Goal: Task Accomplishment & Management: Manage account settings

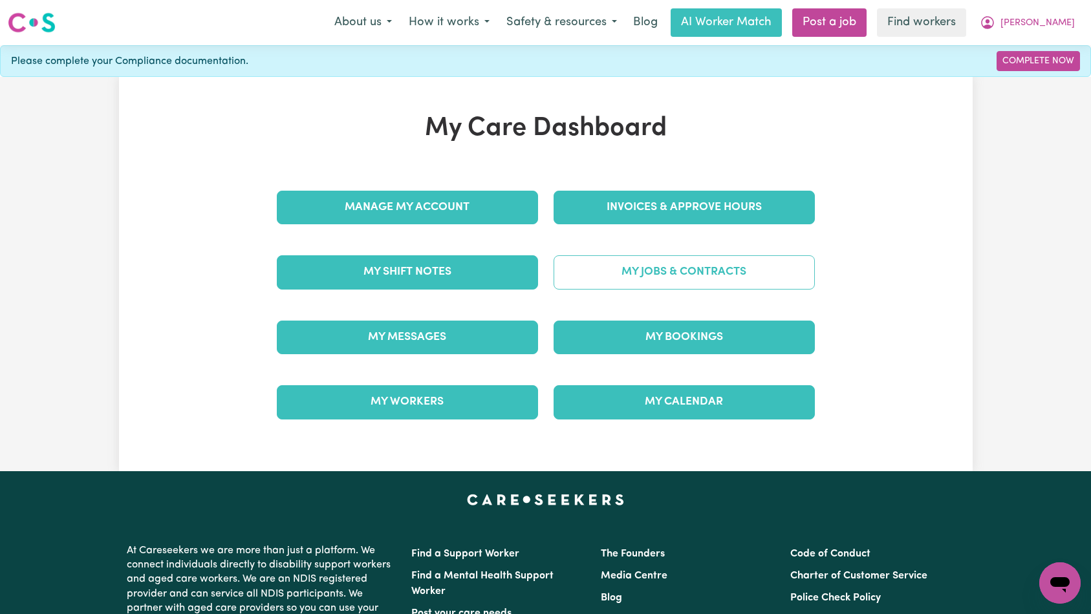
click at [643, 272] on link "My Jobs & Contracts" at bounding box center [684, 272] width 261 height 34
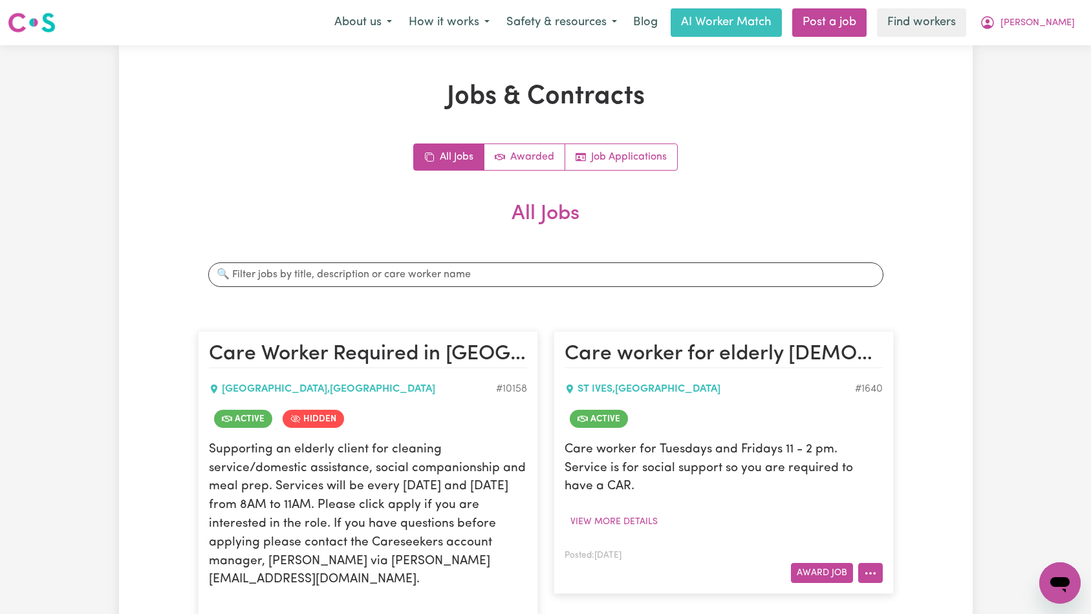
click at [879, 563] on button "More options" at bounding box center [870, 573] width 25 height 20
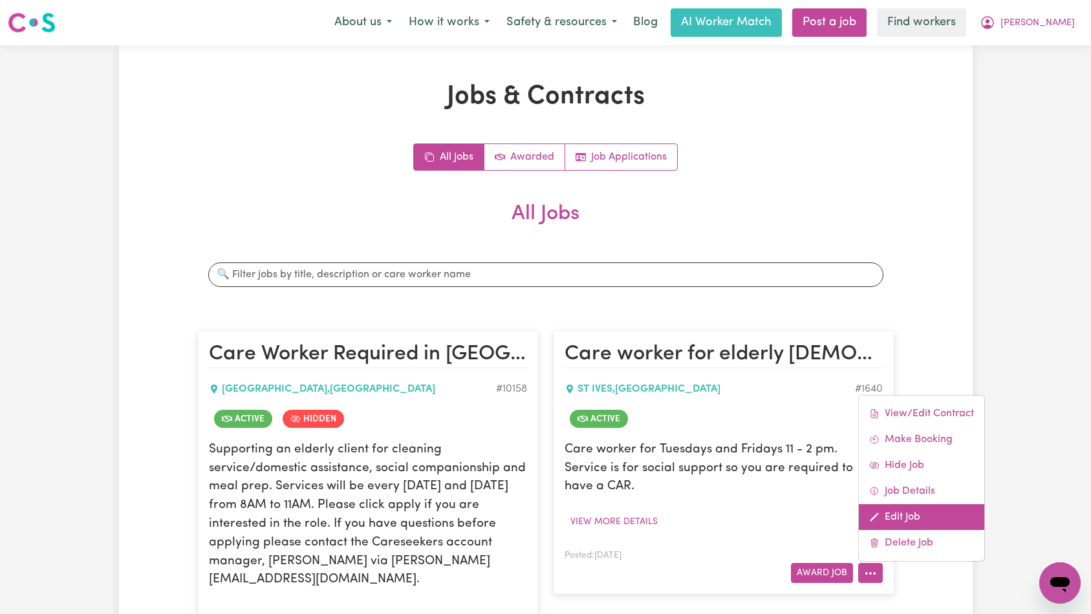
click at [913, 504] on link "Edit Job" at bounding box center [921, 517] width 125 height 26
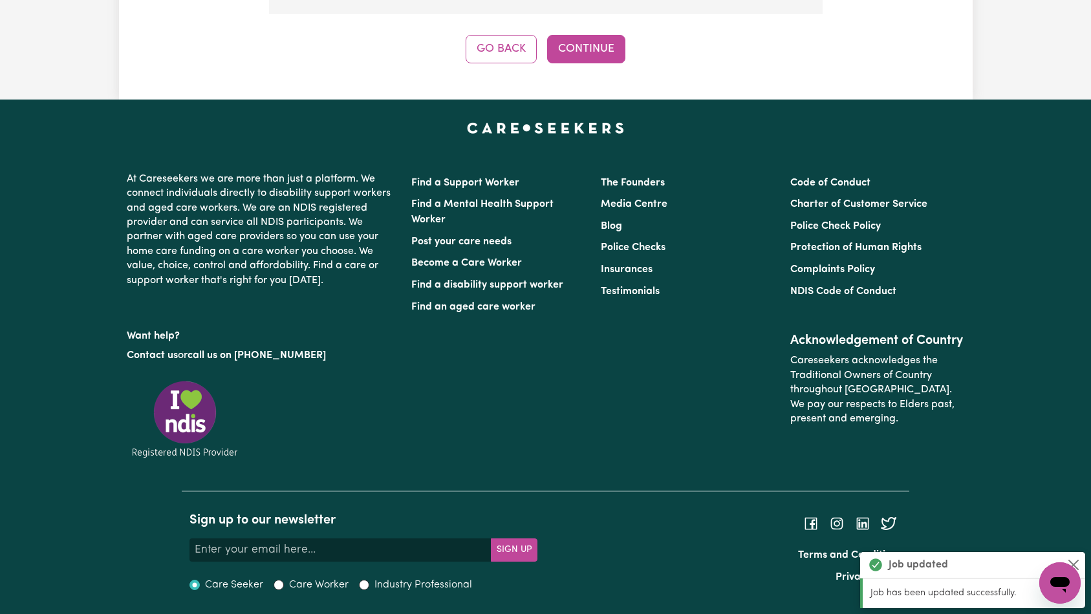
scroll to position [773, 0]
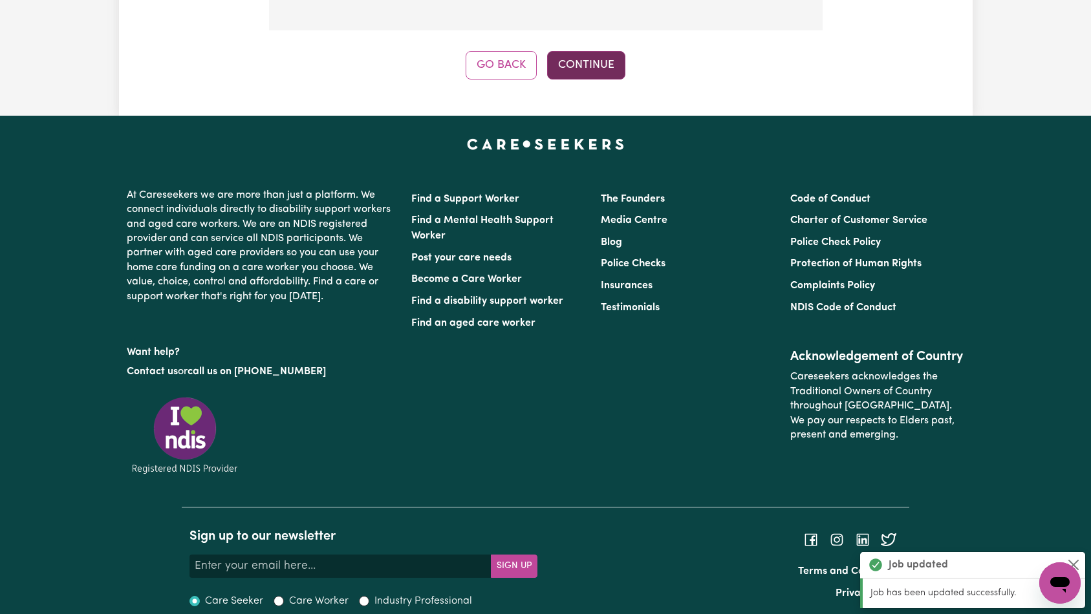
click at [592, 65] on button "Continue" at bounding box center [586, 65] width 78 height 28
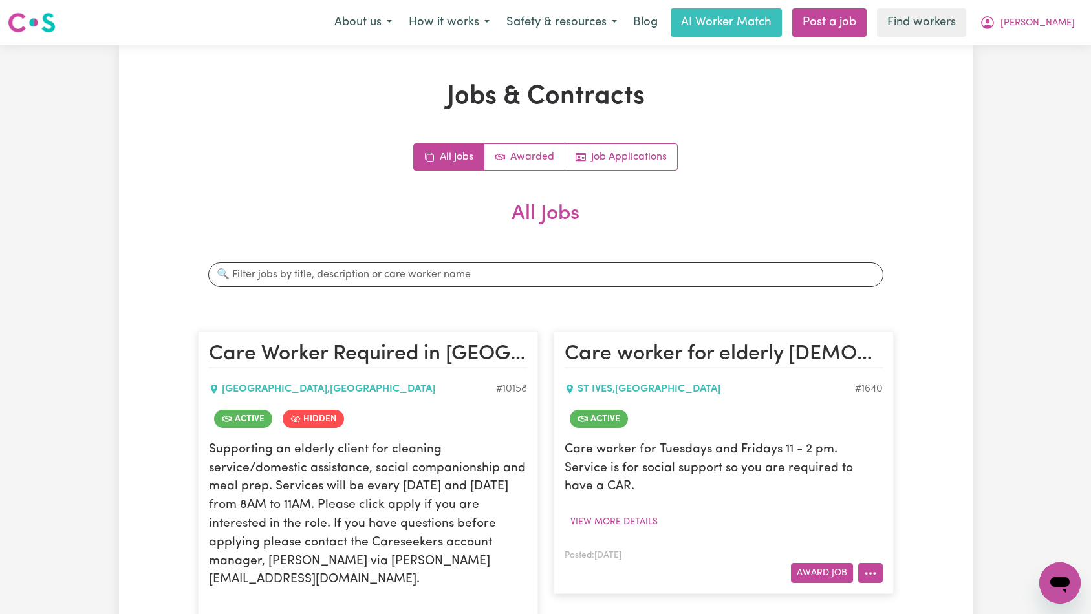
click at [876, 567] on icon "More options" at bounding box center [870, 573] width 13 height 13
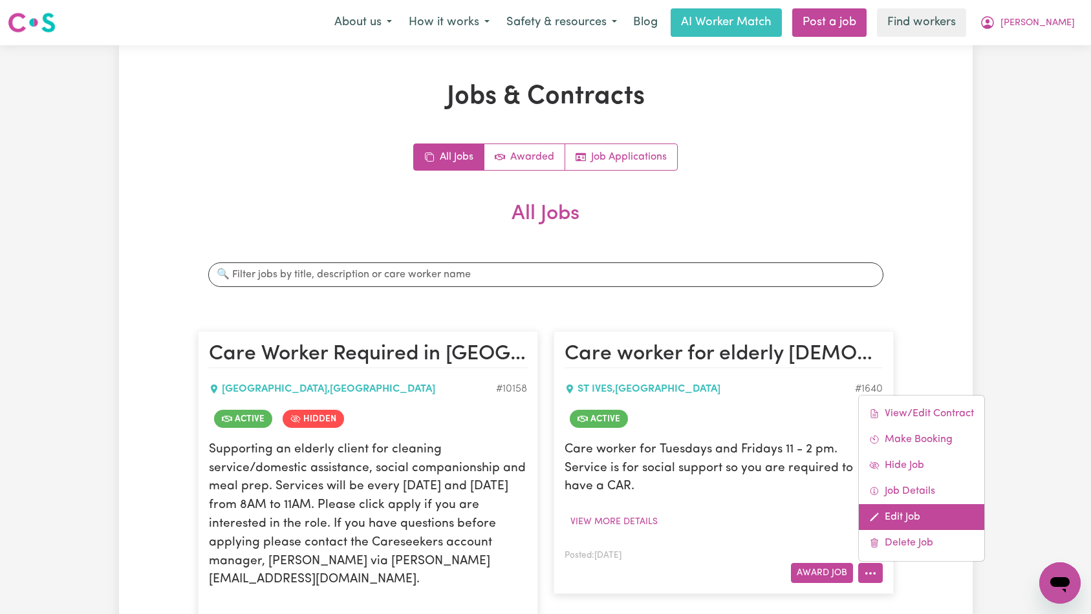
click at [912, 504] on link "Edit Job" at bounding box center [921, 517] width 125 height 26
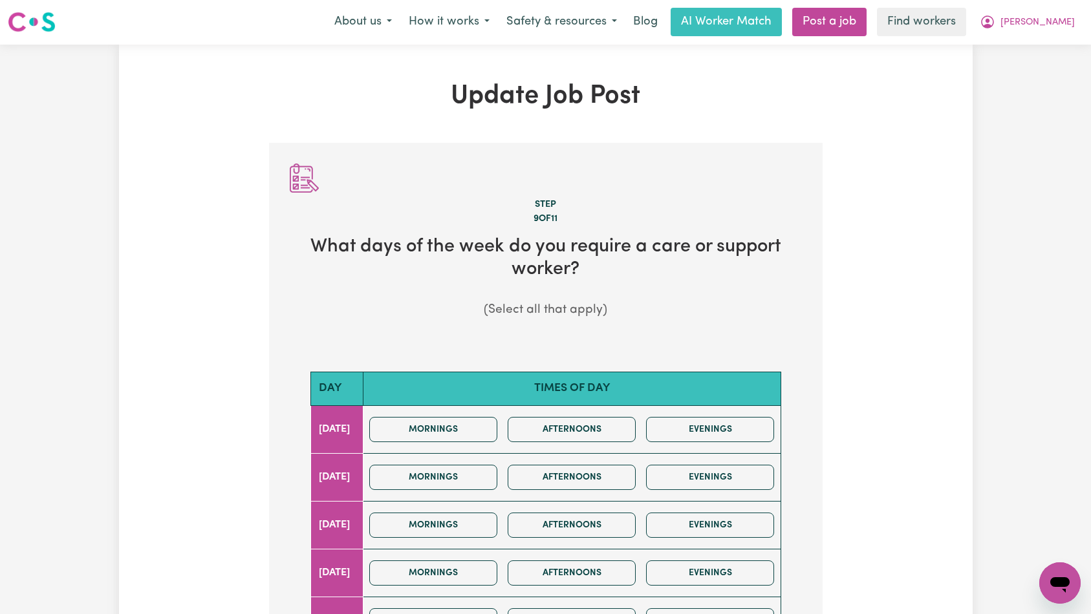
scroll to position [540, 0]
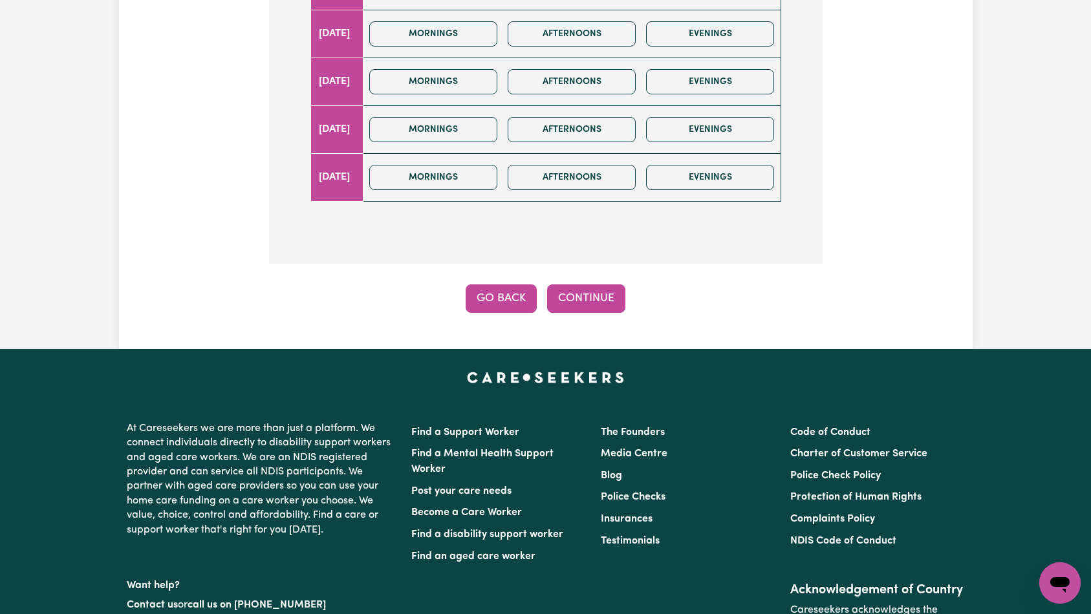
click at [505, 298] on button "Go Back" at bounding box center [501, 299] width 71 height 28
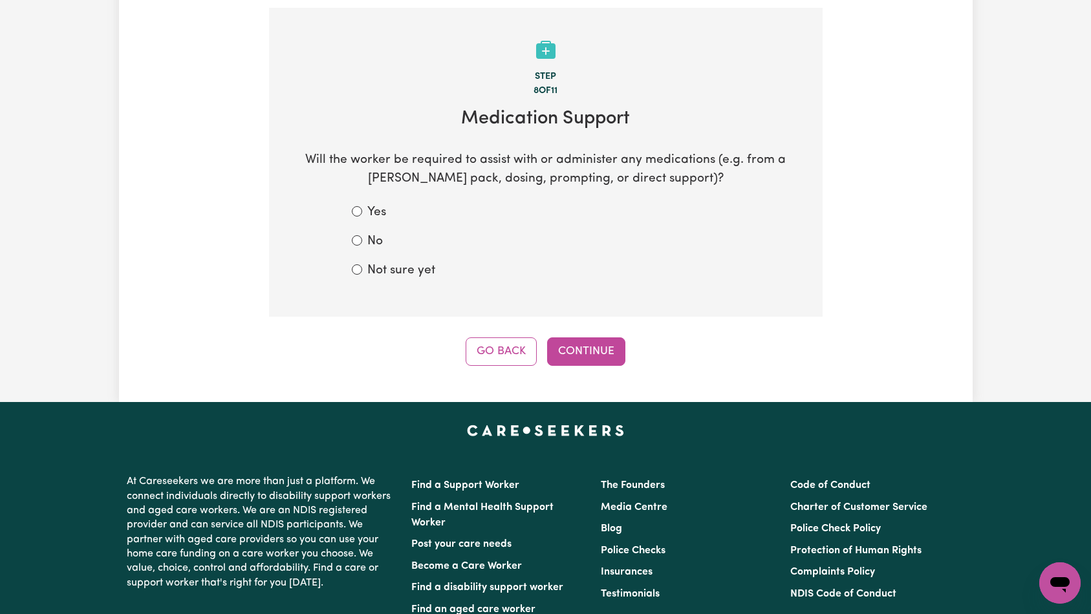
scroll to position [0, 0]
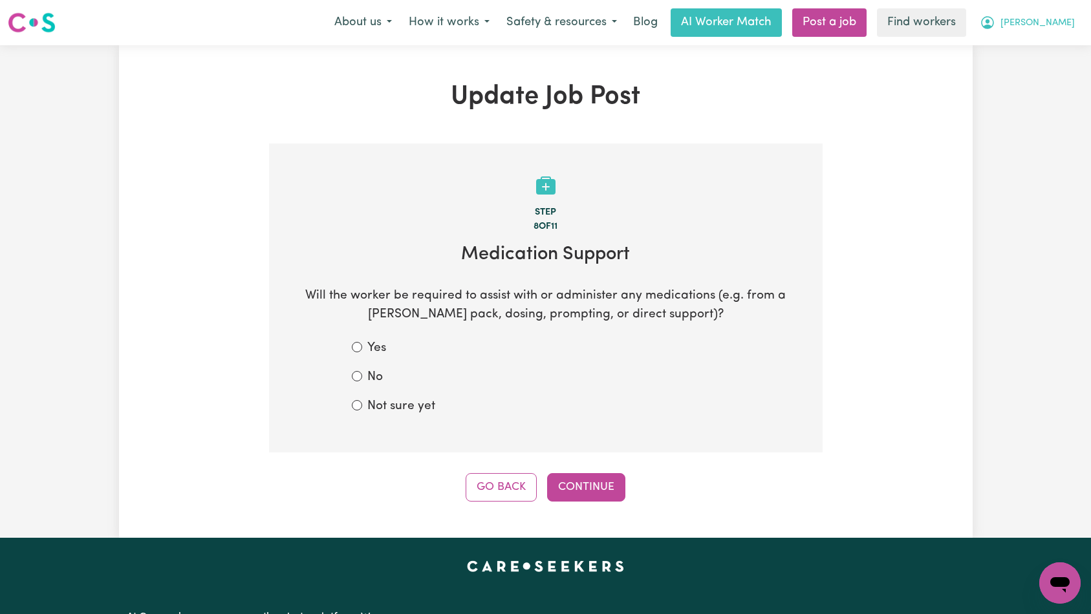
drag, startPoint x: 1057, startPoint y: 23, endPoint x: 1052, endPoint y: 32, distance: 10.7
click at [1057, 23] on span "[PERSON_NAME]" at bounding box center [1037, 23] width 74 height 14
click at [1048, 50] on link "My Dashboard" at bounding box center [1031, 50] width 102 height 25
drag, startPoint x: 815, startPoint y: 360, endPoint x: 813, endPoint y: 351, distance: 8.8
click at [815, 360] on section "Step 8 of 11 Medication Support Will the worker be required to assist with or a…" at bounding box center [546, 298] width 554 height 309
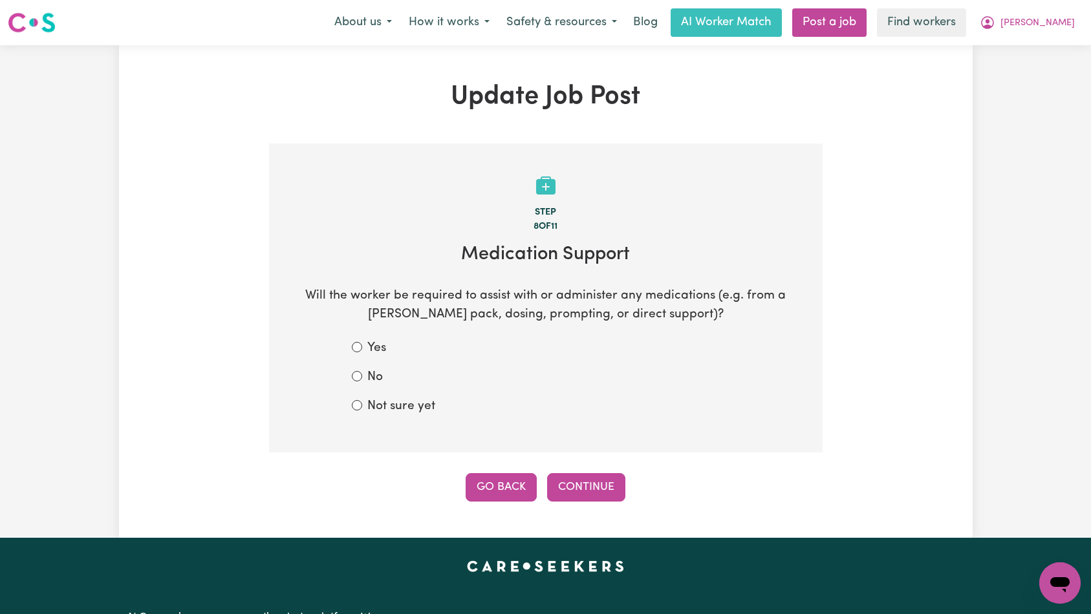
click at [499, 491] on button "Go Back" at bounding box center [501, 487] width 71 height 28
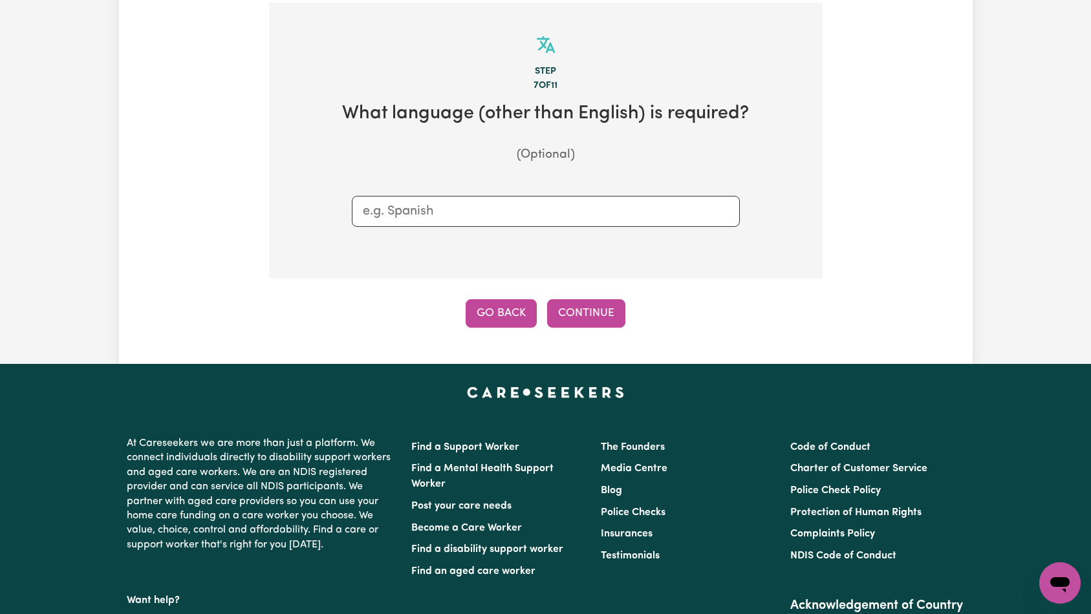
scroll to position [144, 0]
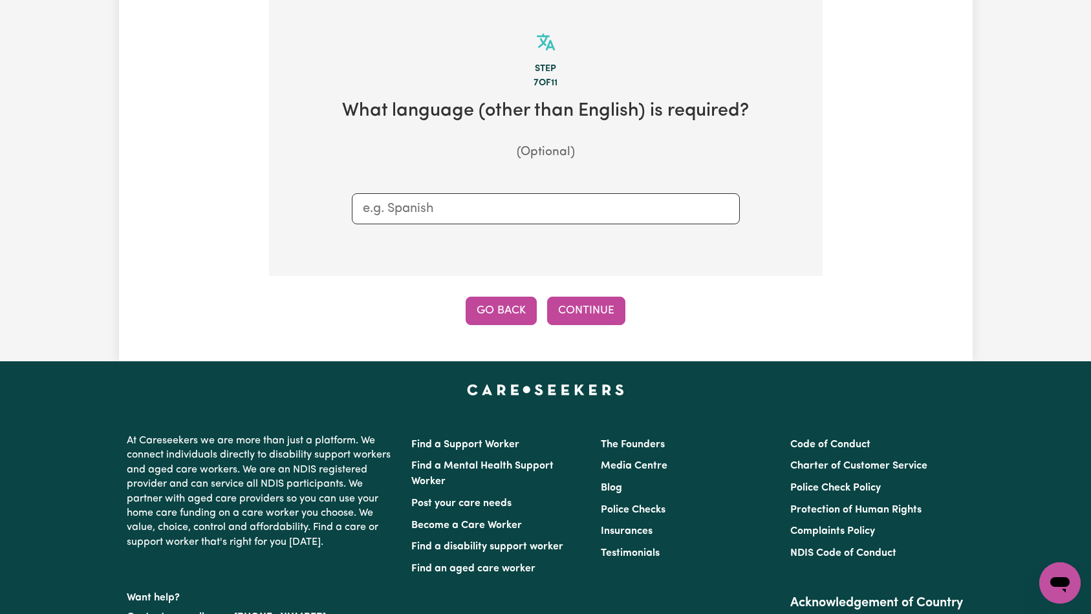
click at [510, 302] on button "Go Back" at bounding box center [501, 311] width 71 height 28
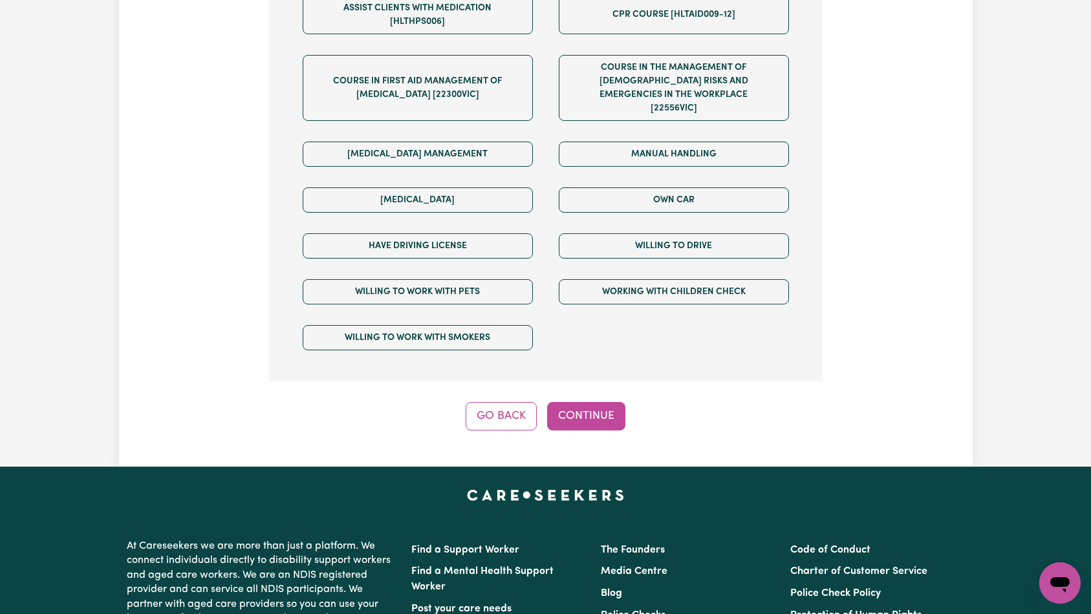
scroll to position [601, 0]
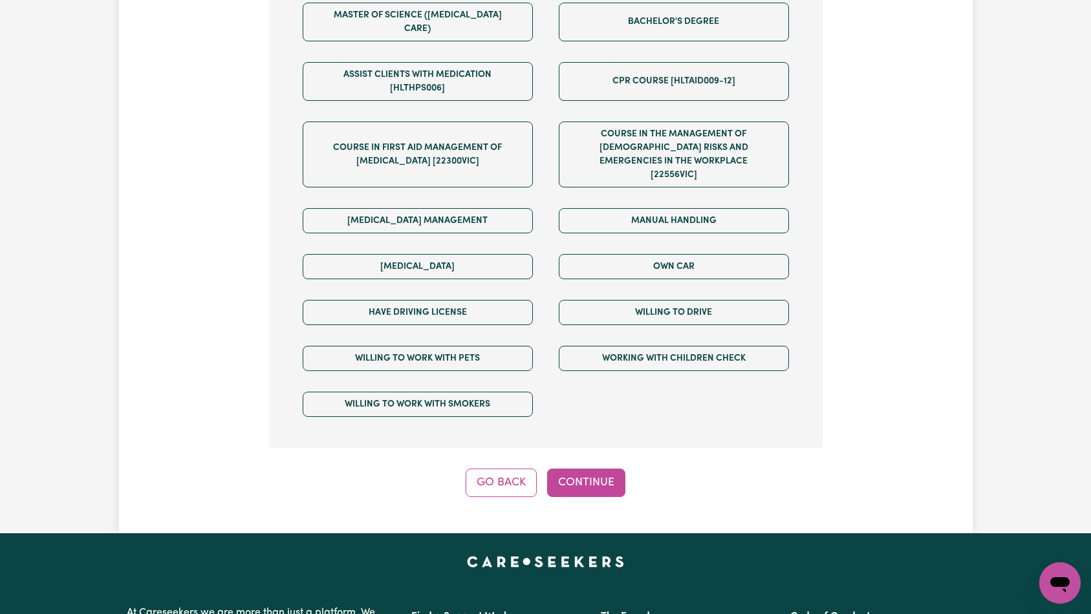
click at [502, 469] on button "Go Back" at bounding box center [501, 483] width 71 height 28
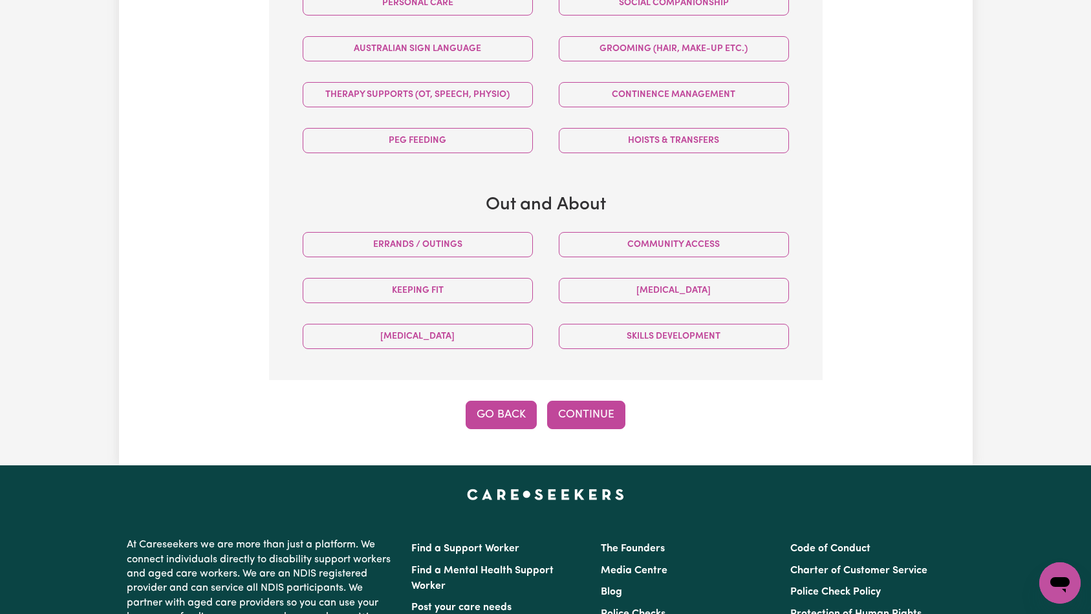
click at [500, 416] on button "Go Back" at bounding box center [501, 415] width 71 height 28
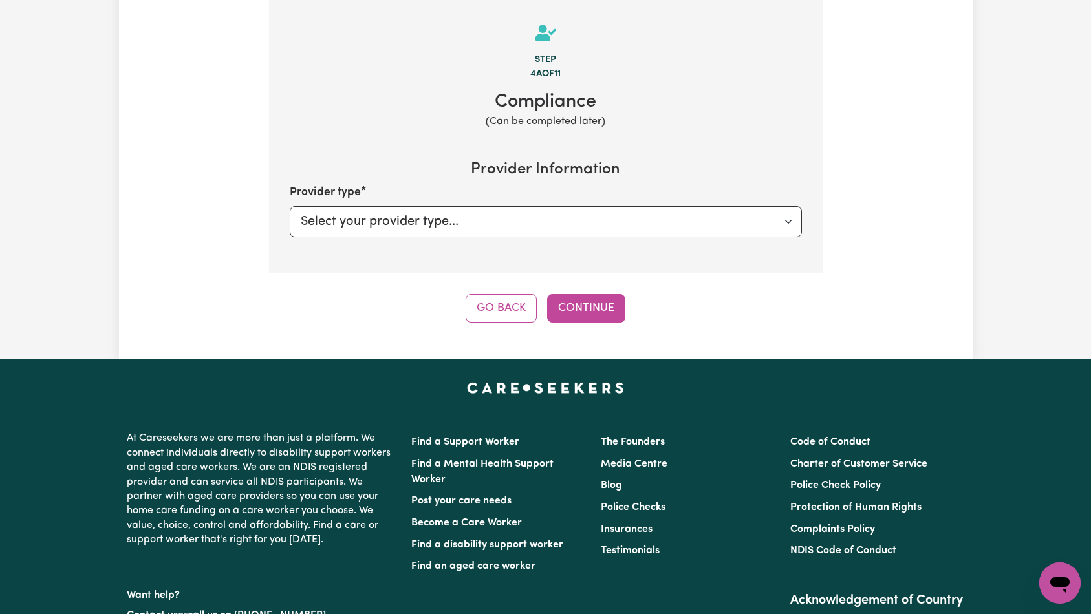
scroll to position [144, 0]
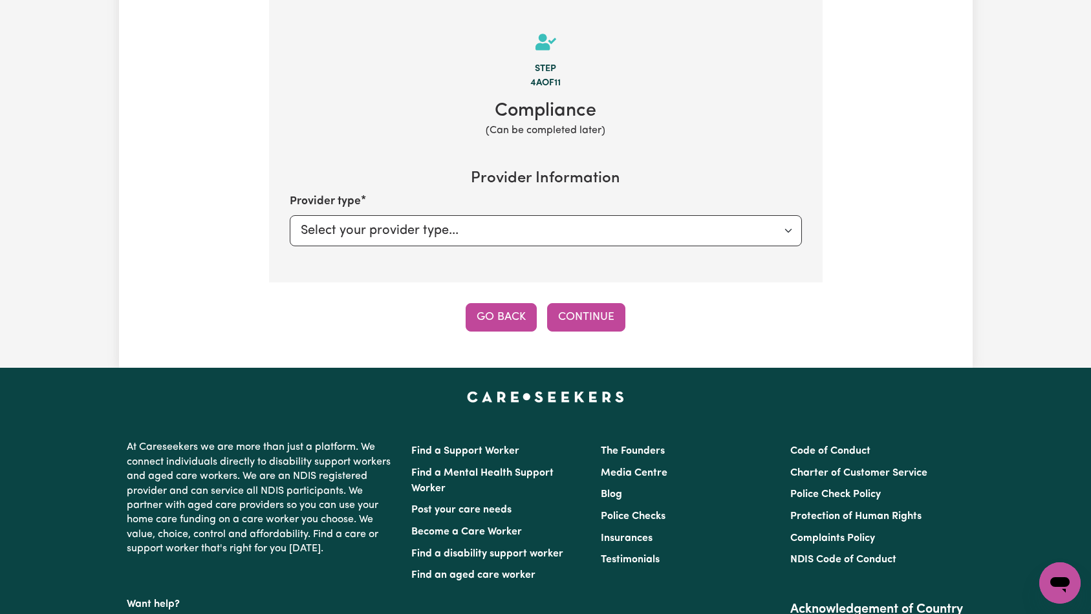
click at [501, 322] on button "Go Back" at bounding box center [501, 317] width 71 height 28
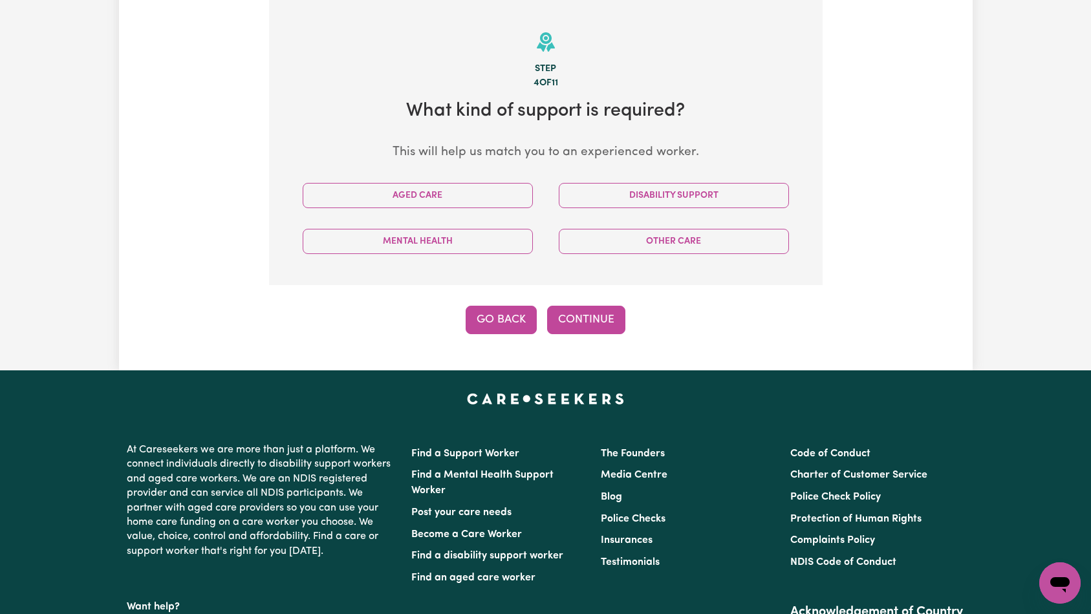
click at [502, 326] on button "Go Back" at bounding box center [501, 320] width 71 height 28
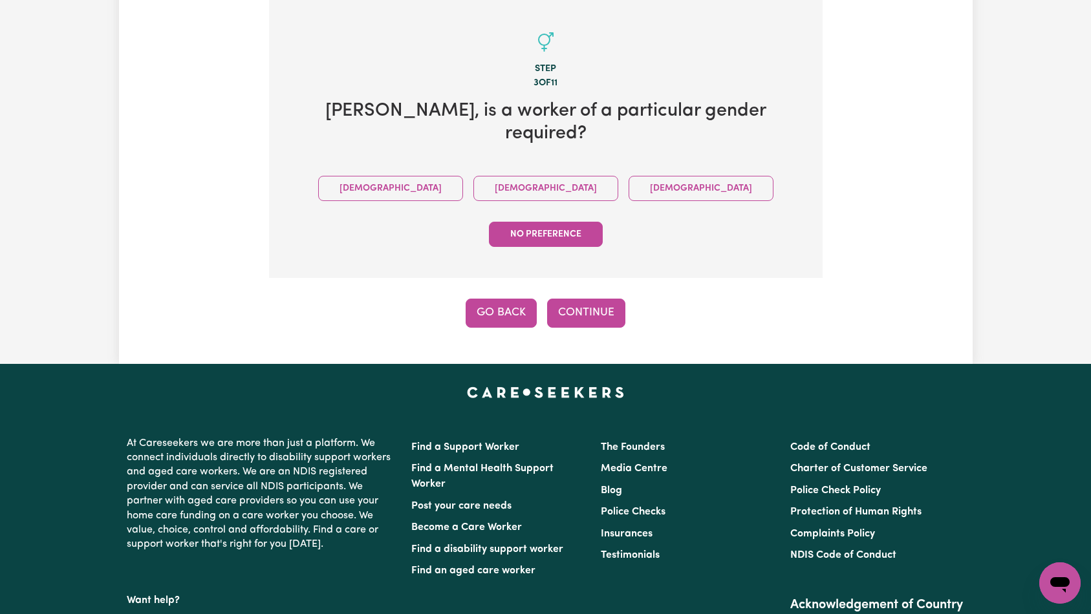
click at [511, 299] on button "Go Back" at bounding box center [501, 313] width 71 height 28
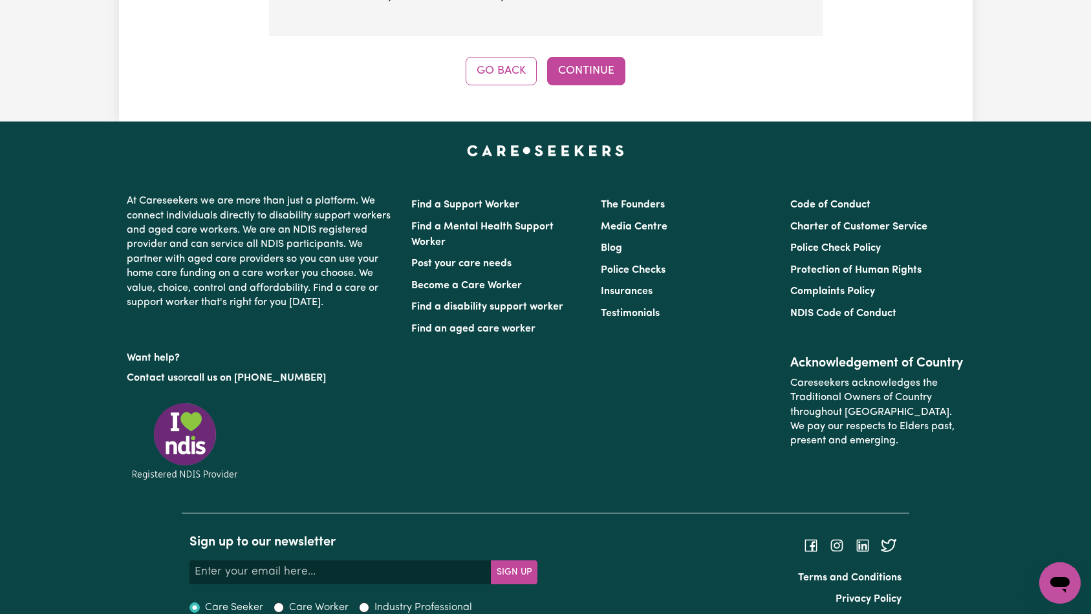
scroll to position [0, 0]
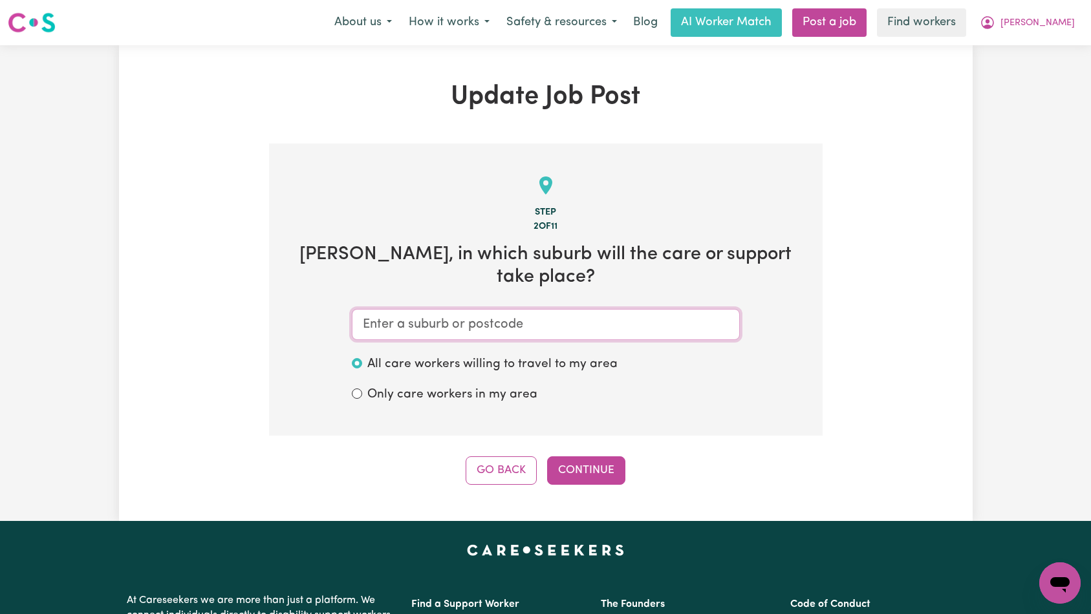
click at [455, 309] on input "text" at bounding box center [546, 324] width 388 height 31
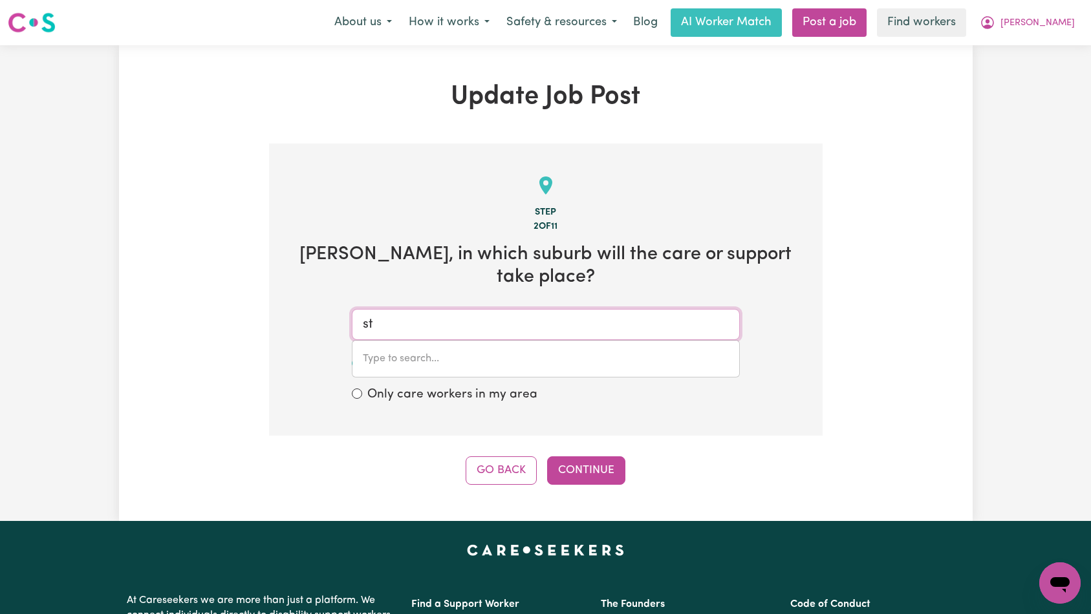
type input "st"
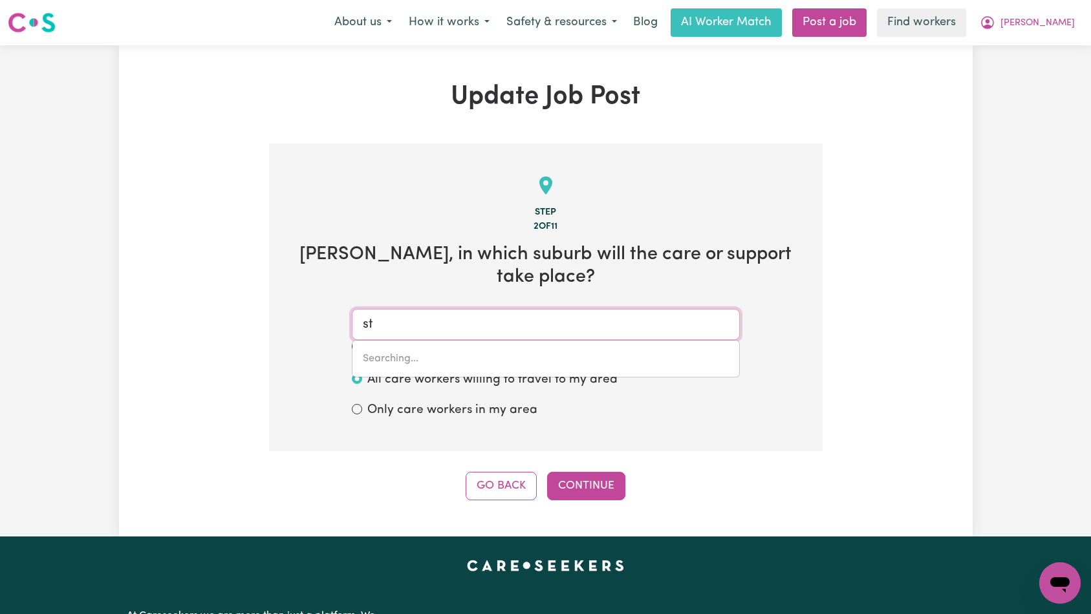
type input "st AGNES, Queensland, 4671"
type input "st i"
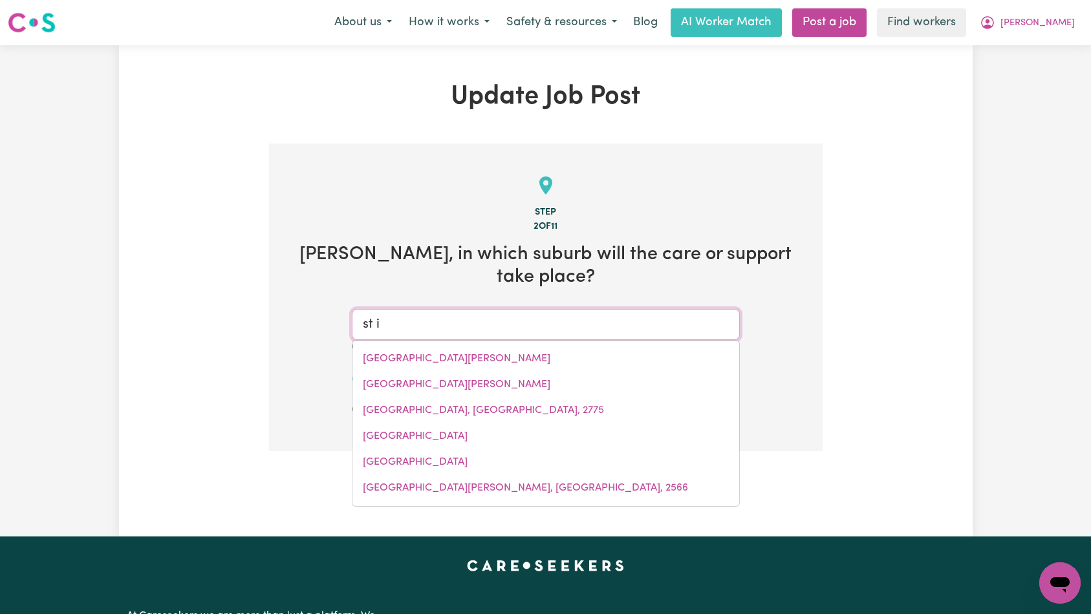
type input "st iv"
type input "st ivES, New South Wales, 2075"
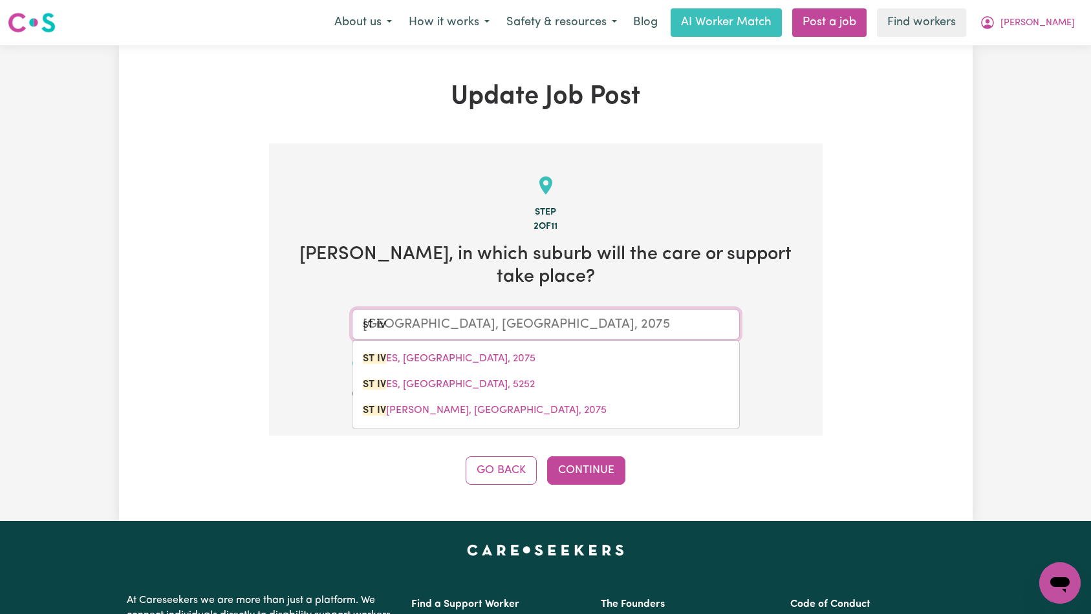
click at [481, 354] on span "ST IV ES, New South Wales, 2075" at bounding box center [449, 359] width 173 height 10
type input "ST IVES, New South Wales, 2075"
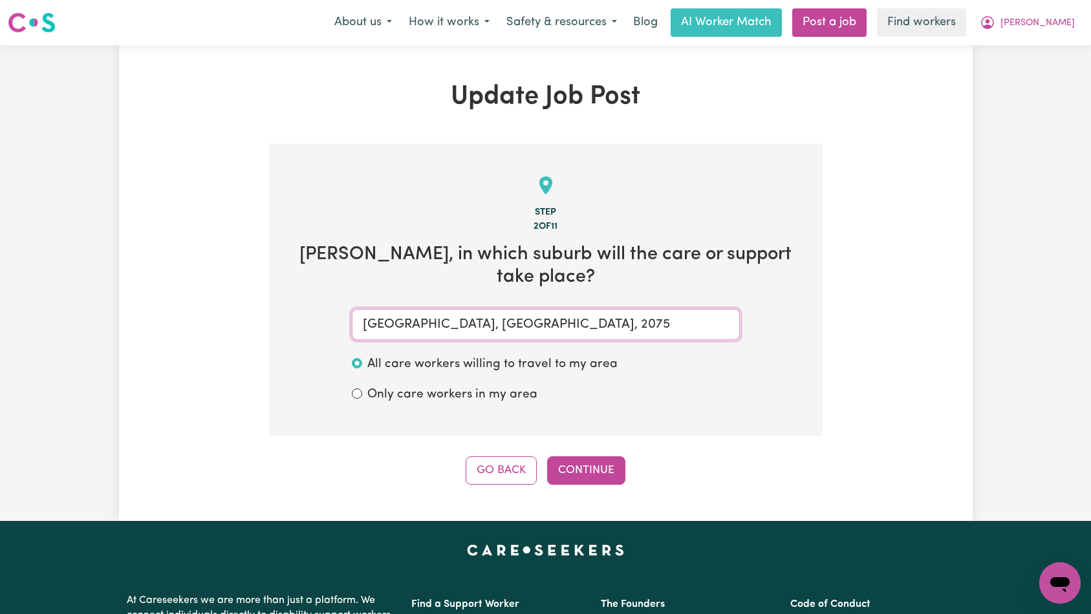
type input "ST IVES, New South Wales, 2075"
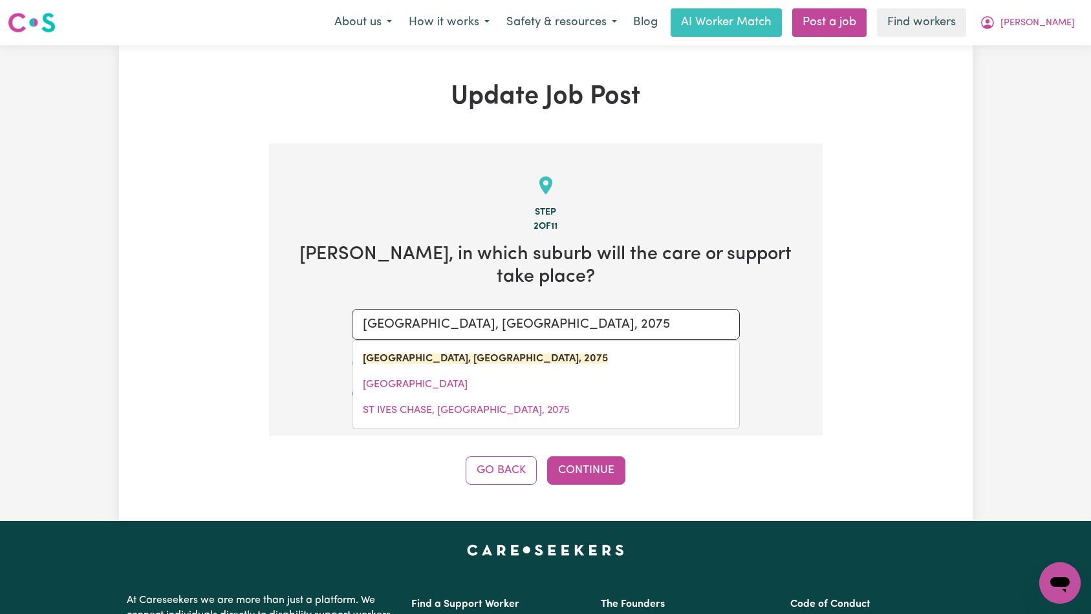
click at [587, 457] on button "Continue" at bounding box center [586, 471] width 78 height 28
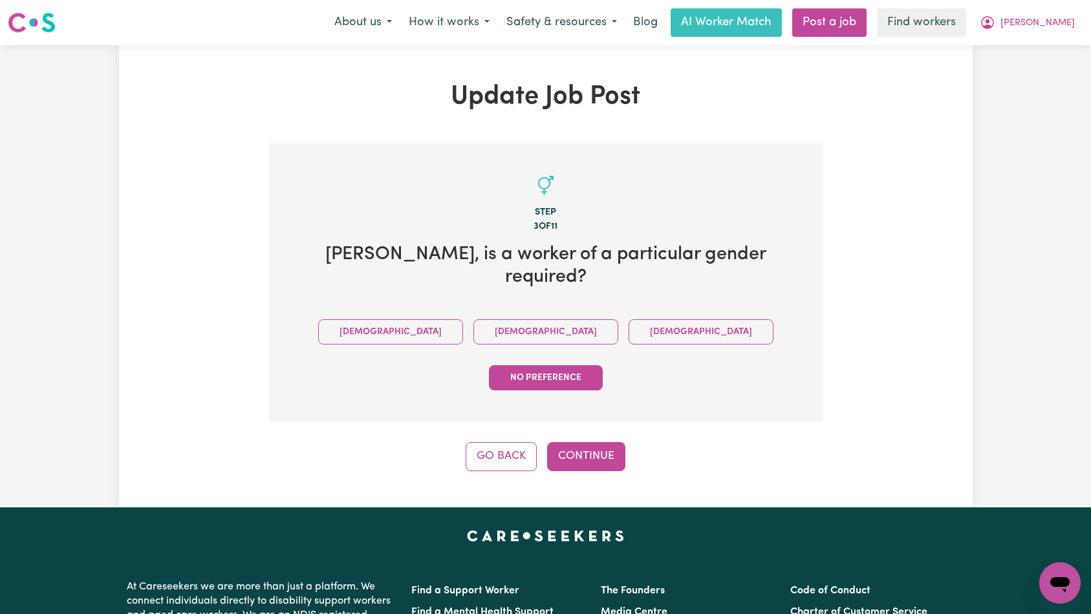
click at [663, 442] on div "Go Back Continue" at bounding box center [546, 456] width 554 height 28
click at [585, 442] on button "Continue" at bounding box center [586, 456] width 78 height 28
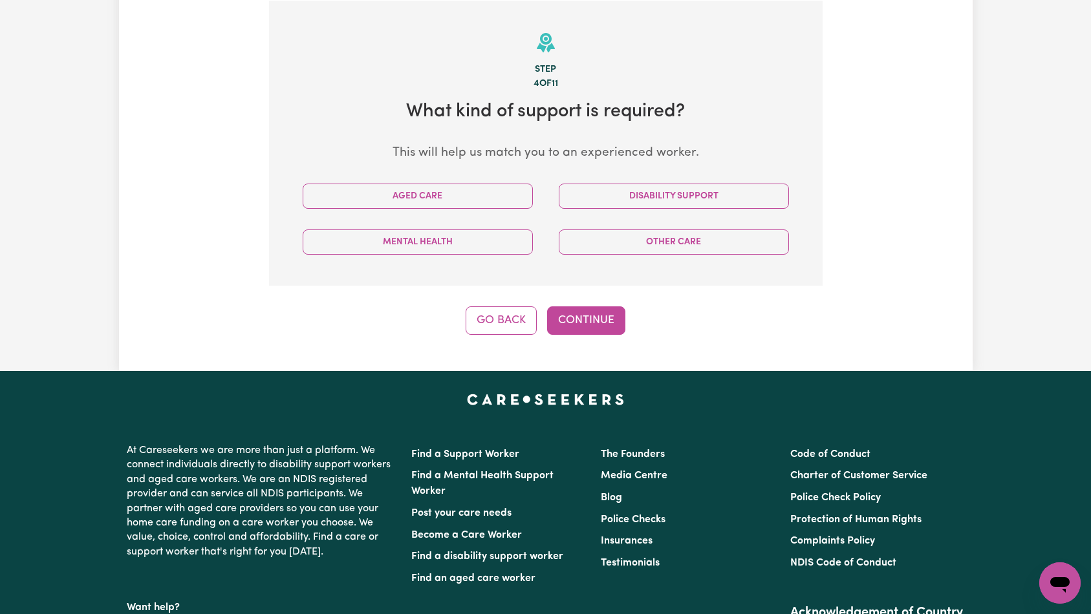
scroll to position [144, 0]
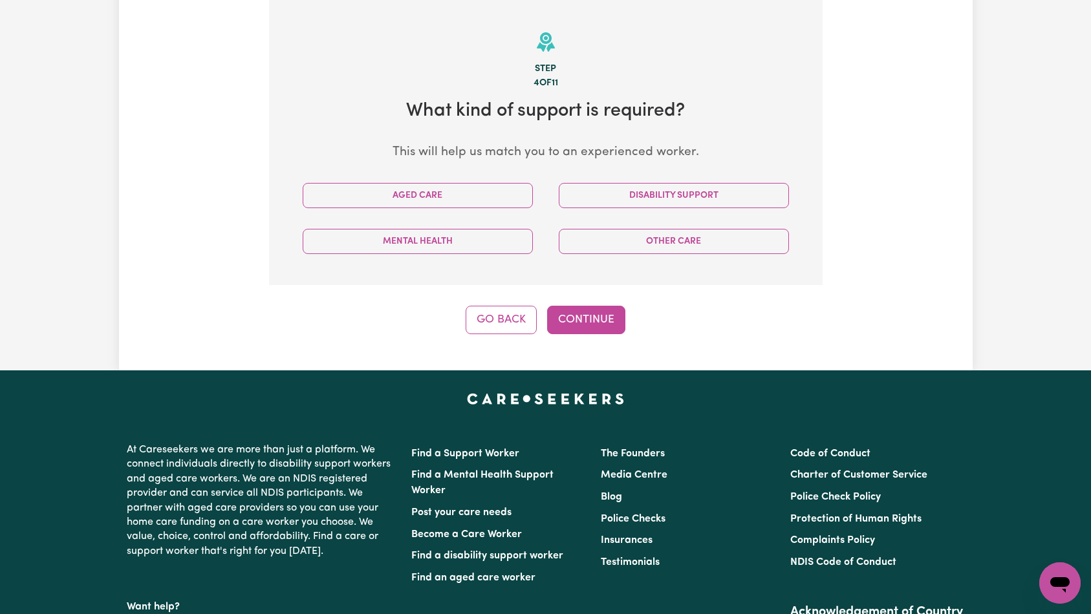
drag, startPoint x: 475, startPoint y: 179, endPoint x: 474, endPoint y: 195, distance: 15.6
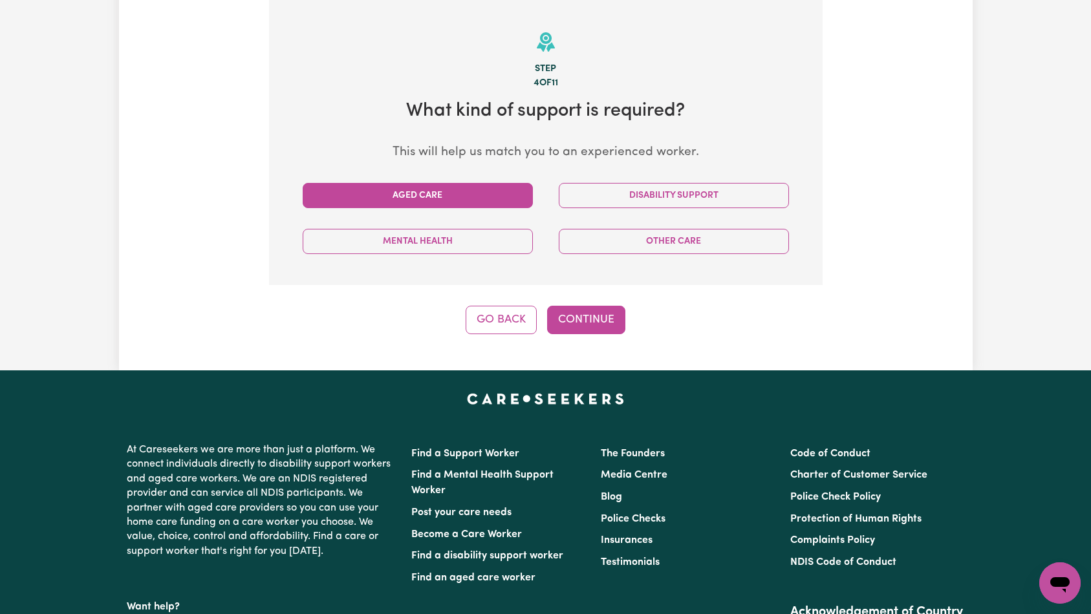
click at [475, 179] on div "Aged Care" at bounding box center [418, 196] width 256 height 46
click at [474, 195] on button "Aged Care" at bounding box center [418, 195] width 230 height 25
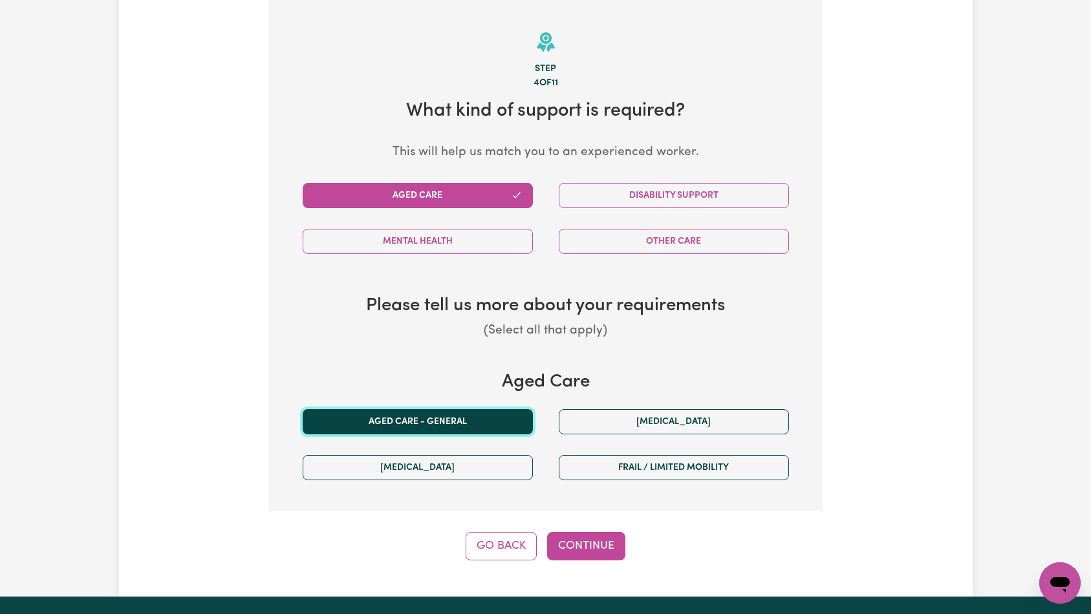
click at [489, 429] on button "Aged care - General" at bounding box center [418, 421] width 230 height 25
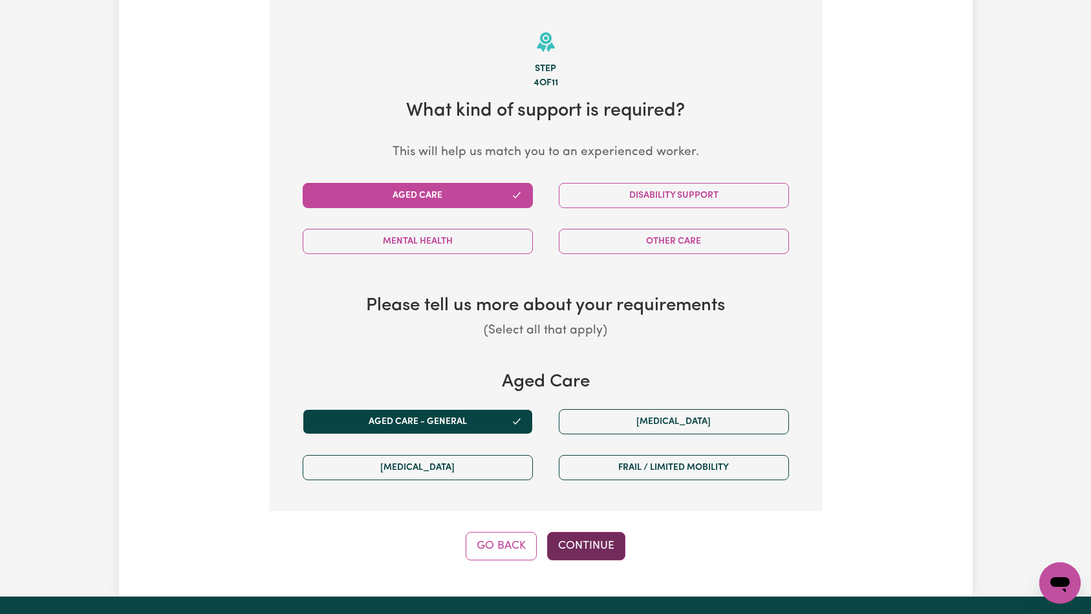
click at [612, 548] on button "Continue" at bounding box center [586, 546] width 78 height 28
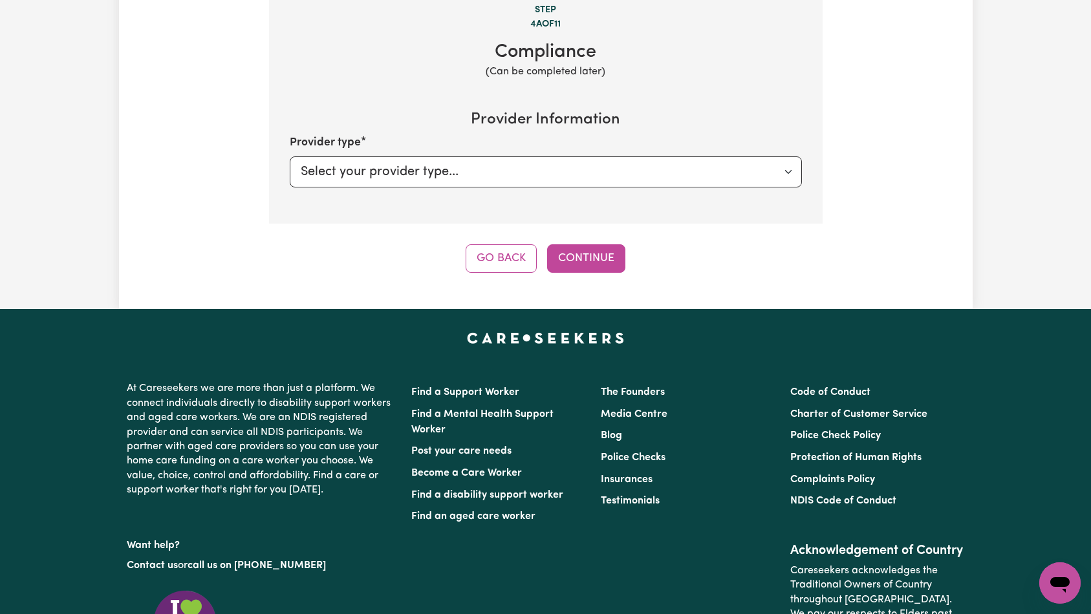
scroll to position [160, 0]
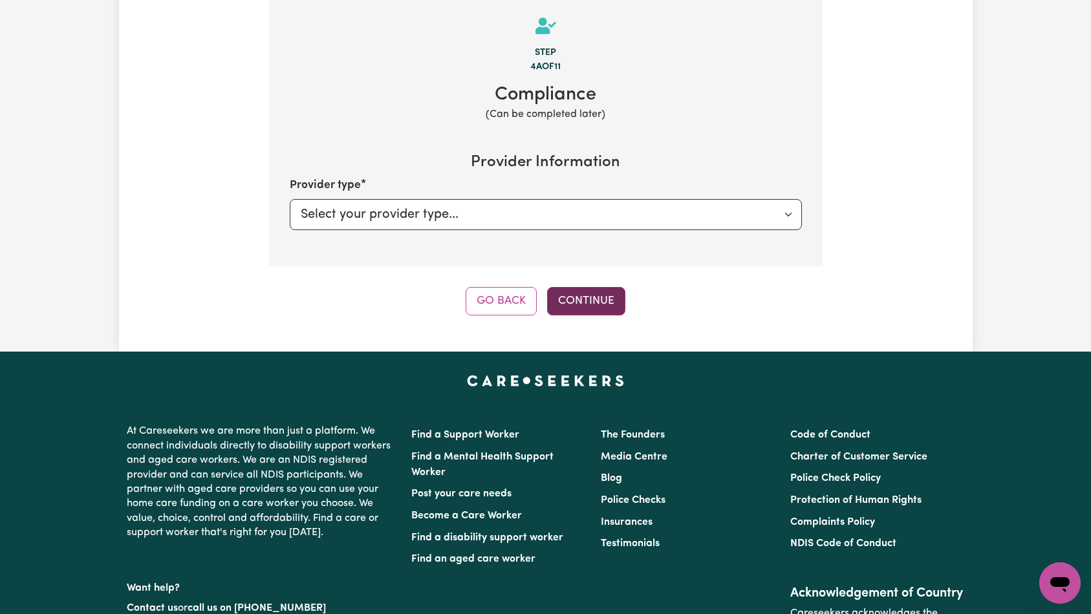
click at [614, 301] on button "Continue" at bounding box center [586, 301] width 78 height 28
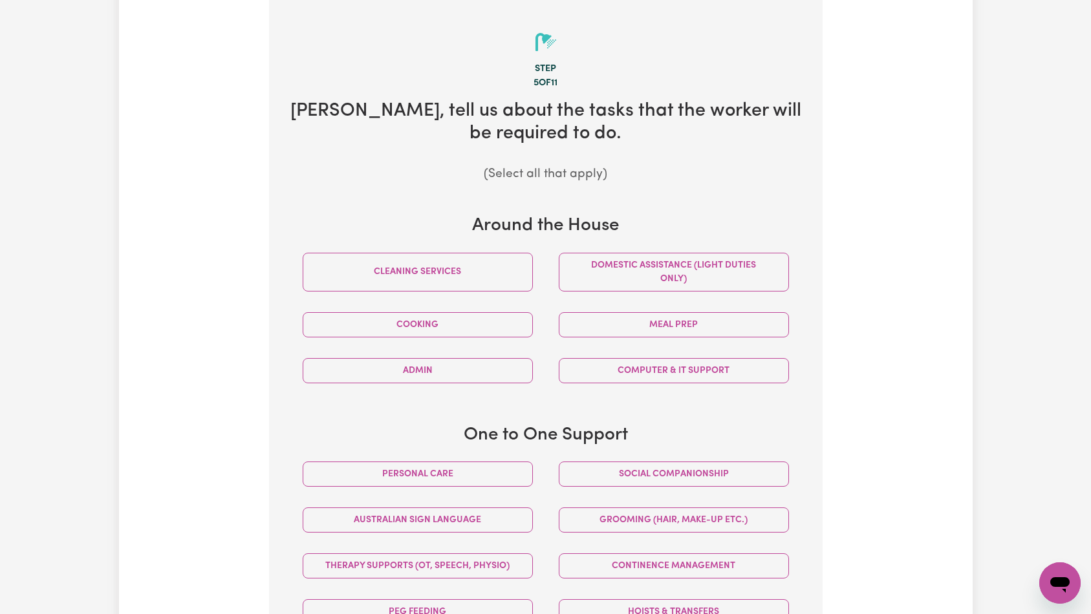
scroll to position [0, 0]
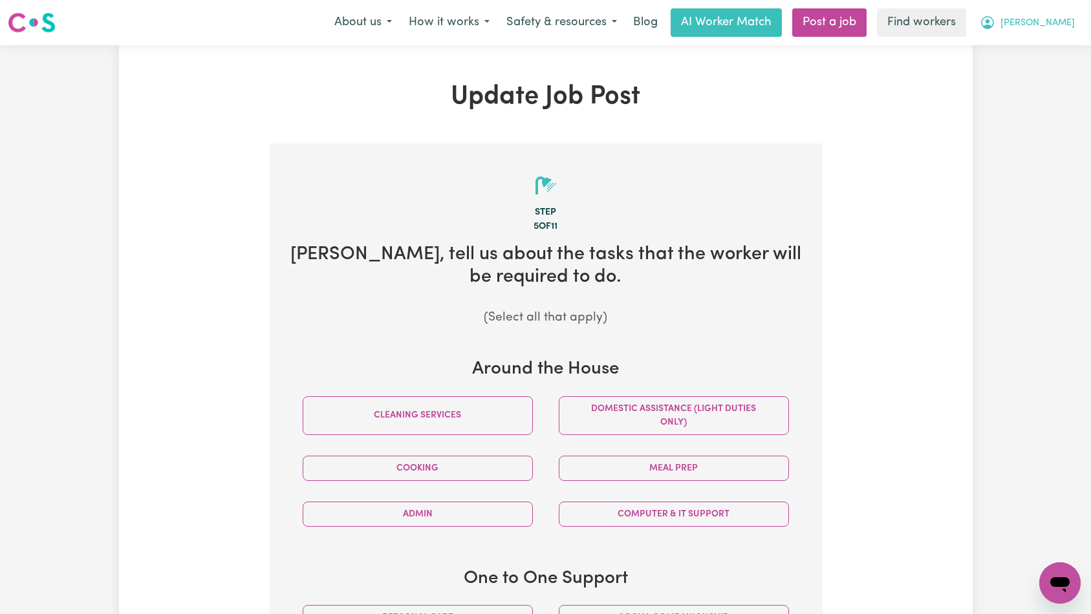
click at [1067, 27] on span "[PERSON_NAME]" at bounding box center [1037, 23] width 74 height 14
click at [1039, 50] on link "My Dashboard" at bounding box center [1031, 50] width 102 height 25
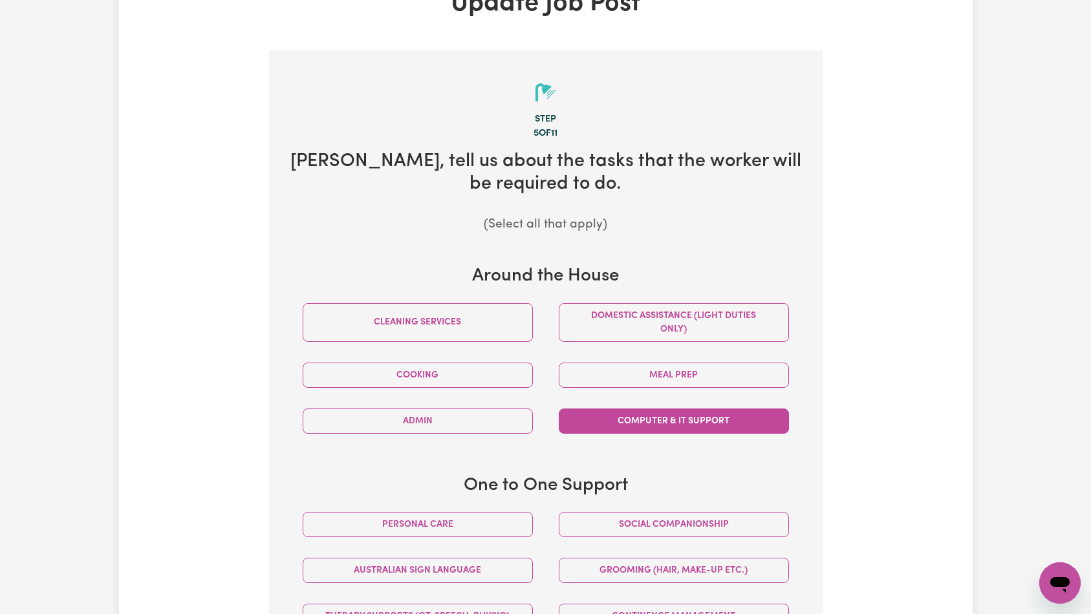
scroll to position [154, 0]
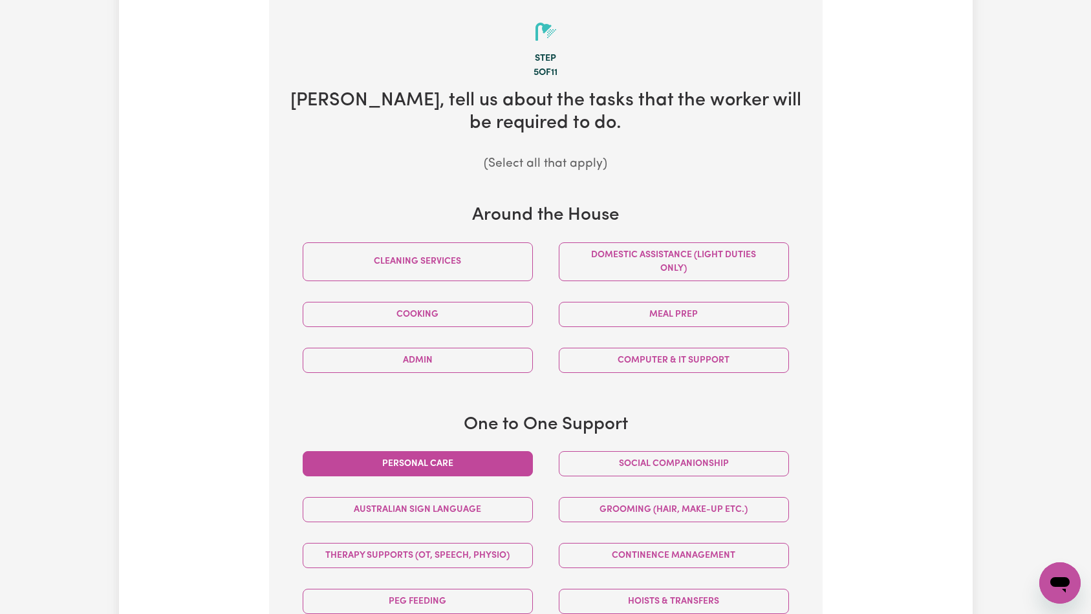
click at [482, 467] on button "Personal care" at bounding box center [418, 463] width 230 height 25
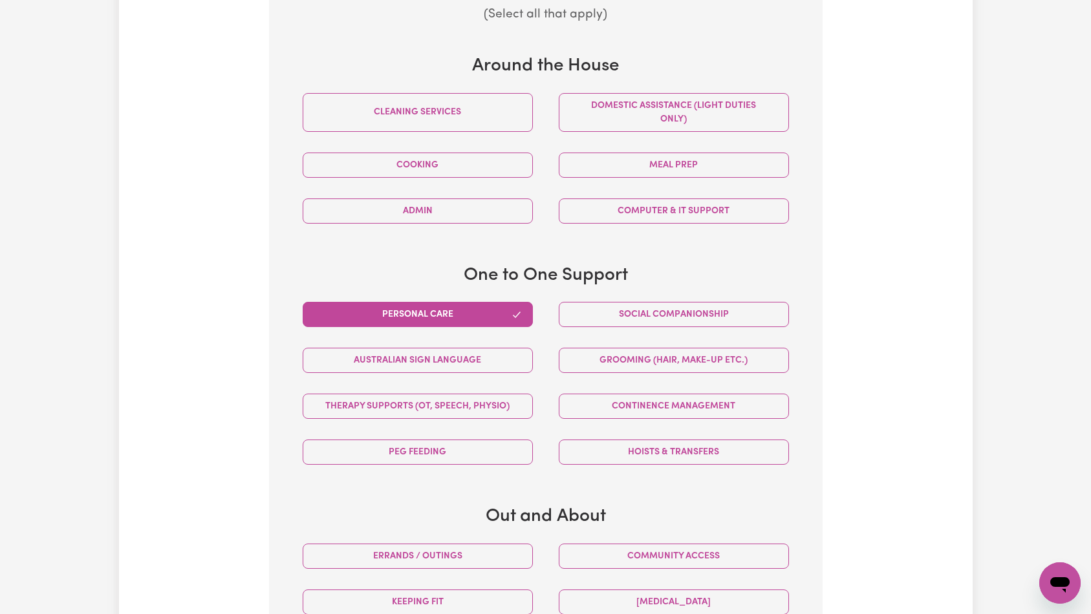
scroll to position [493, 0]
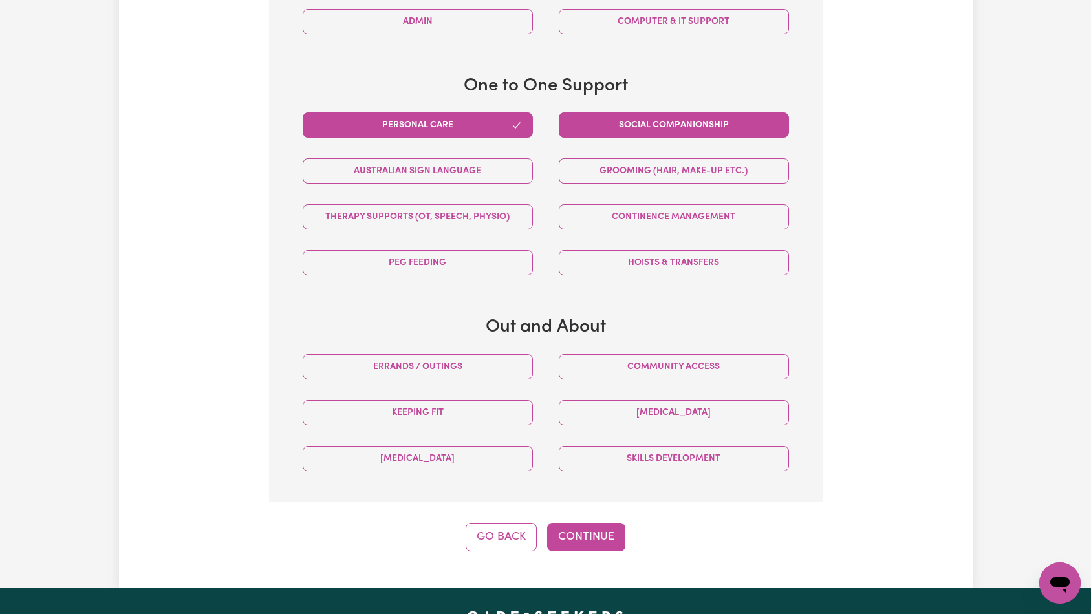
click at [689, 118] on button "Social companionship" at bounding box center [674, 125] width 230 height 25
click at [588, 533] on button "Continue" at bounding box center [586, 537] width 78 height 28
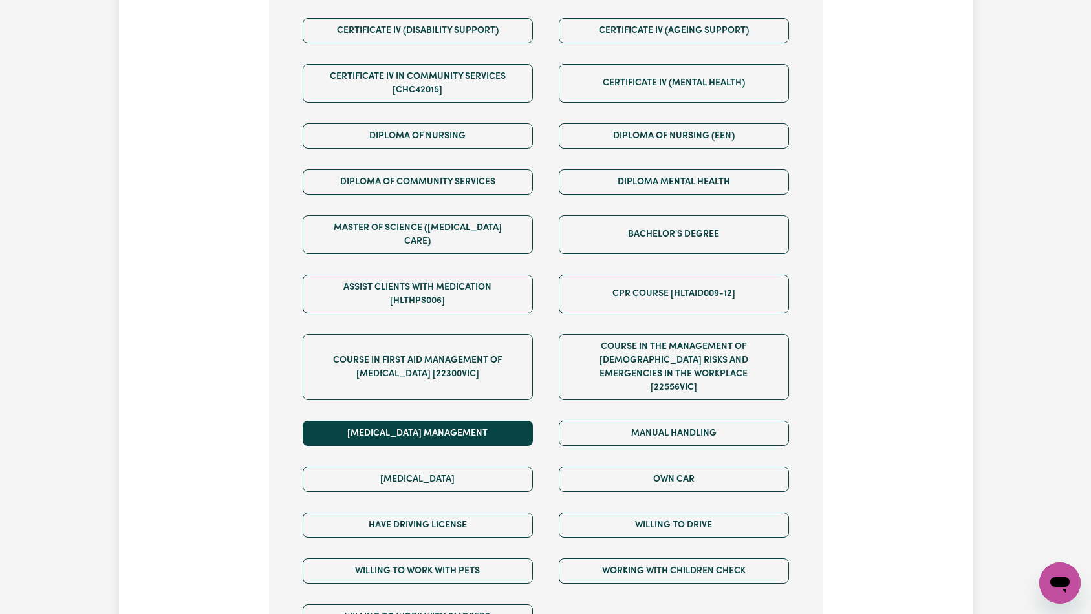
scroll to position [614, 0]
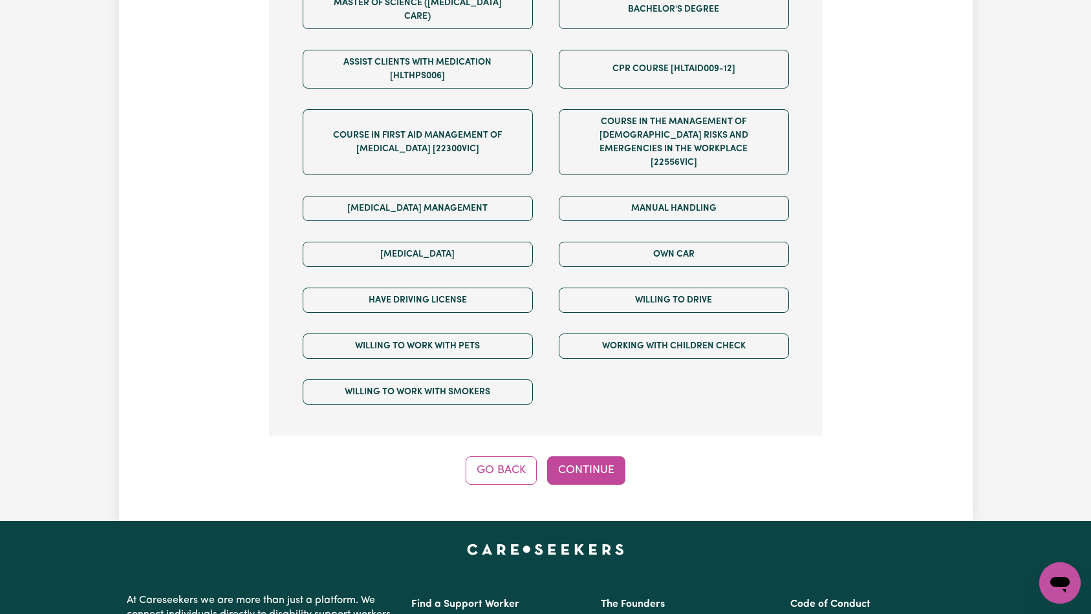
click at [597, 457] on button "Continue" at bounding box center [586, 471] width 78 height 28
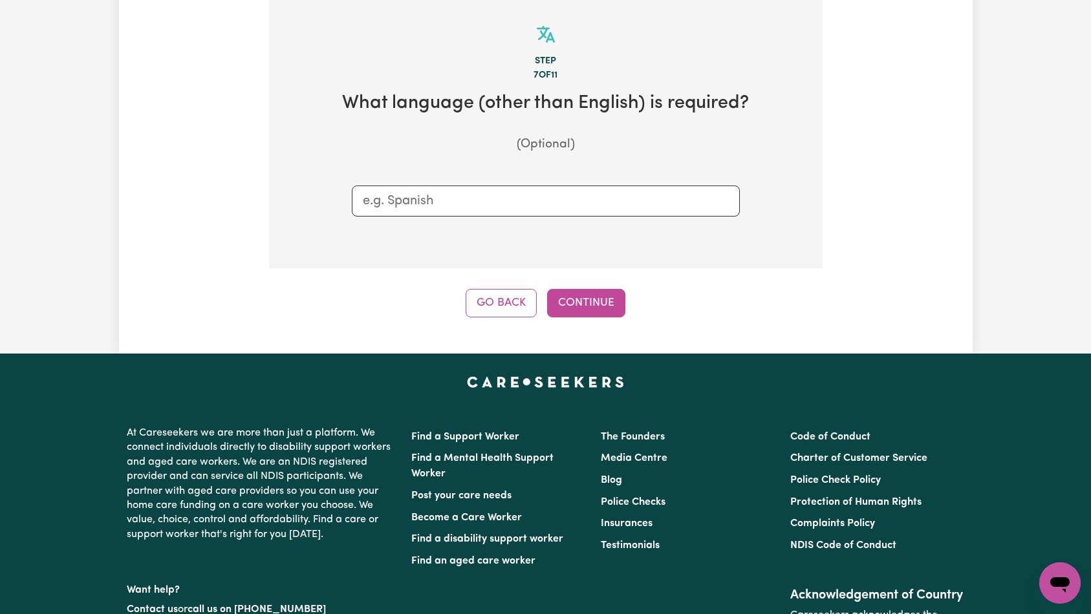
scroll to position [144, 0]
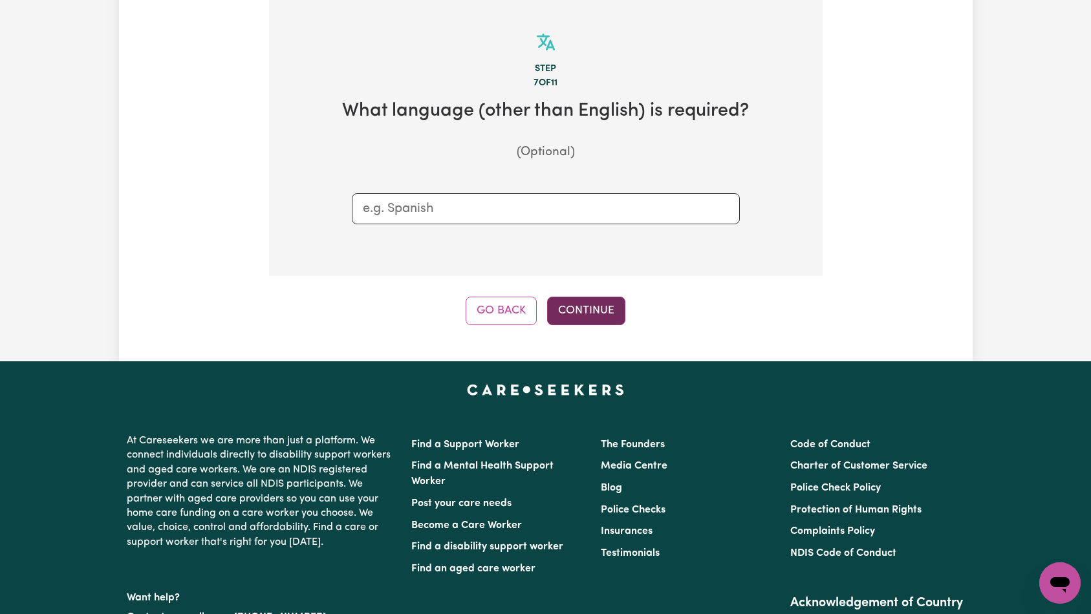
click at [589, 314] on button "Continue" at bounding box center [586, 311] width 78 height 28
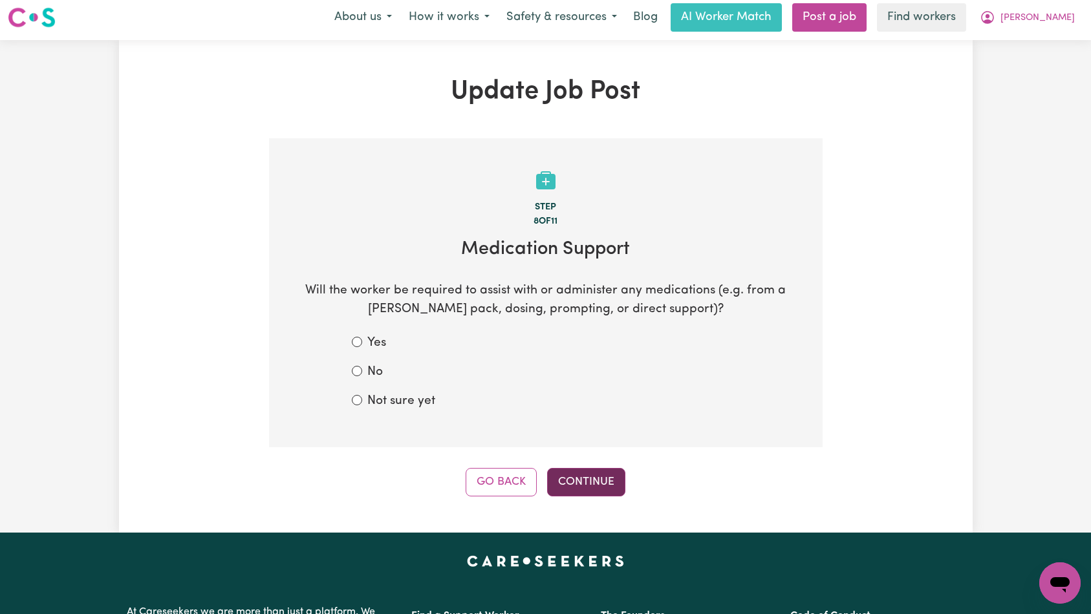
click at [584, 479] on button "Continue" at bounding box center [586, 482] width 78 height 28
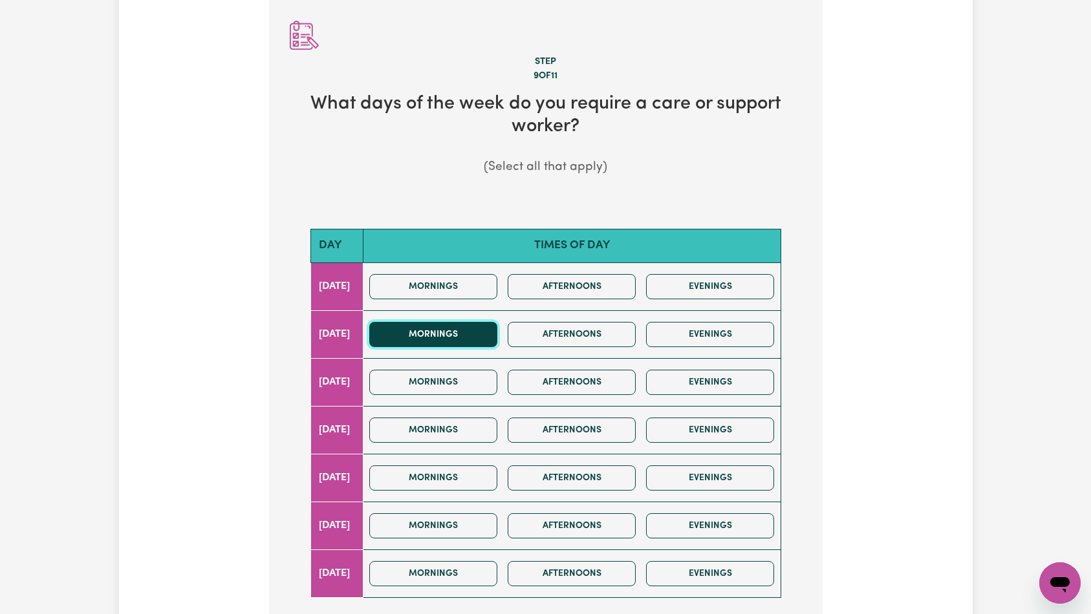
click at [482, 330] on button "Mornings" at bounding box center [433, 334] width 128 height 25
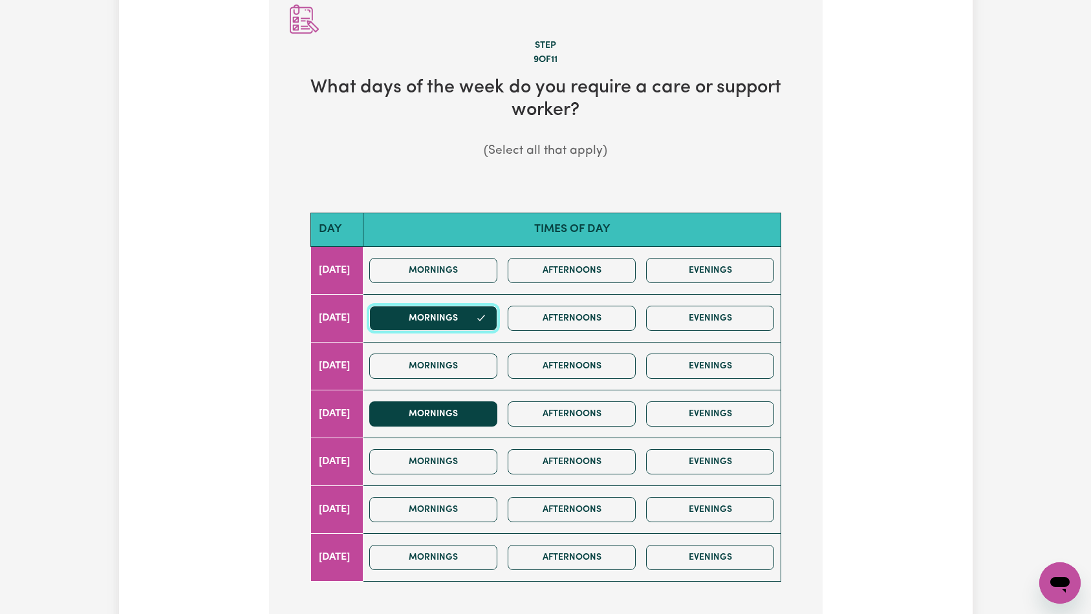
scroll to position [230, 0]
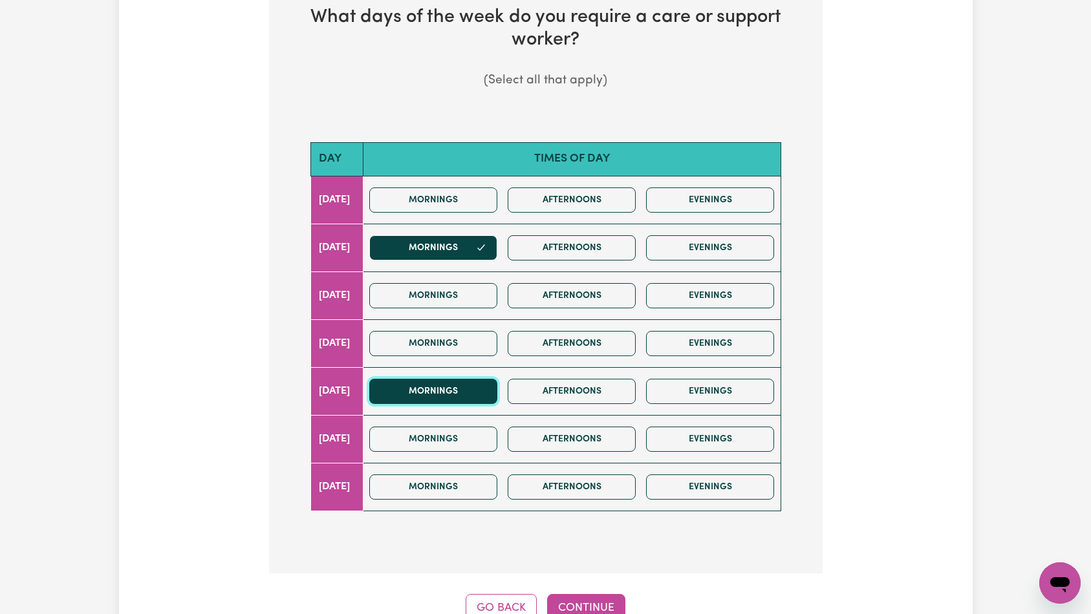
click at [460, 393] on button "Mornings" at bounding box center [433, 391] width 128 height 25
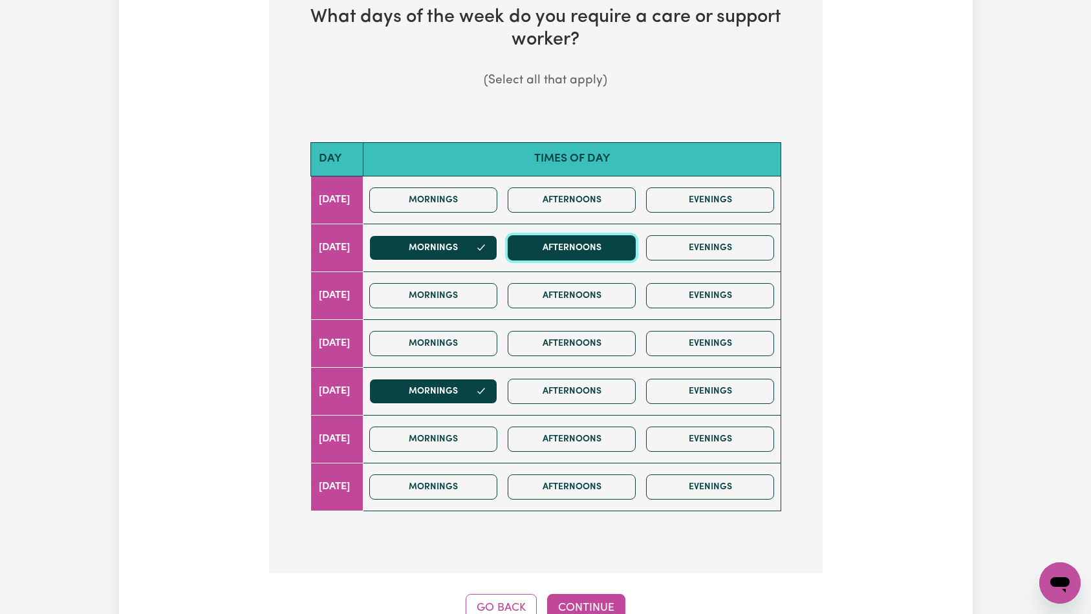
click at [550, 252] on button "Afternoons" at bounding box center [572, 247] width 128 height 25
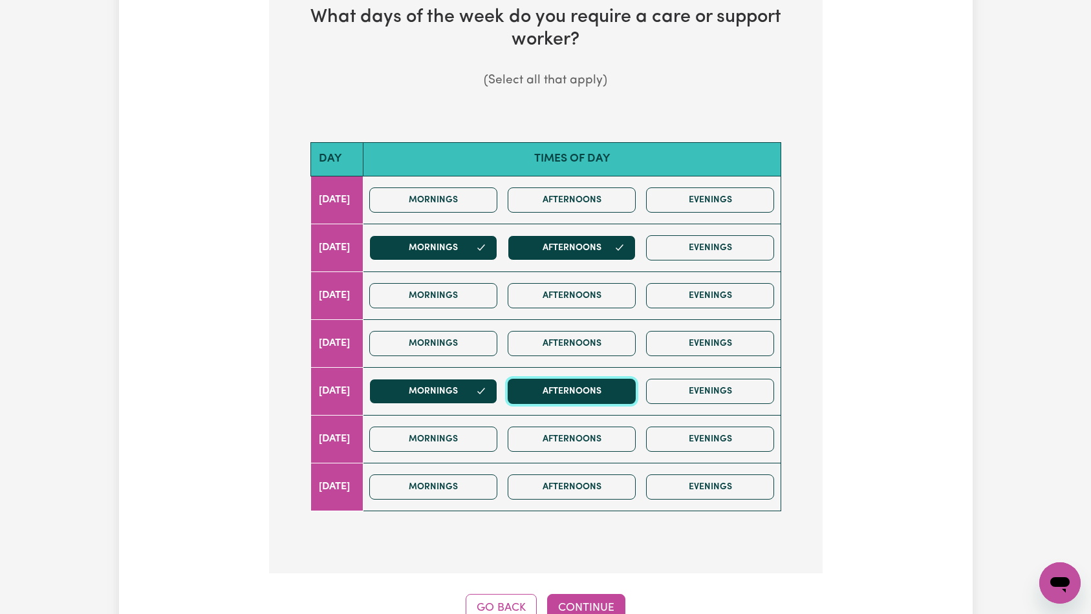
click at [565, 398] on button "Afternoons" at bounding box center [572, 391] width 128 height 25
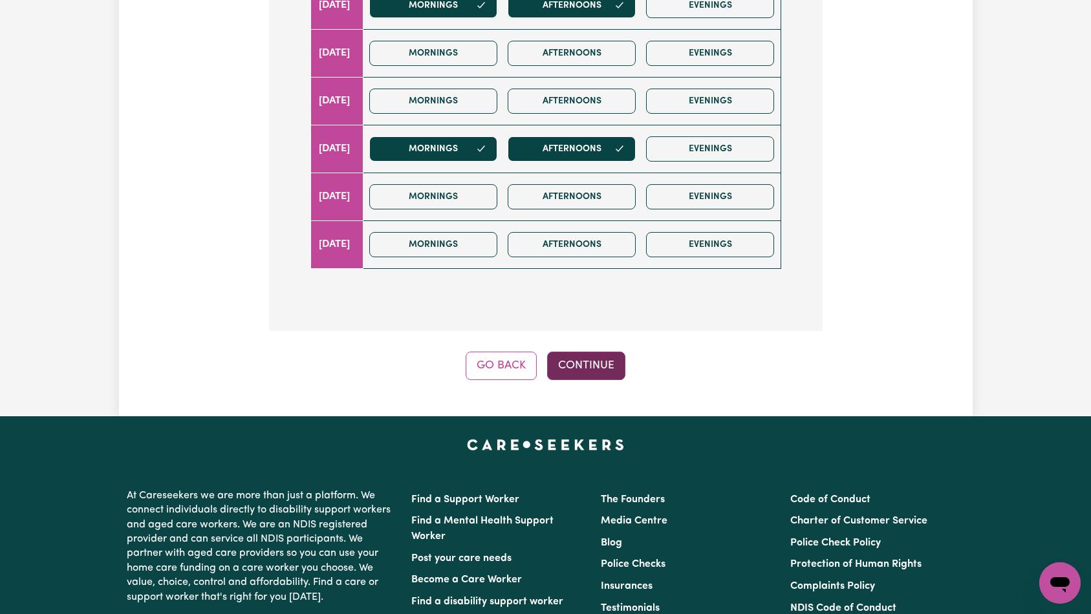
click at [572, 355] on button "Continue" at bounding box center [586, 366] width 78 height 28
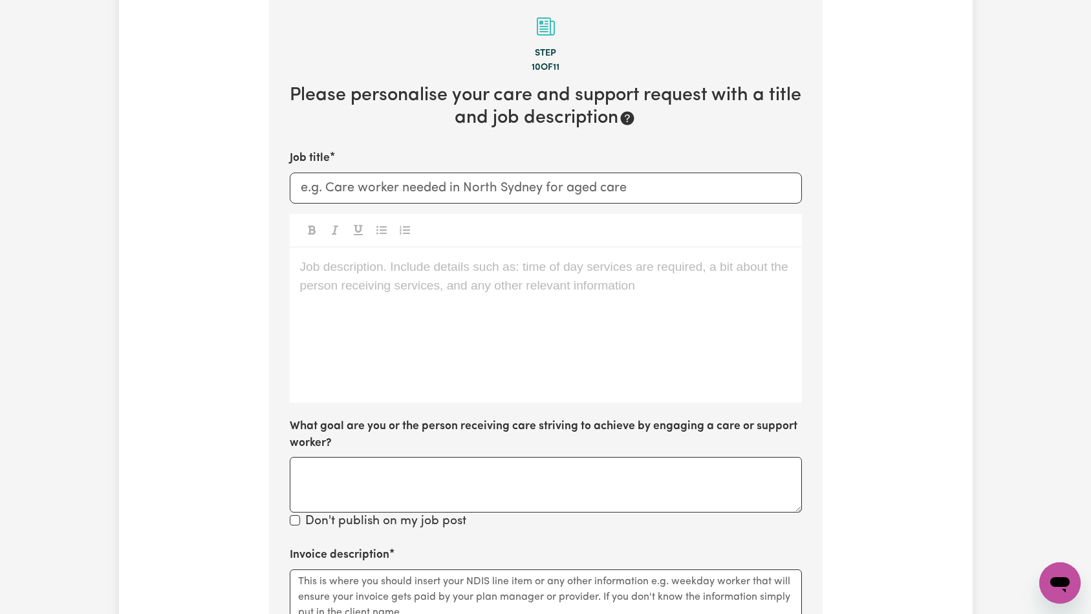
scroll to position [144, 0]
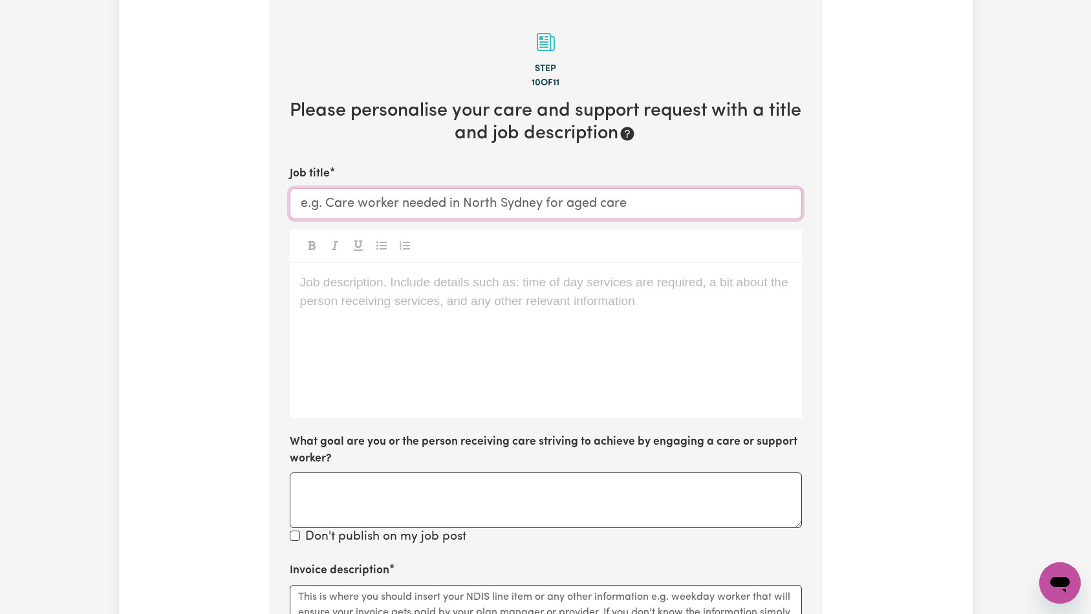
click at [446, 206] on input "Job title" at bounding box center [546, 203] width 512 height 31
paste input "Care worker for elderly lady in her own home"
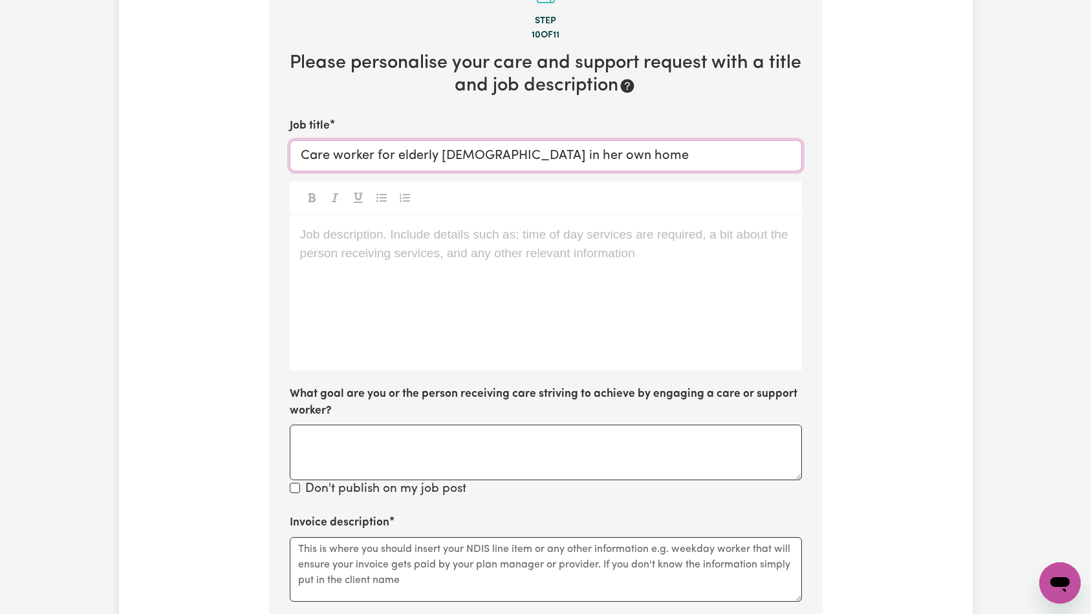
type input "Care worker for elderly lady in her own home"
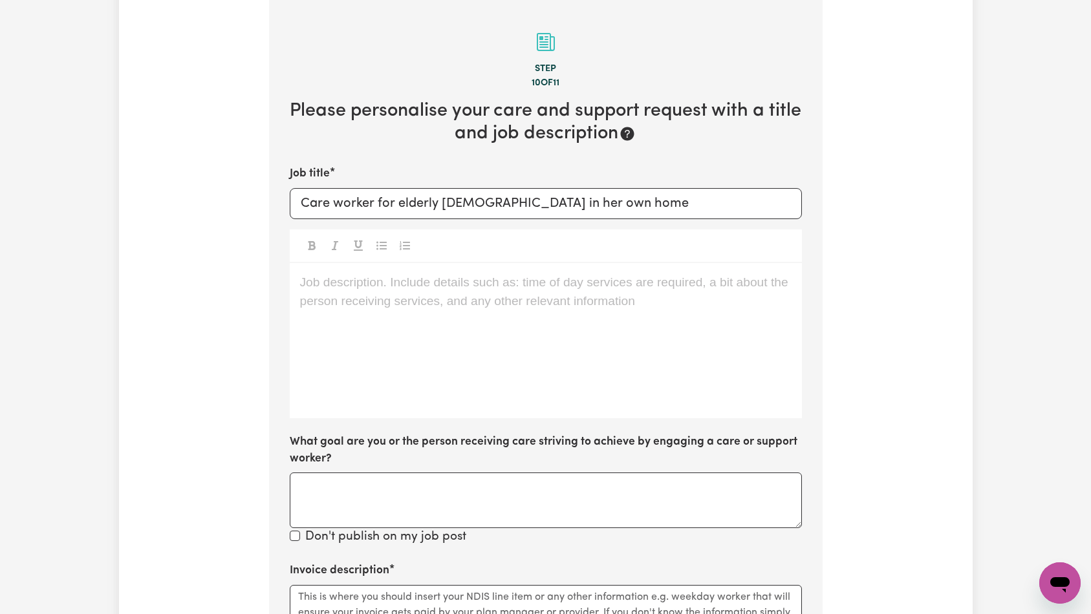
click at [339, 274] on p "Job description. Include details such as: time of day services are required, a …" at bounding box center [545, 283] width 491 height 19
click at [490, 344] on div "Job description. Include details such as: time of day services are required, a …" at bounding box center [546, 340] width 512 height 155
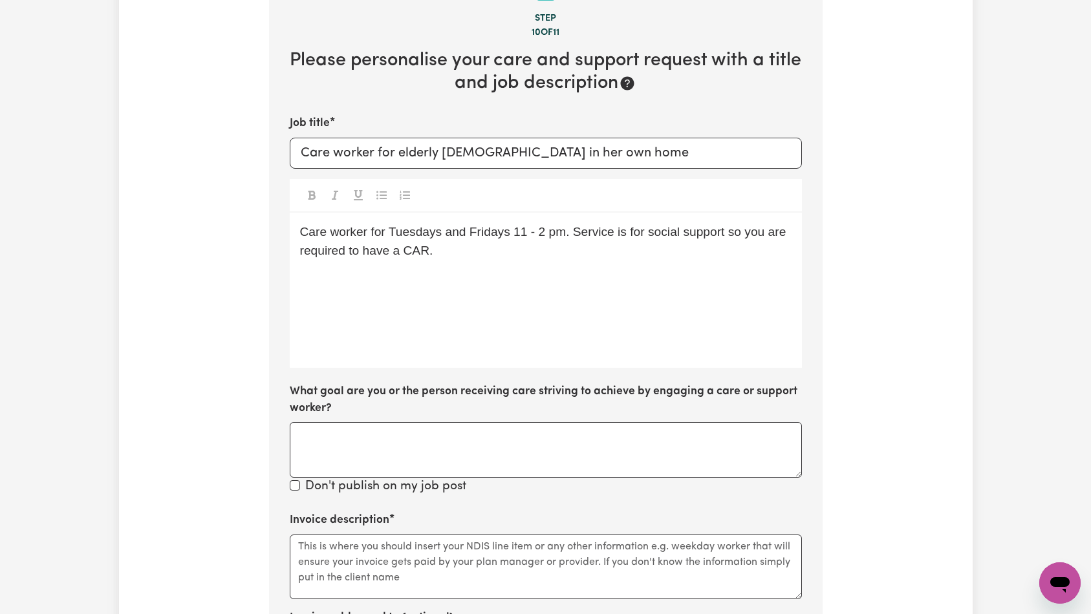
scroll to position [600, 0]
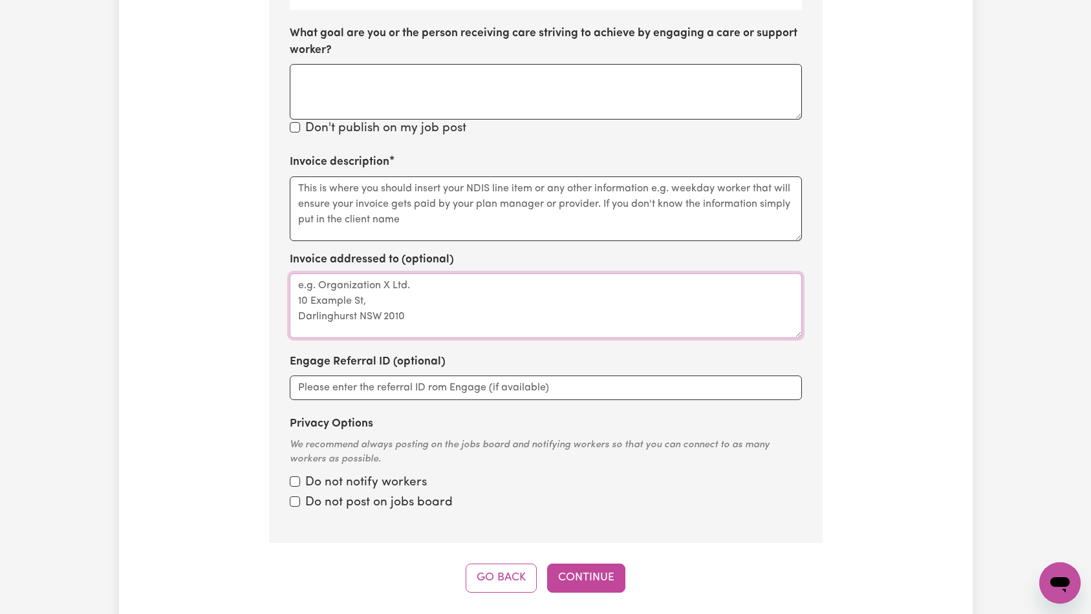
click at [473, 303] on textarea "Invoice addressed to (optional)" at bounding box center [546, 306] width 512 height 65
paste textarea "KNC Aged care packages"
type textarea "KNC Aged care packages"
click at [445, 210] on textarea "Invoice description" at bounding box center [546, 209] width 512 height 65
paste textarea "Domestic support and Social Support"
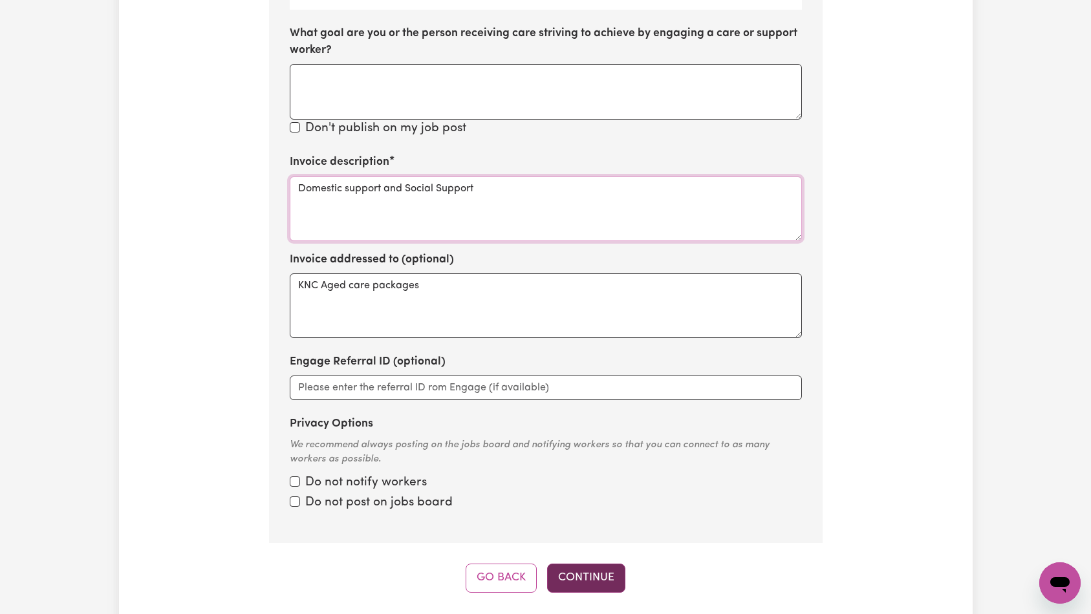
type textarea "Domestic support and Social Support"
click at [592, 576] on button "Continue" at bounding box center [586, 578] width 78 height 28
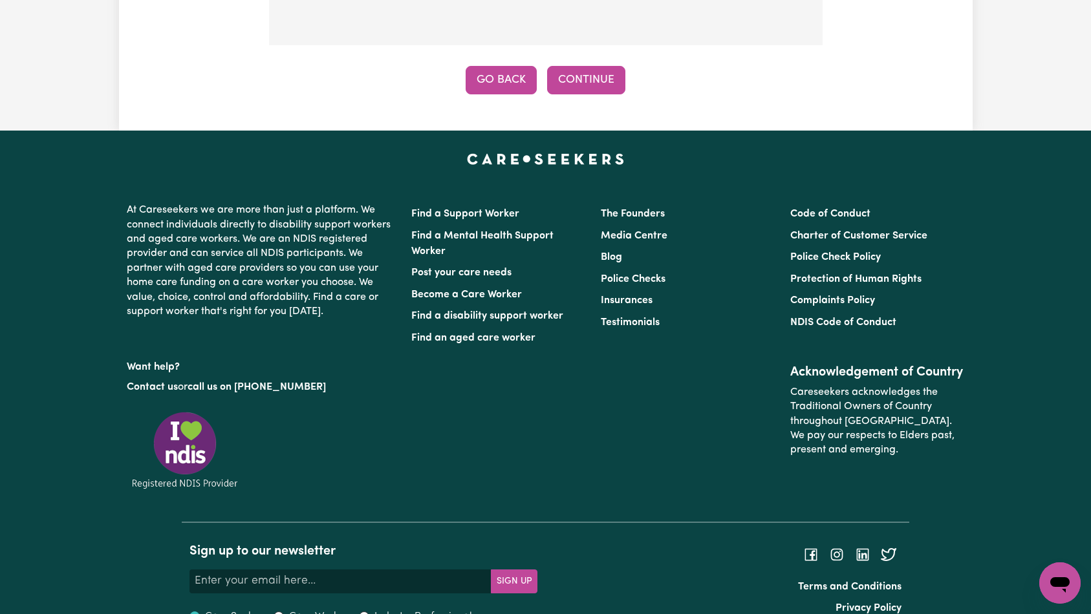
click at [505, 66] on button "Go Back" at bounding box center [501, 80] width 71 height 28
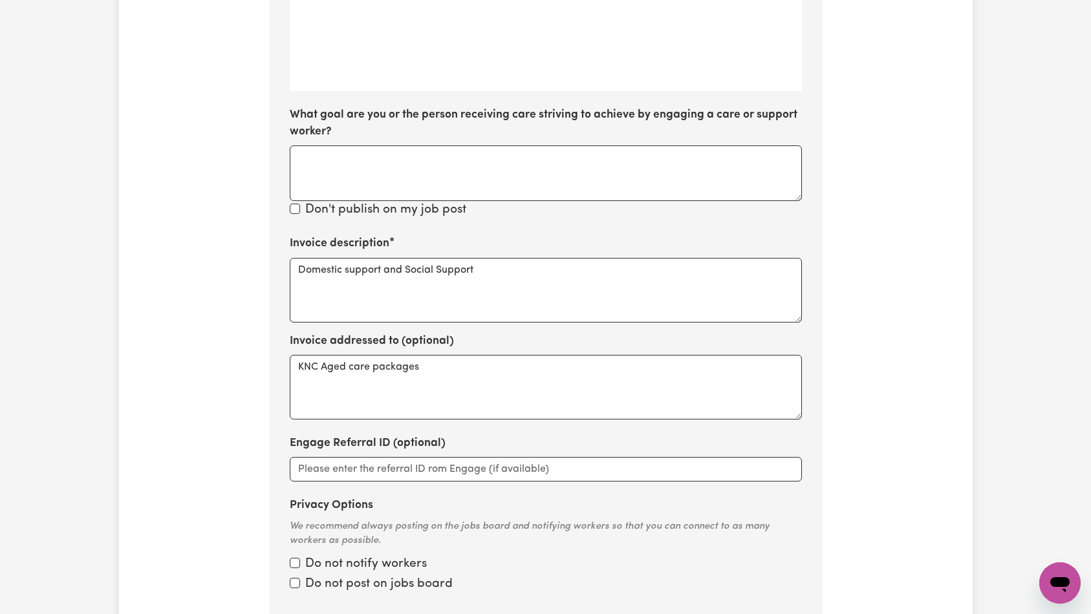
scroll to position [874, 0]
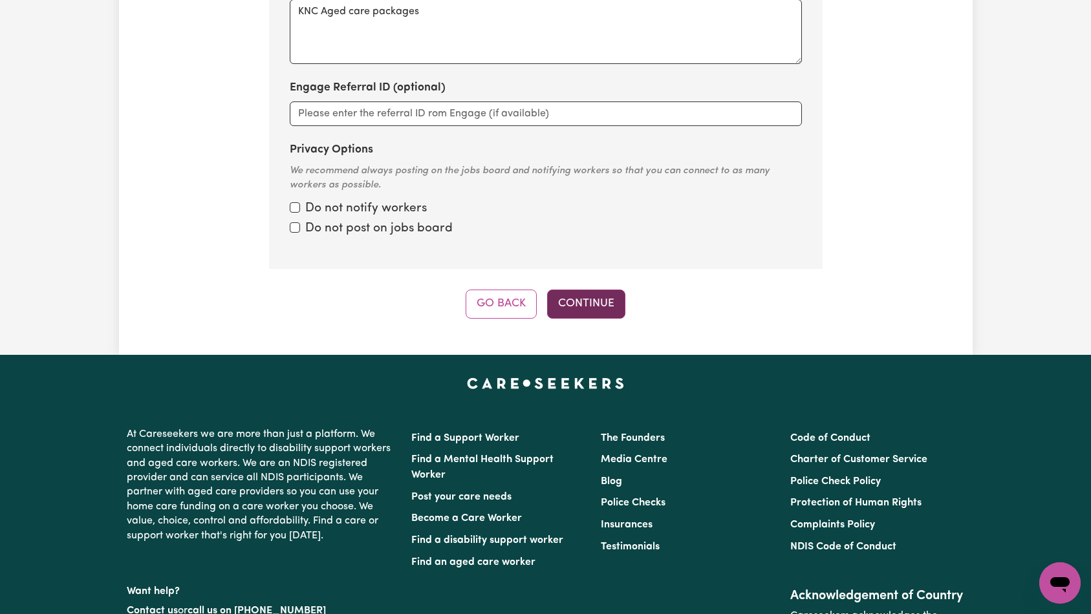
click at [575, 308] on button "Continue" at bounding box center [586, 304] width 78 height 28
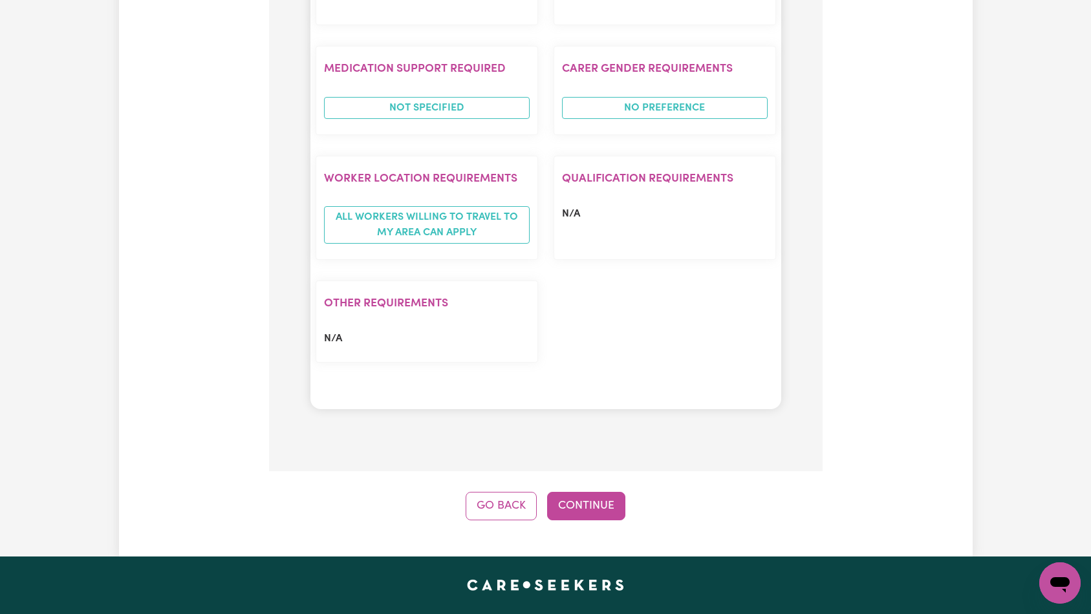
click at [605, 492] on button "Continue" at bounding box center [586, 506] width 78 height 28
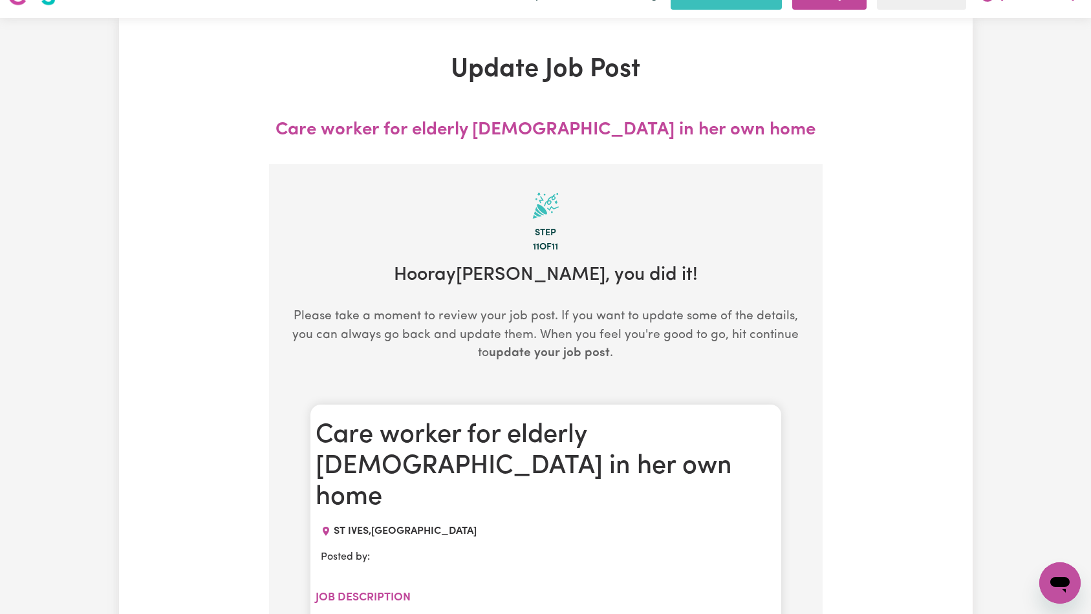
scroll to position [0, 0]
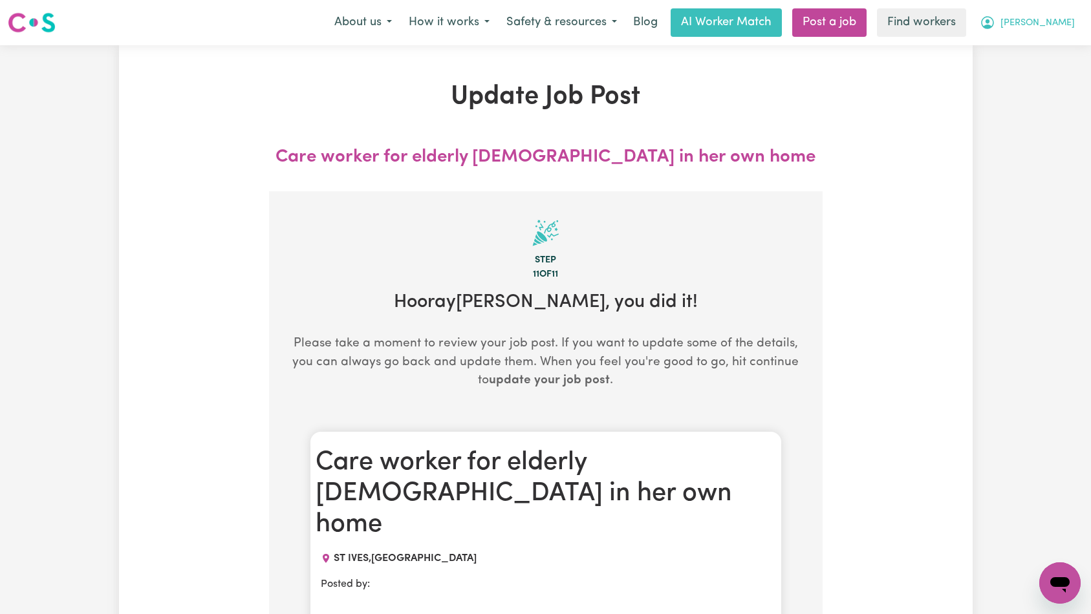
click at [995, 25] on icon "My Account" at bounding box center [988, 23] width 16 height 16
click at [1039, 56] on link "My Dashboard" at bounding box center [1031, 50] width 102 height 25
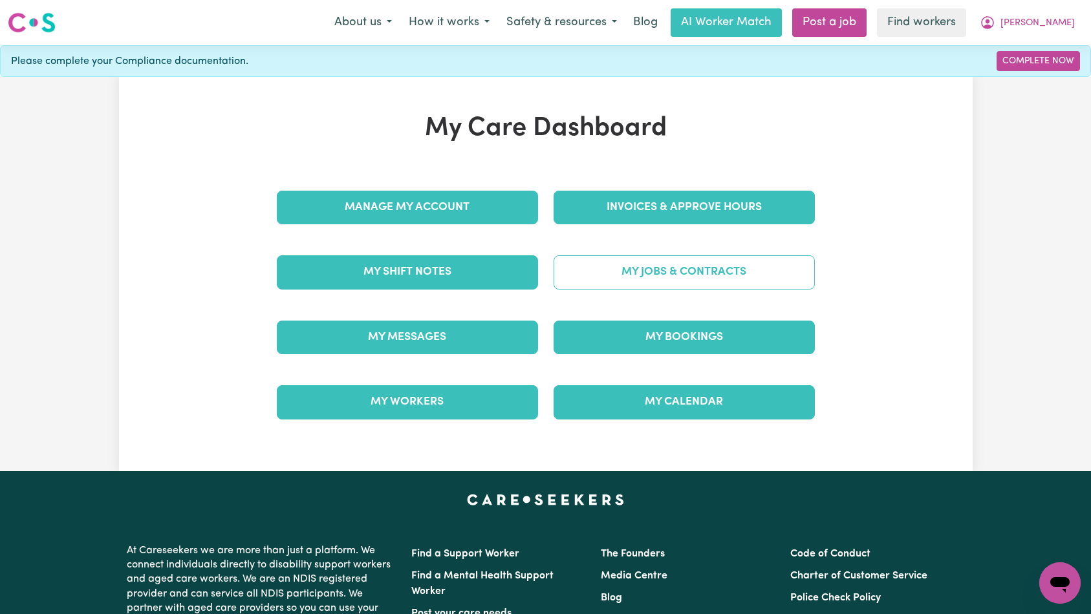
click at [769, 279] on link "My Jobs & Contracts" at bounding box center [684, 272] width 261 height 34
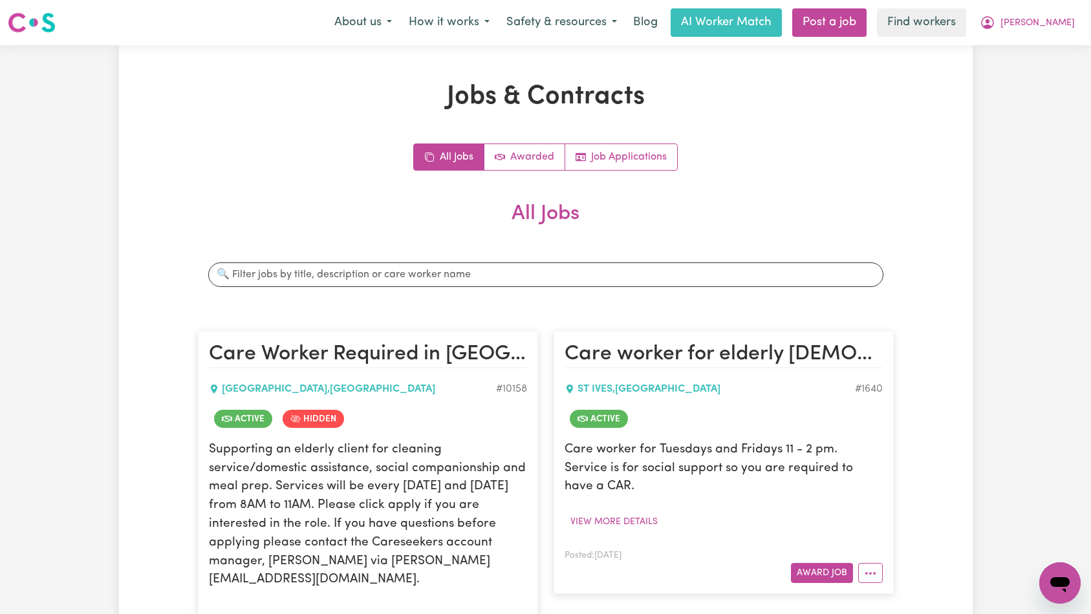
scroll to position [349, 0]
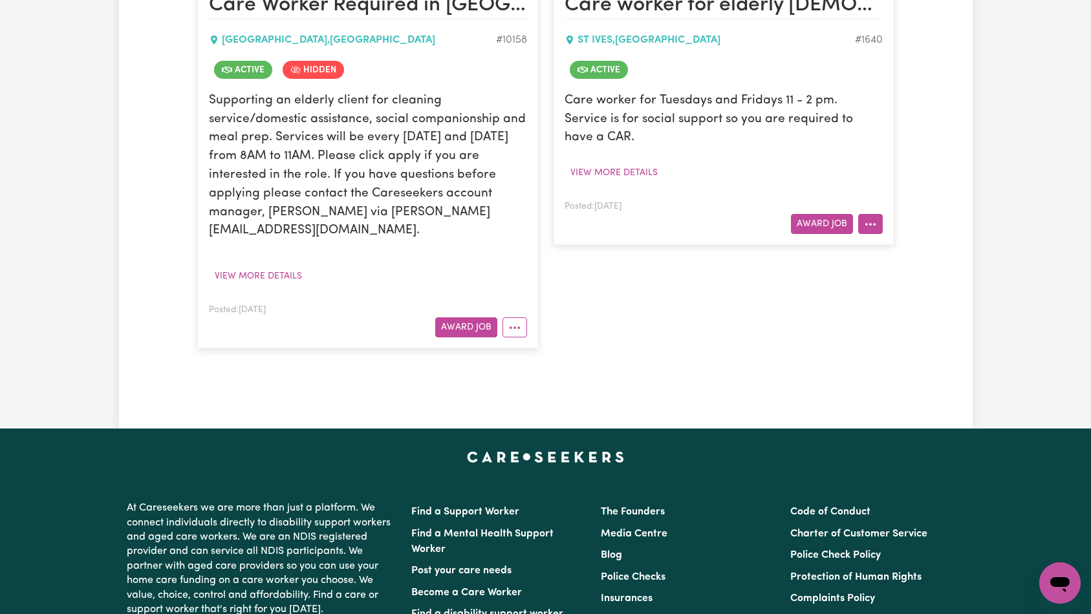
click at [868, 218] on icon "More options" at bounding box center [870, 224] width 13 height 13
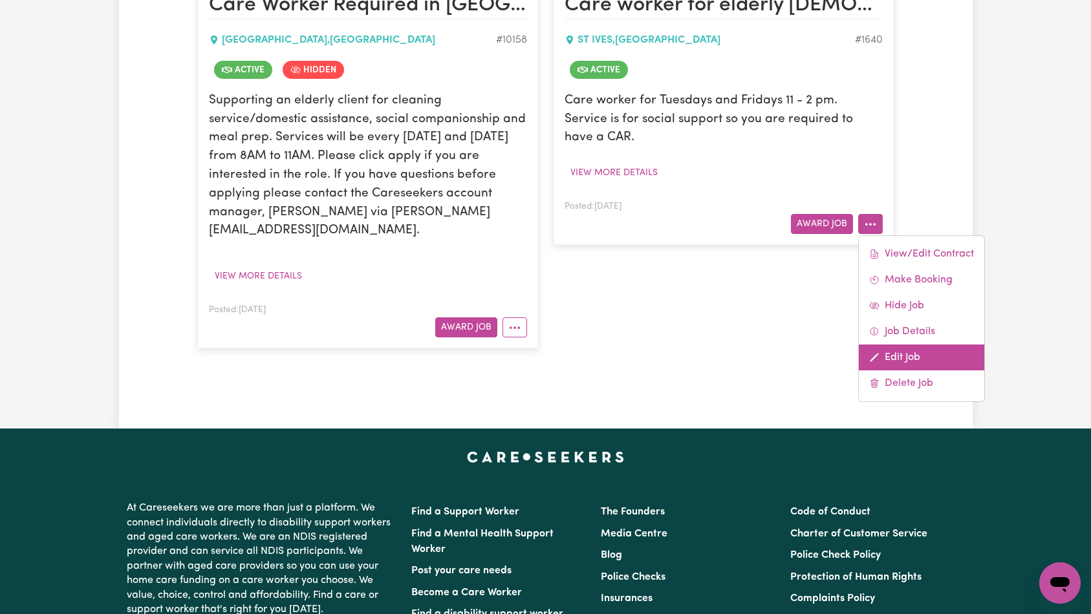
click at [907, 345] on link "Edit Job" at bounding box center [921, 358] width 125 height 26
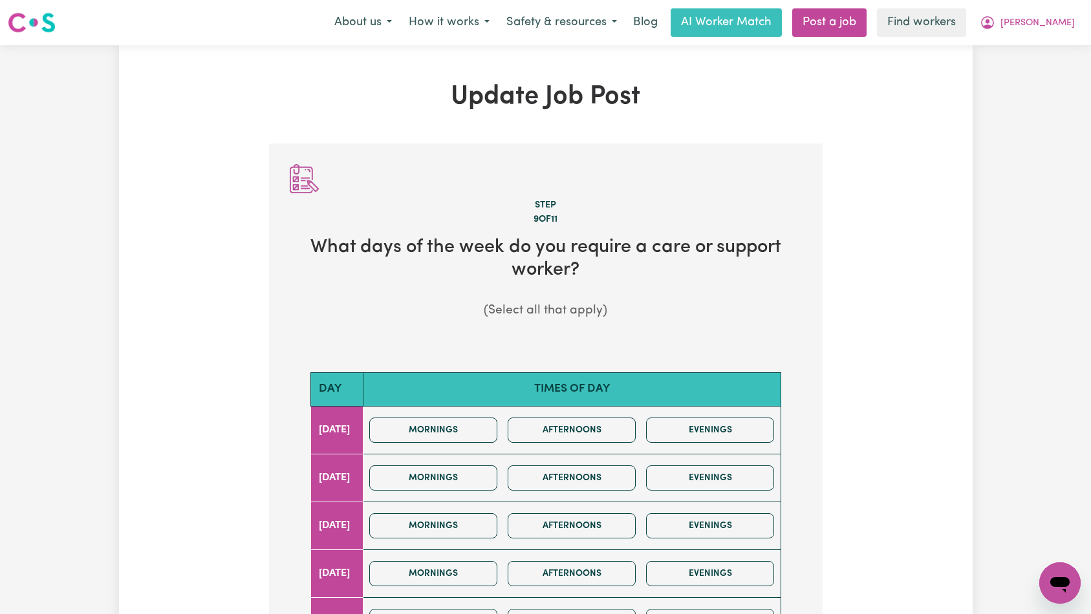
scroll to position [586, 0]
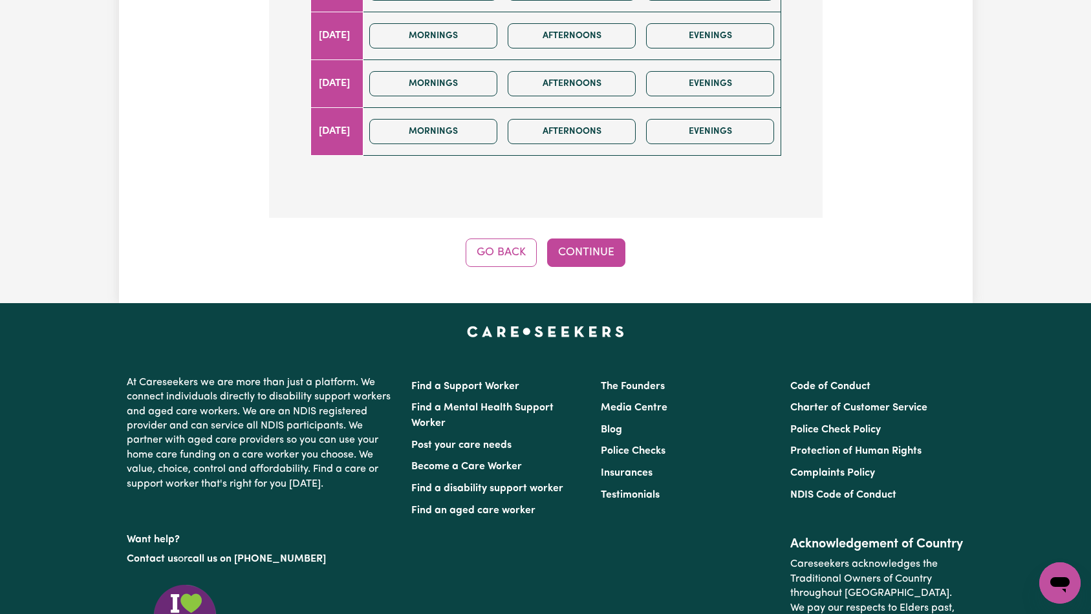
click at [627, 261] on div "Go Back Continue" at bounding box center [546, 253] width 554 height 28
click at [578, 252] on button "Continue" at bounding box center [586, 253] width 78 height 28
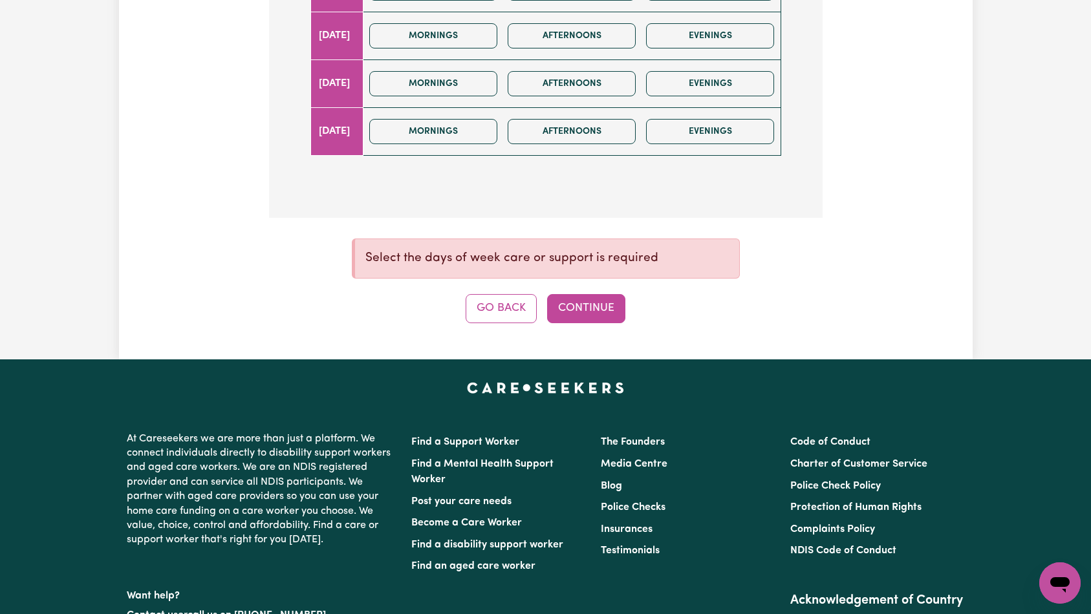
scroll to position [0, 0]
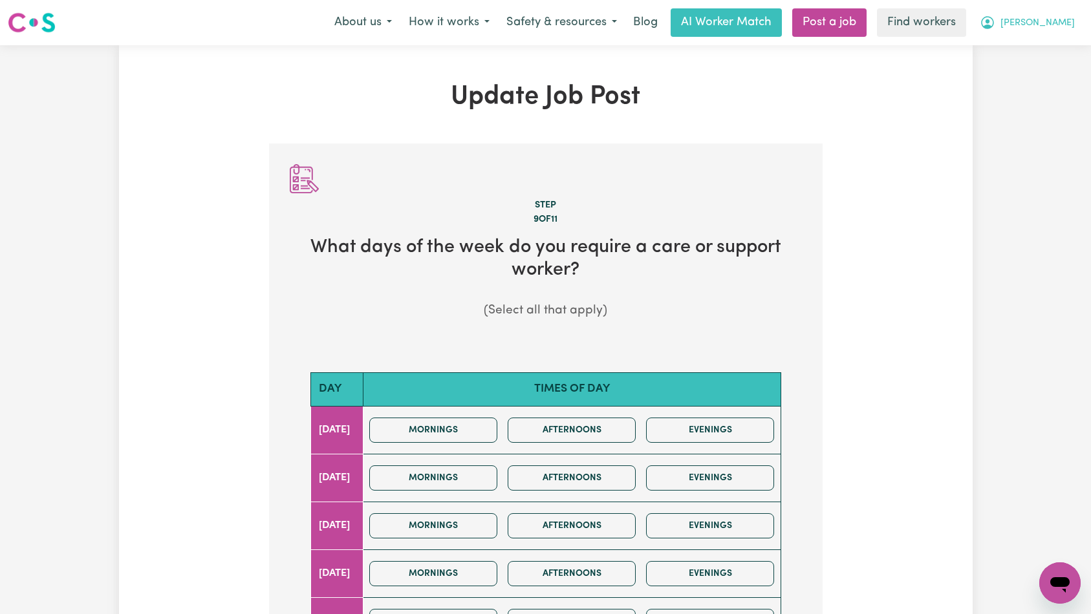
click at [1063, 21] on span "[PERSON_NAME]" at bounding box center [1037, 23] width 74 height 14
click at [1050, 72] on link "Logout" at bounding box center [1031, 74] width 102 height 25
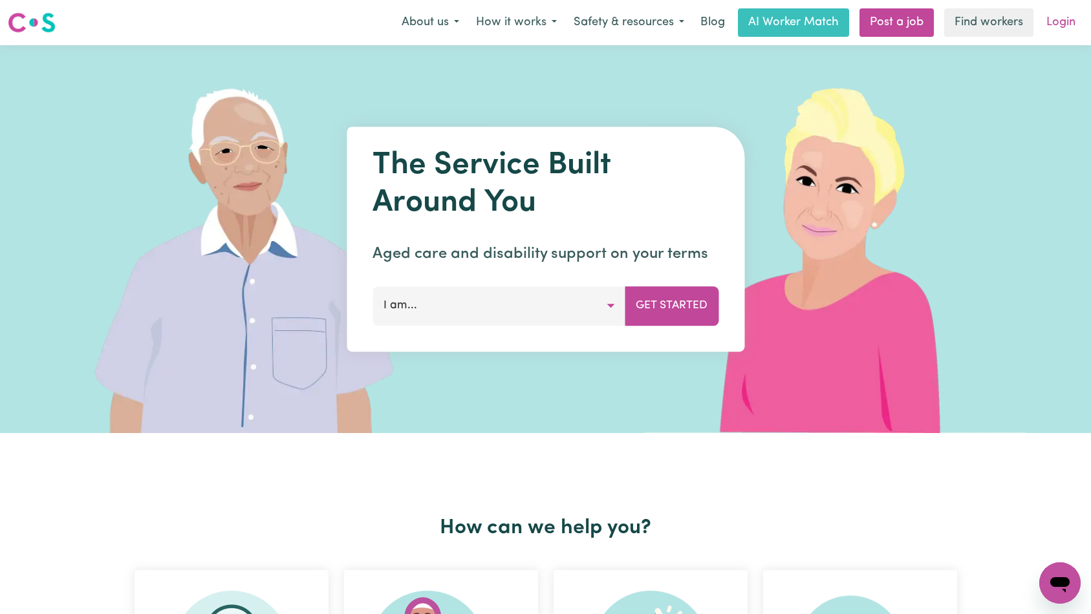
click at [1055, 28] on link "Login" at bounding box center [1061, 22] width 45 height 28
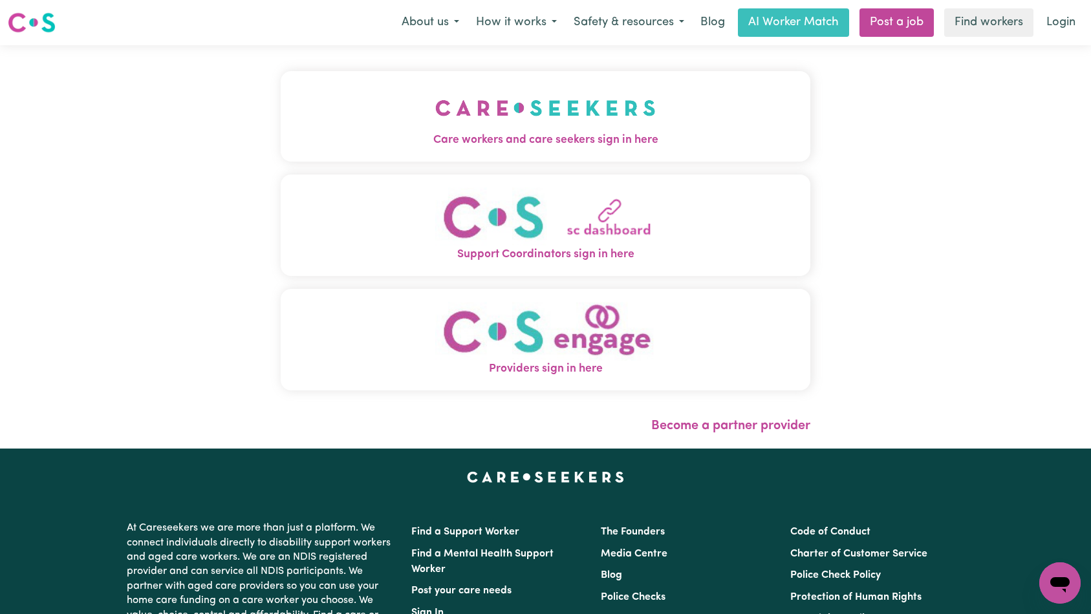
click at [435, 96] on img "Care workers and care seekers sign in here" at bounding box center [545, 108] width 221 height 48
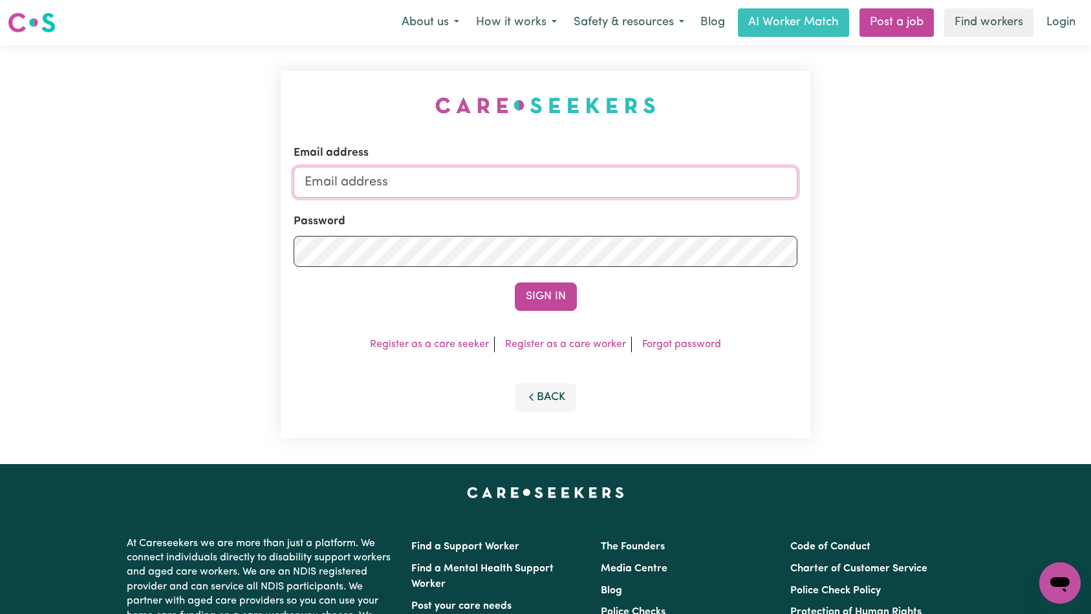
click at [627, 186] on input "Email address" at bounding box center [546, 182] width 504 height 31
paste input "marianeroKNC@careseekers.com.au"
type input "superuser~marianeroKNC@careseekers.com.au"
click at [539, 290] on button "Sign In" at bounding box center [546, 297] width 62 height 28
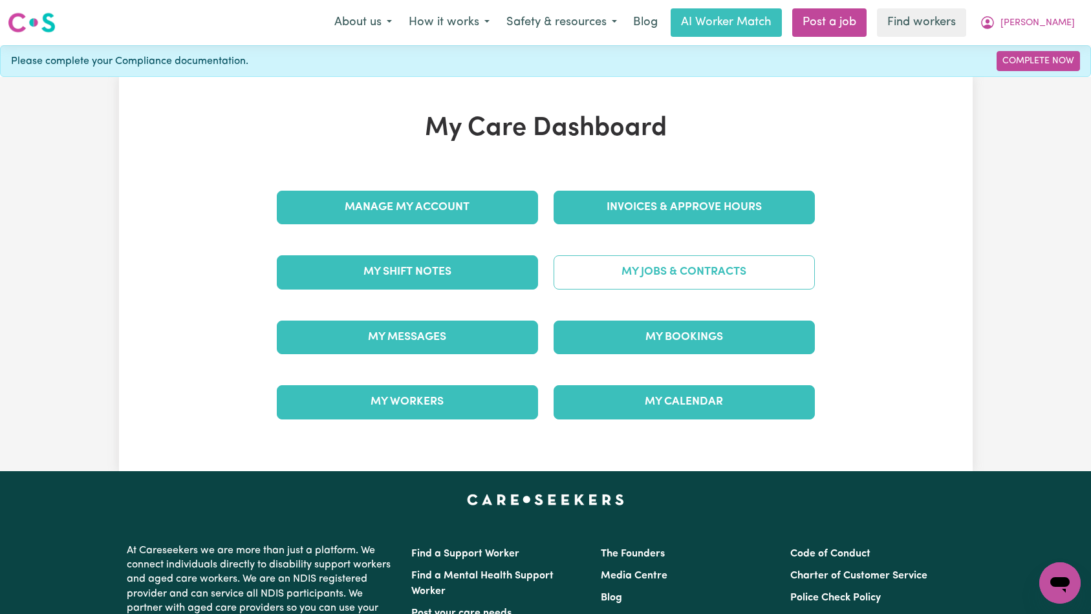
click at [641, 271] on link "My Jobs & Contracts" at bounding box center [684, 272] width 261 height 34
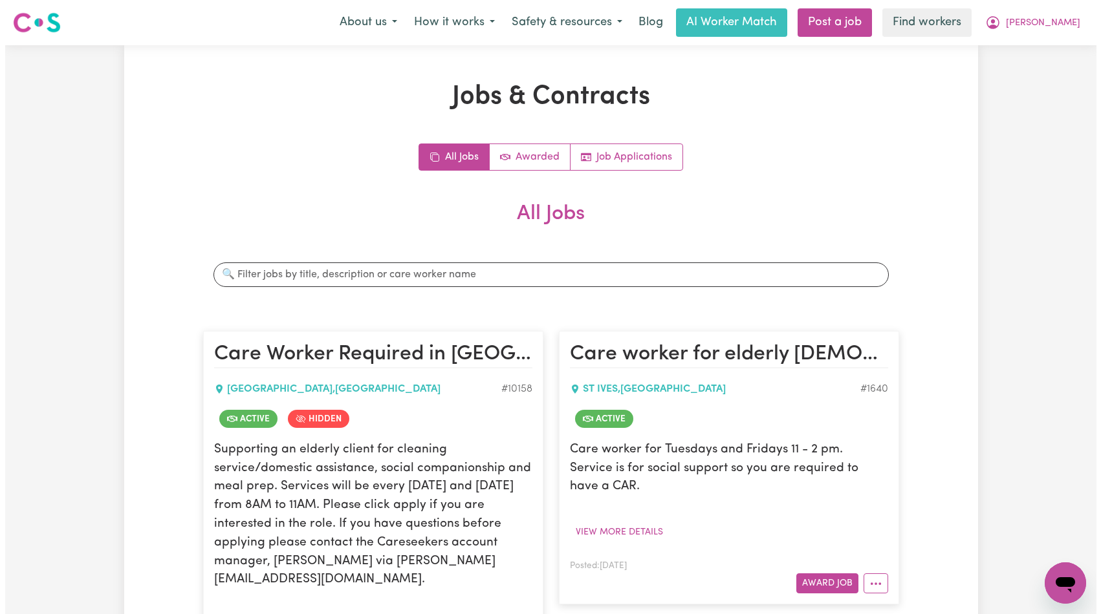
scroll to position [347, 0]
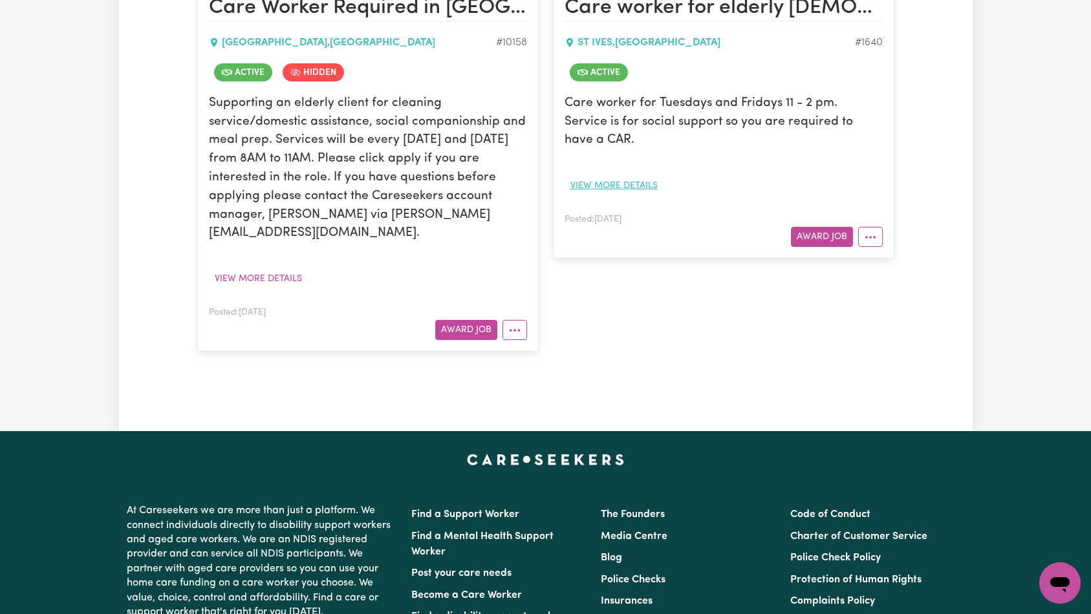
click at [610, 176] on button "View more details" at bounding box center [614, 186] width 99 height 20
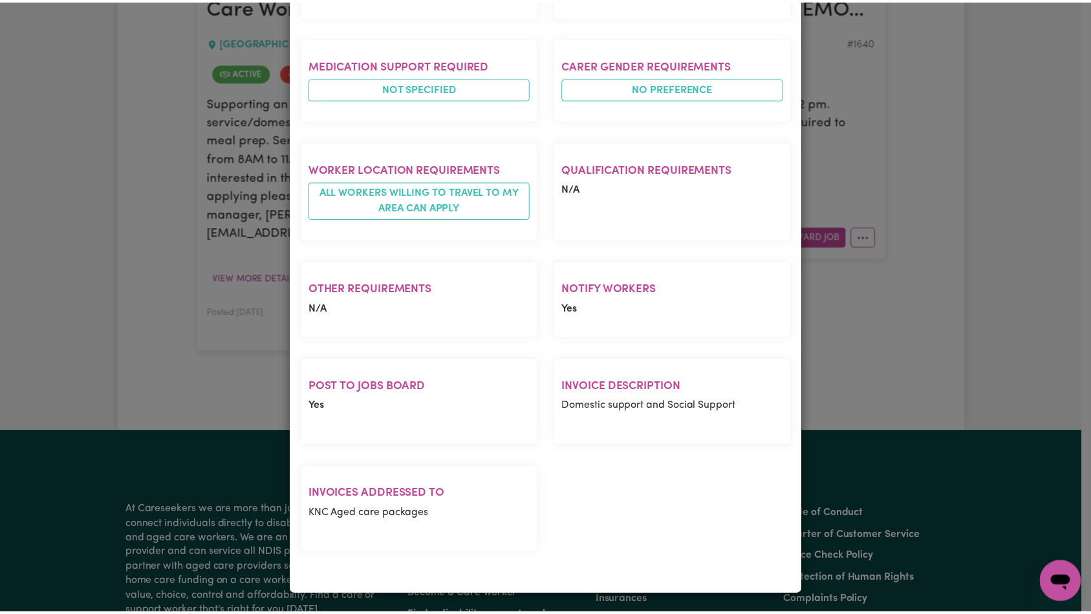
scroll to position [0, 0]
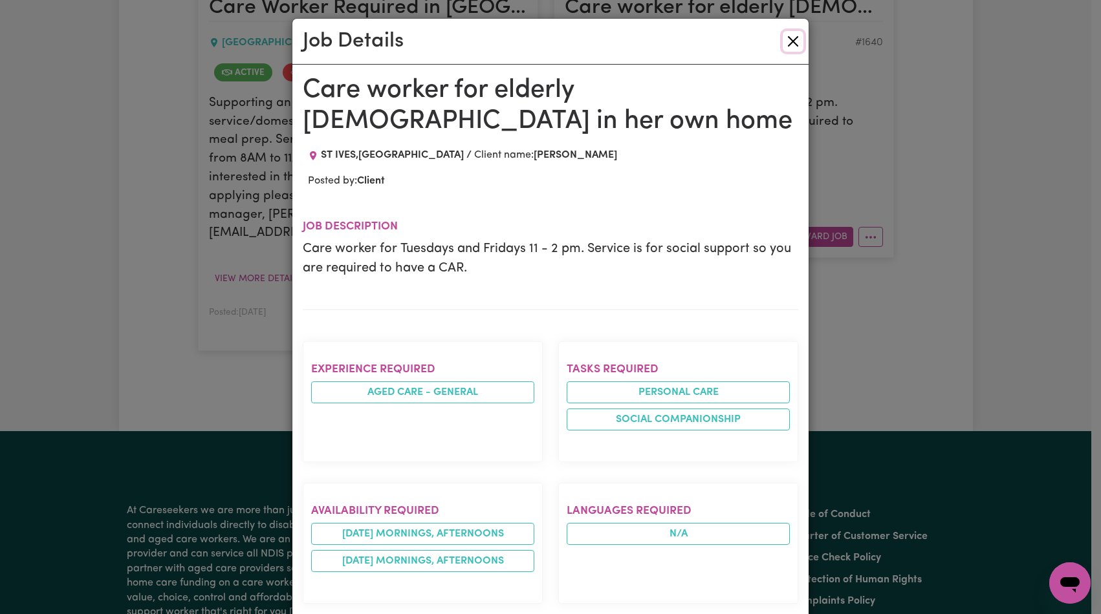
click at [788, 40] on button "Close" at bounding box center [792, 41] width 21 height 21
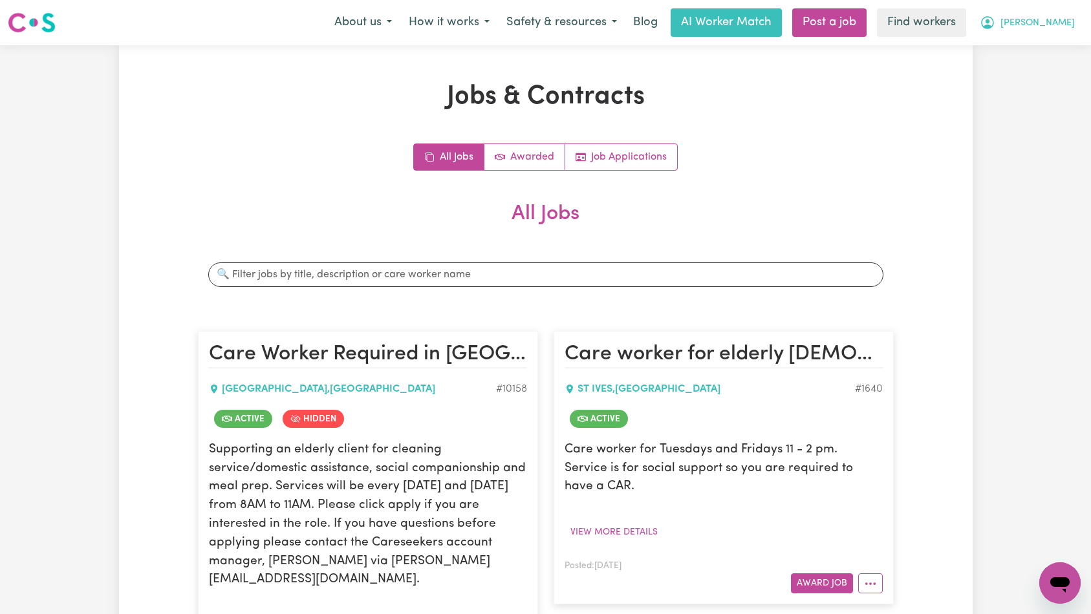
click at [1039, 30] on button "[PERSON_NAME]" at bounding box center [1027, 22] width 112 height 27
click at [1051, 57] on link "My Dashboard" at bounding box center [1031, 50] width 102 height 25
click at [706, 228] on h2 "All Jobs" at bounding box center [546, 224] width 696 height 45
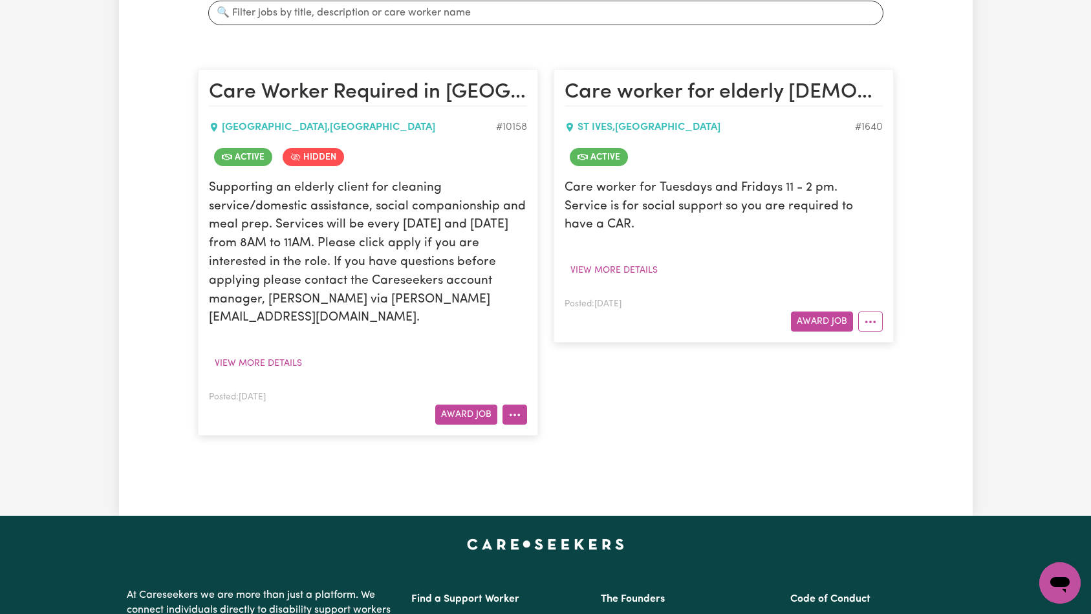
click at [511, 409] on icon "More options" at bounding box center [514, 415] width 13 height 13
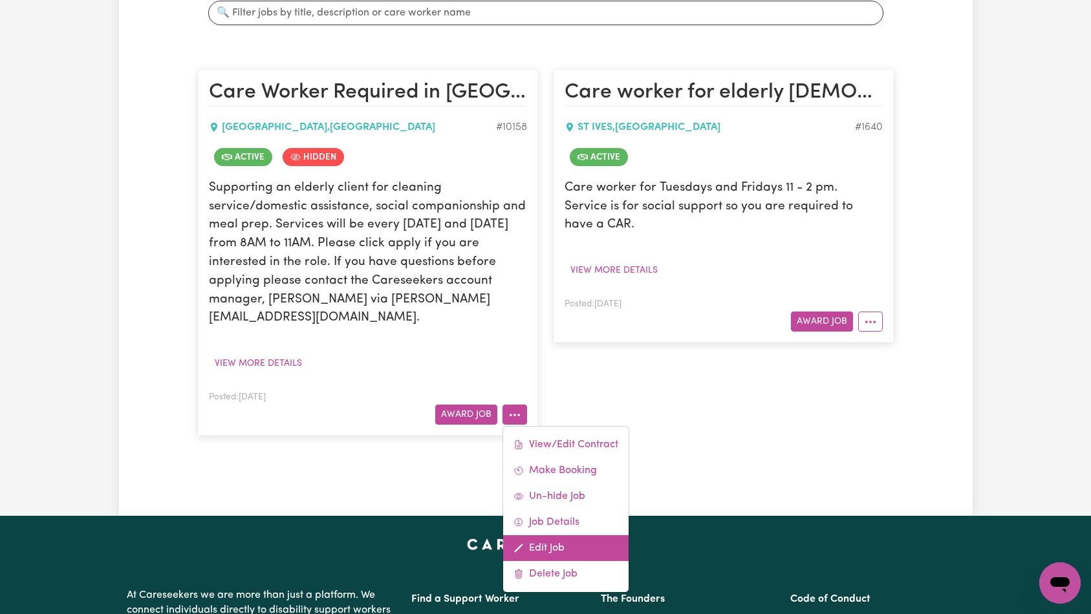
click at [547, 535] on link "Edit Job" at bounding box center [565, 548] width 125 height 26
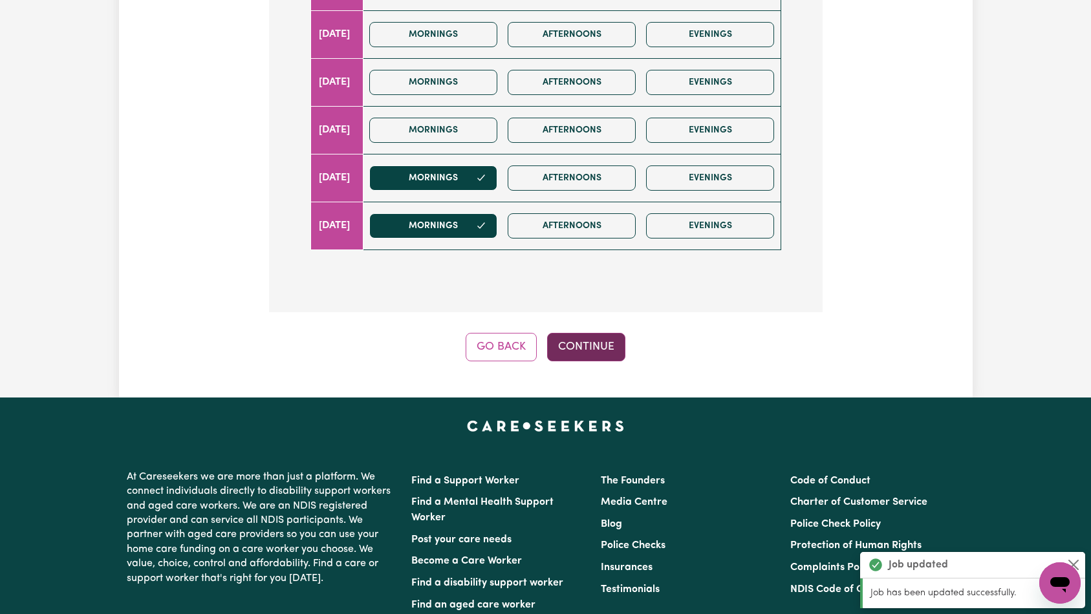
click at [595, 333] on button "Continue" at bounding box center [586, 347] width 78 height 28
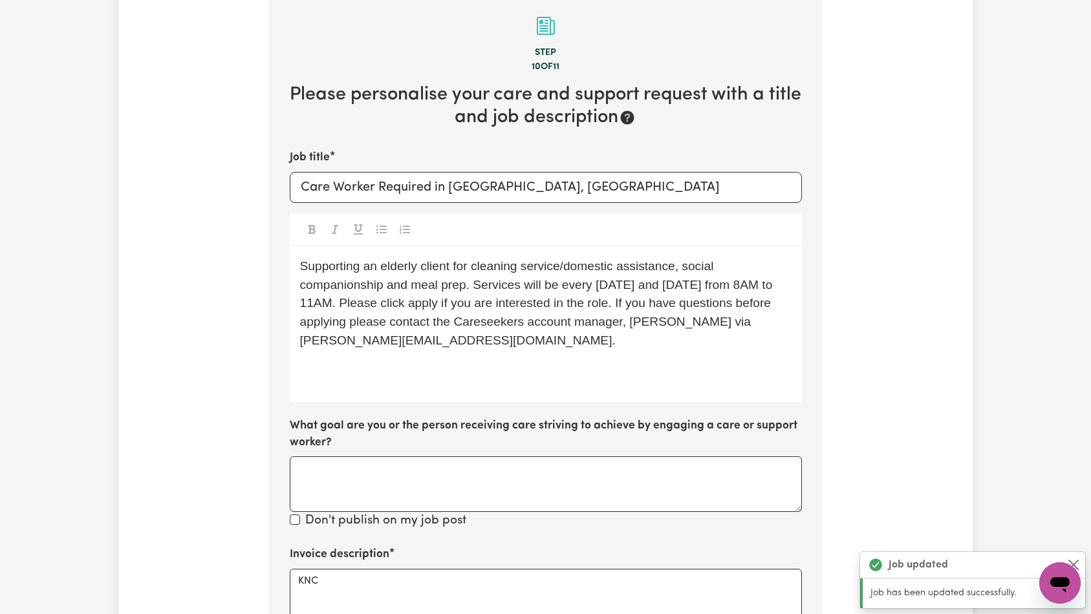
scroll to position [191, 0]
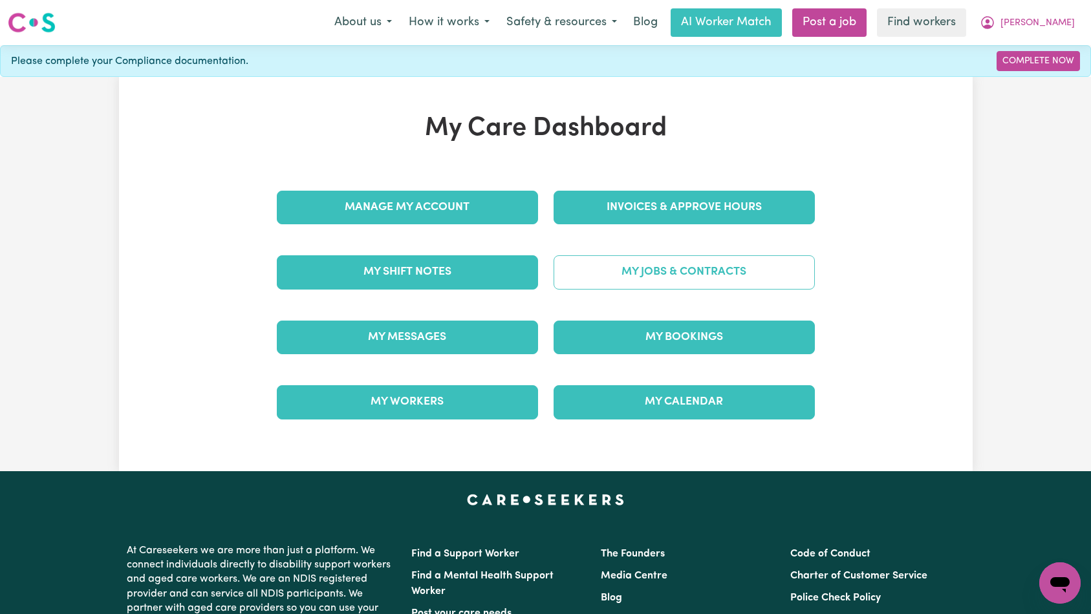
click at [728, 271] on link "My Jobs & Contracts" at bounding box center [684, 272] width 261 height 34
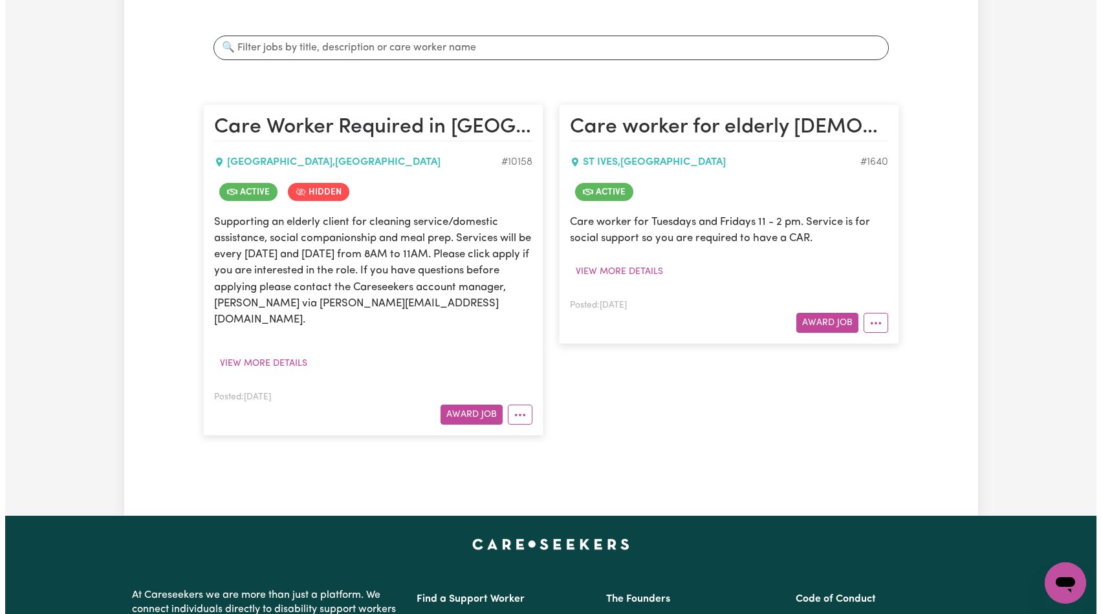
scroll to position [161, 0]
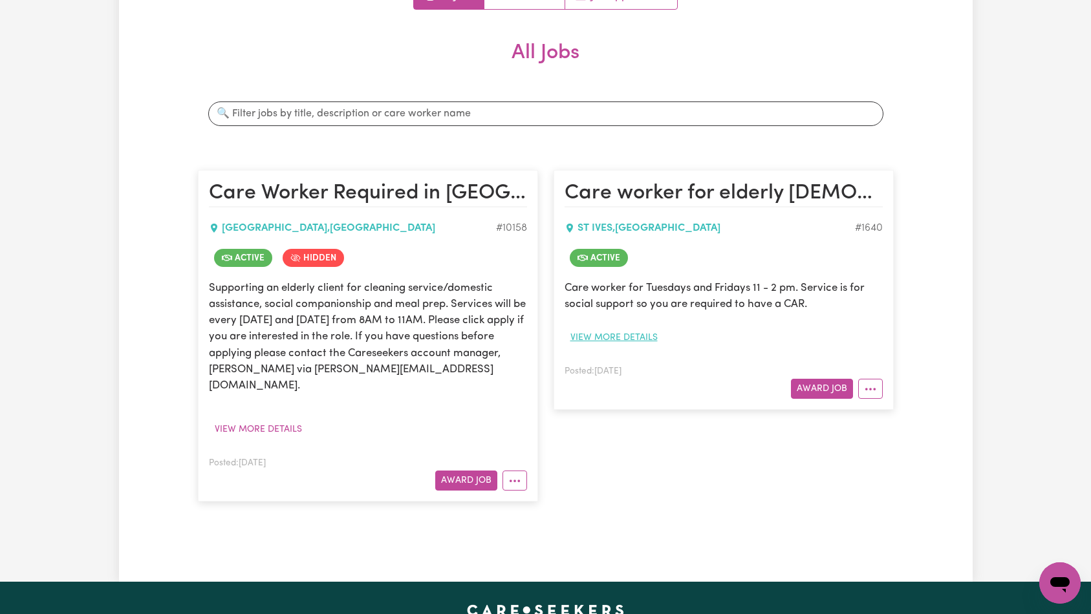
click at [600, 337] on button "View more details" at bounding box center [614, 338] width 99 height 20
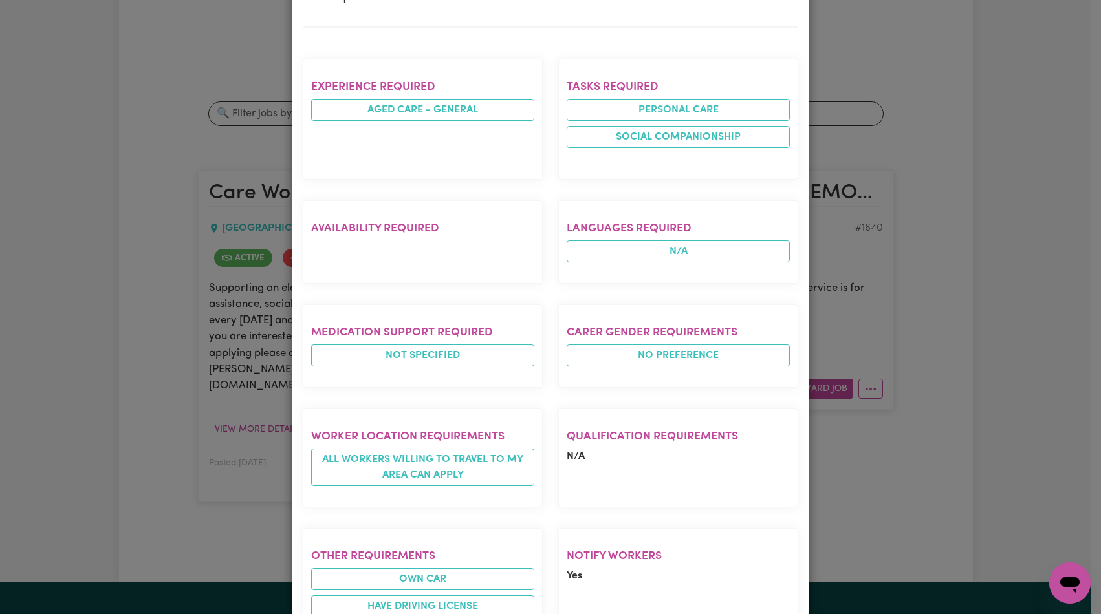
scroll to position [0, 0]
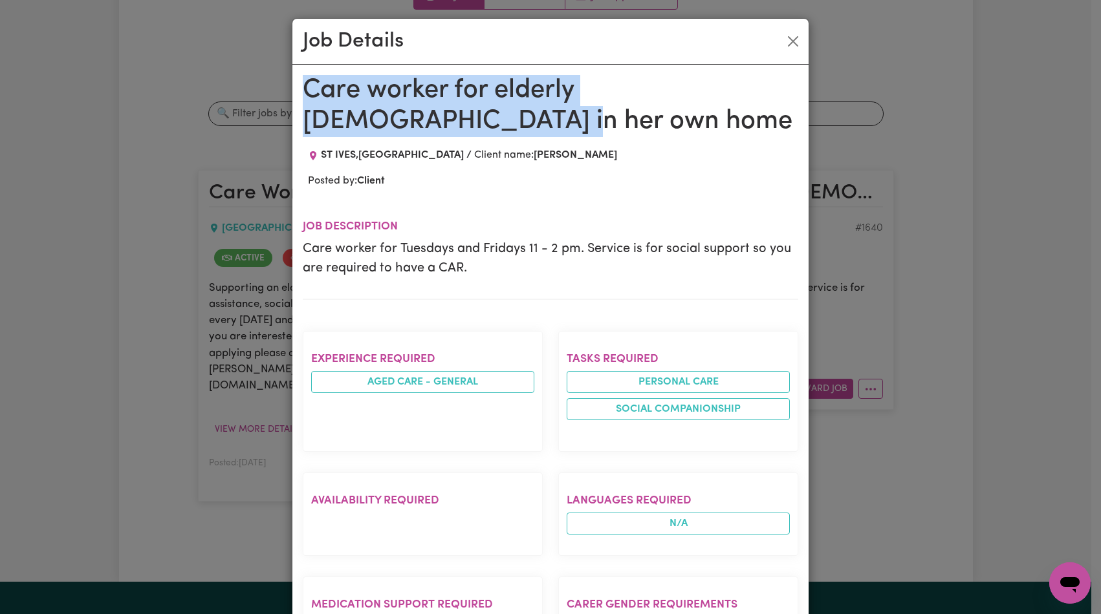
drag, startPoint x: 298, startPoint y: 86, endPoint x: 388, endPoint y: 118, distance: 95.5
click at [394, 129] on h1 "Care worker for elderly lady in her own home" at bounding box center [550, 106] width 495 height 62
copy h1 "Care worker for elderly lady in her own home"
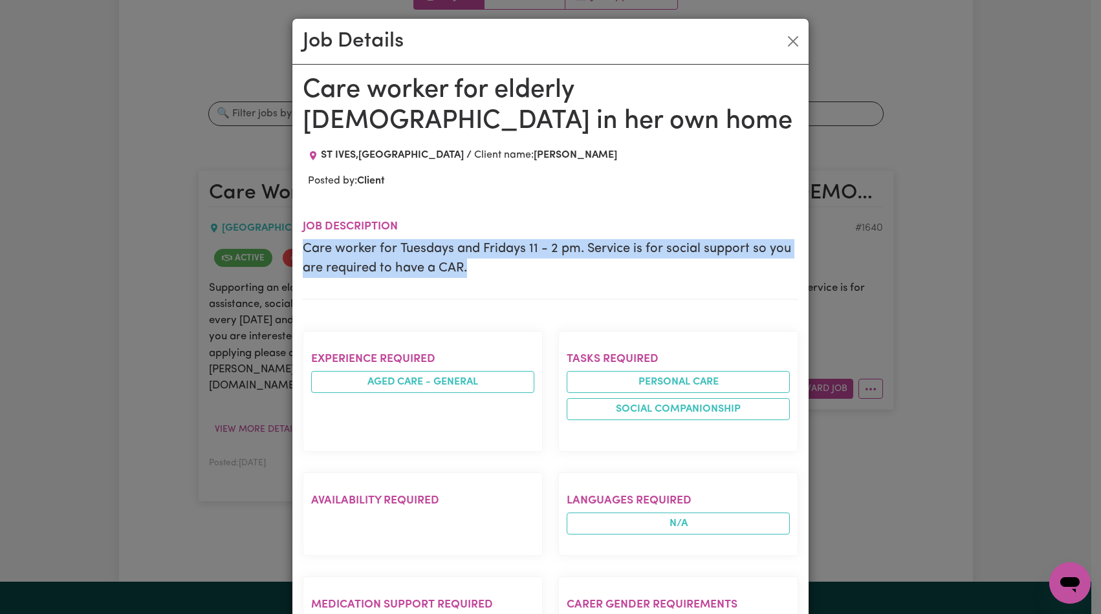
drag, startPoint x: 302, startPoint y: 244, endPoint x: 468, endPoint y: 274, distance: 168.9
click at [468, 274] on div "Care worker for elderly lady in her own home ST IVES , New South Wales Client n…" at bounding box center [550, 568] width 516 height 1006
copy p "Care worker for Tuesdays and Fridays 11 - 2 pm. Service is for social support s…"
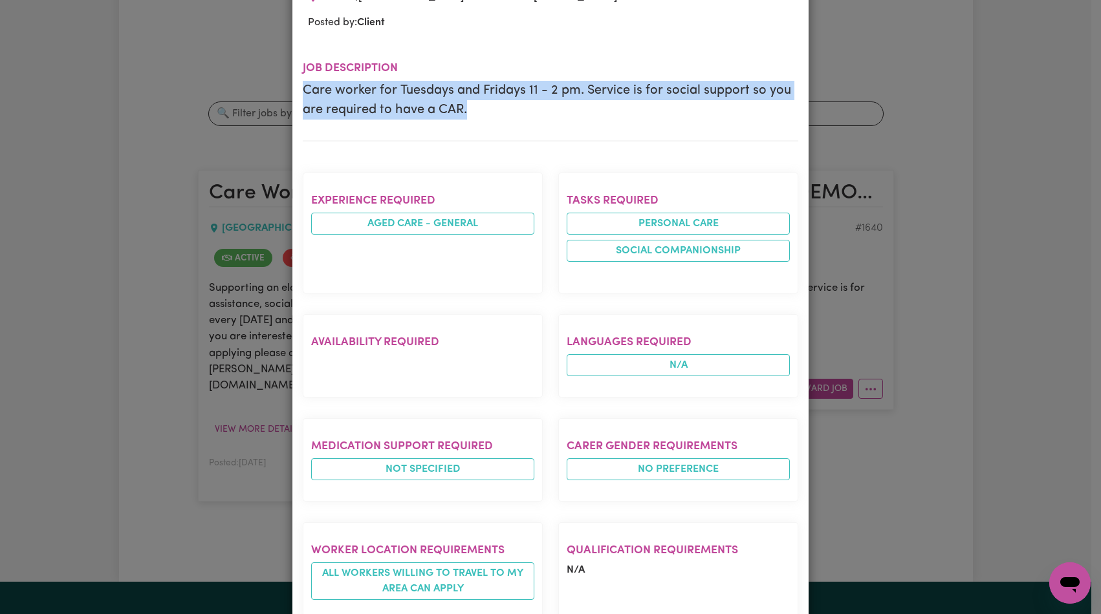
scroll to position [475, 0]
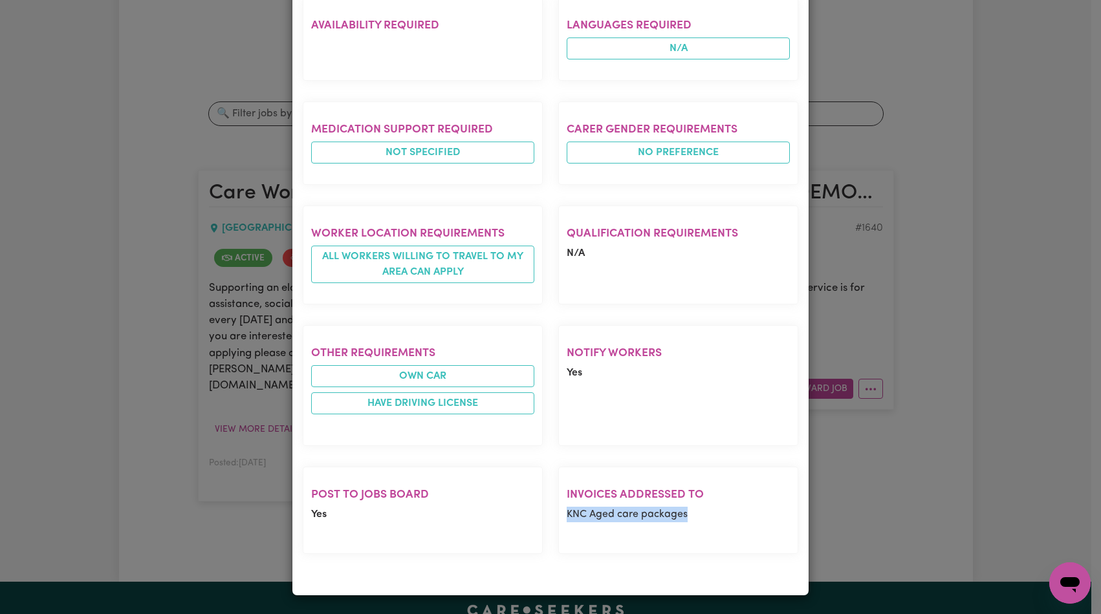
drag, startPoint x: 559, startPoint y: 513, endPoint x: 713, endPoint y: 515, distance: 153.3
click at [713, 515] on section "Invoices addressed to KNC Aged care packages" at bounding box center [678, 510] width 240 height 87
copy p "KNC Aged care packages"
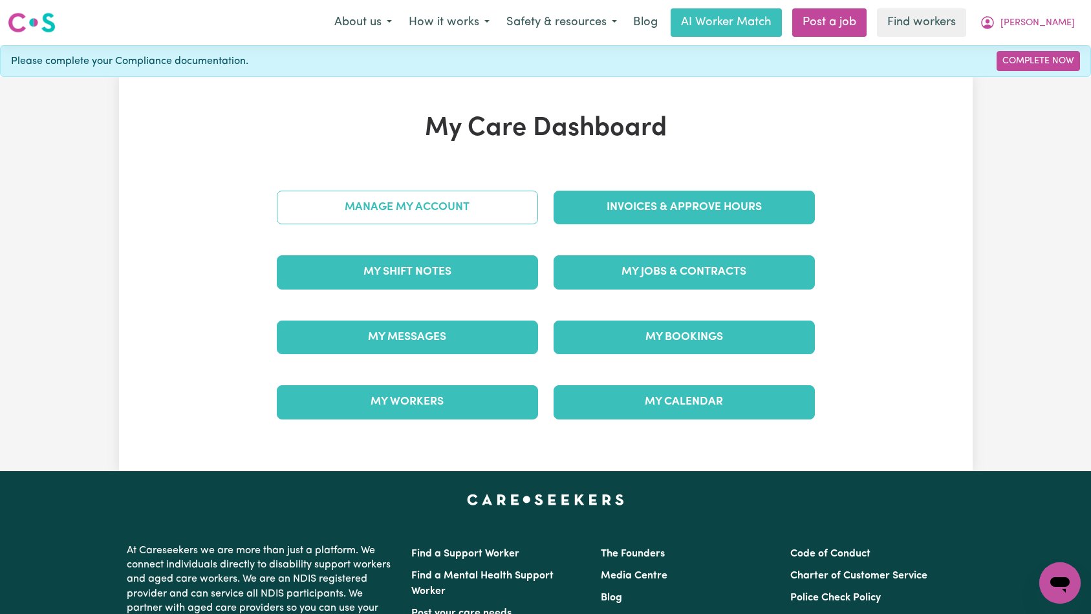
click at [457, 200] on link "Manage My Account" at bounding box center [407, 208] width 261 height 34
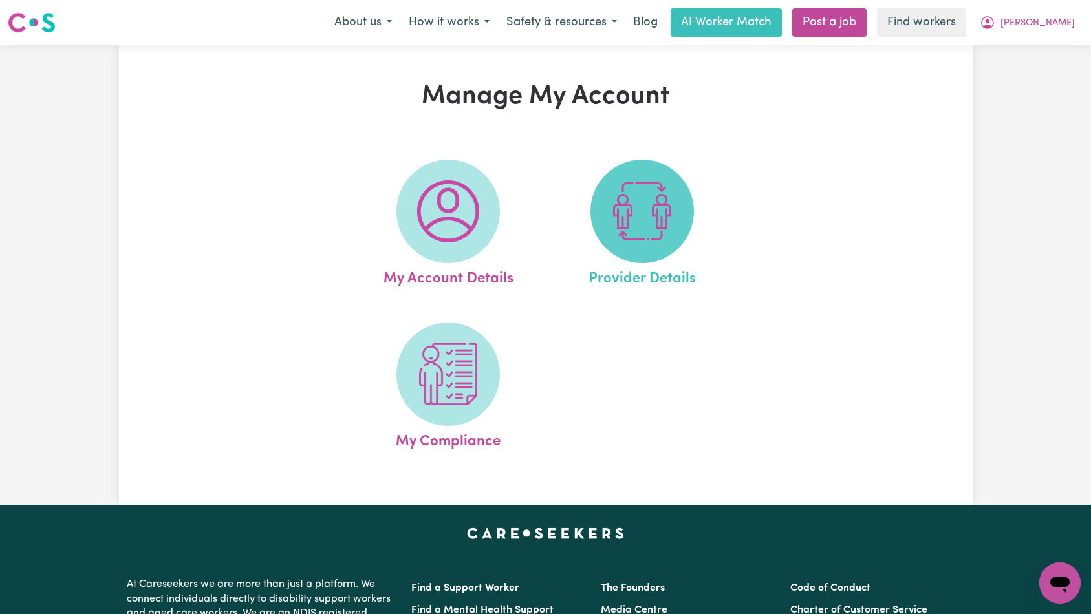
click at [630, 224] on img at bounding box center [642, 211] width 62 height 62
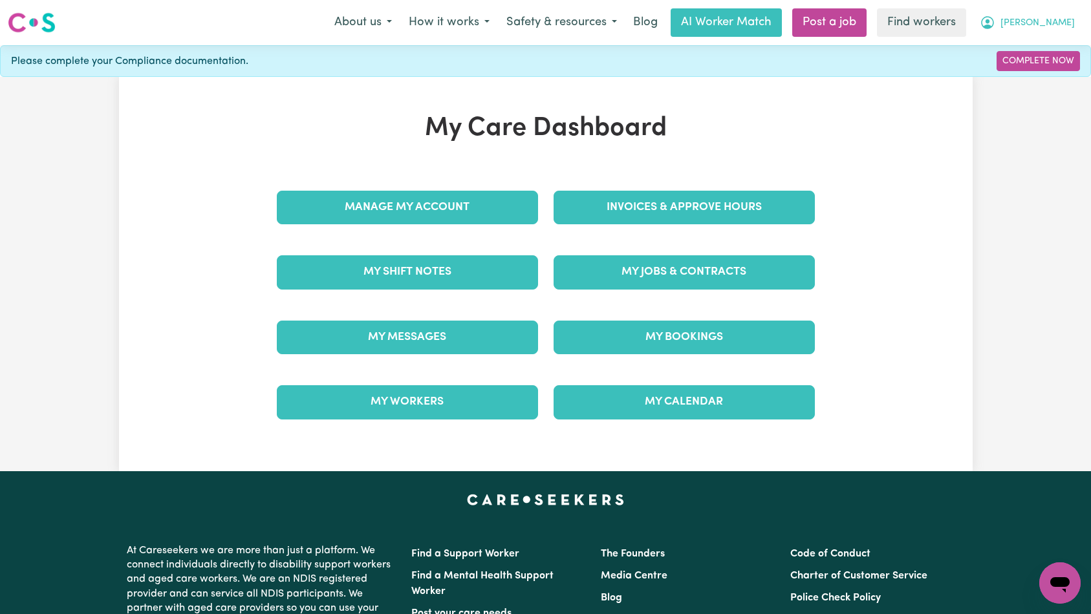
click at [1037, 35] on button "[PERSON_NAME]" at bounding box center [1027, 22] width 112 height 27
click at [1037, 47] on link "My Dashboard" at bounding box center [1031, 50] width 102 height 25
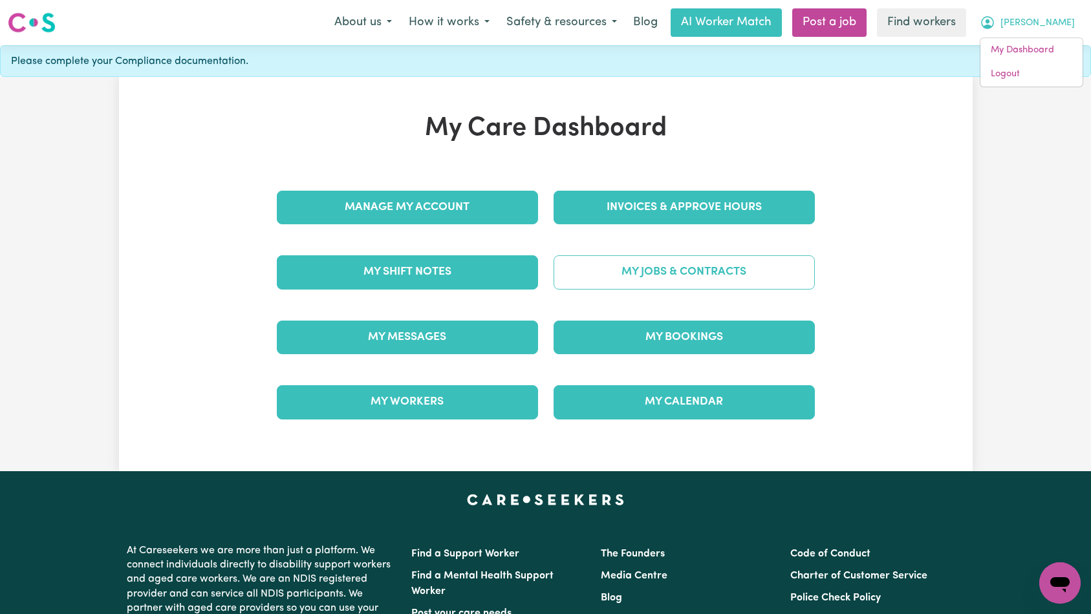
click at [705, 278] on link "My Jobs & Contracts" at bounding box center [684, 272] width 261 height 34
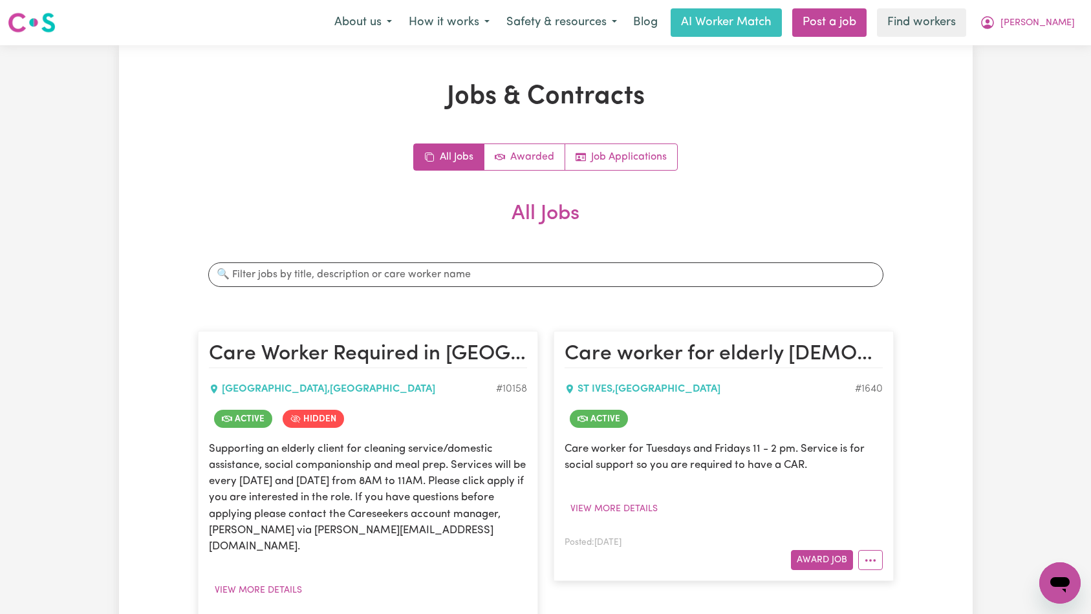
scroll to position [118, 0]
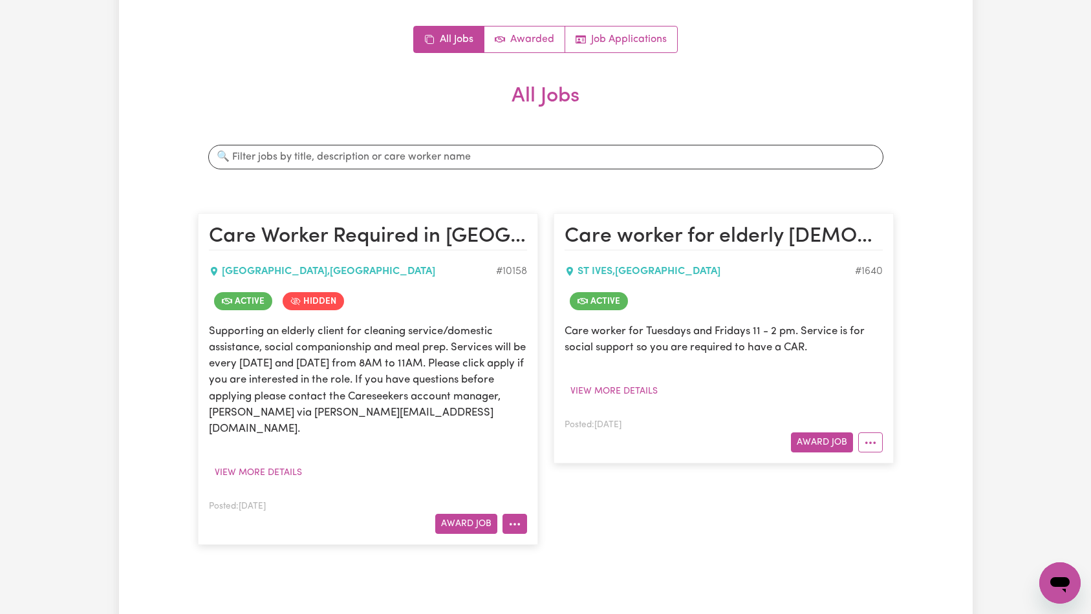
click at [509, 518] on icon "More options" at bounding box center [514, 524] width 13 height 13
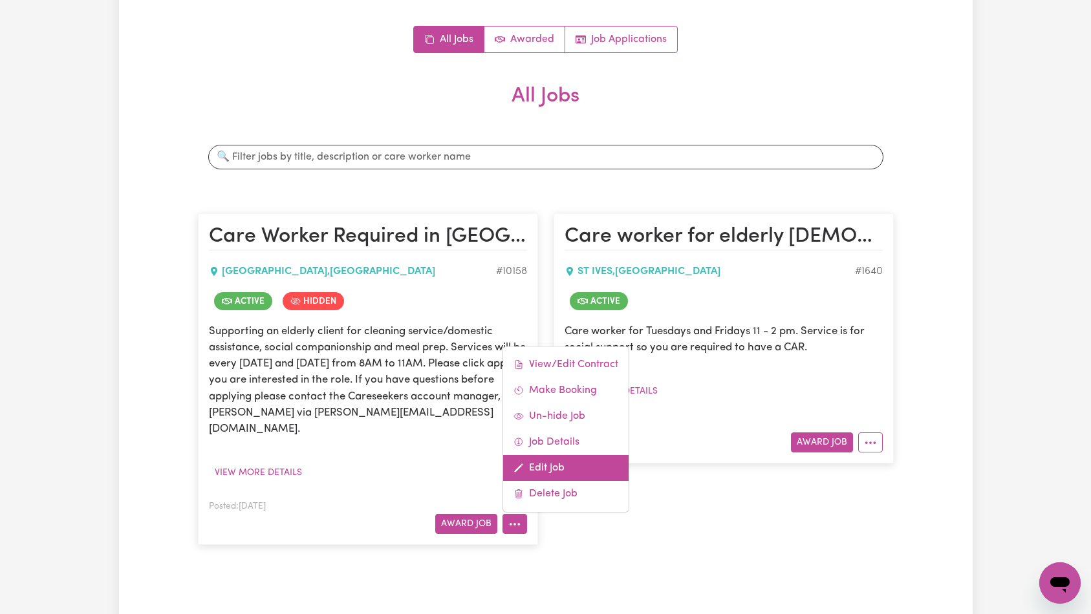
click at [561, 455] on link "Edit Job" at bounding box center [565, 468] width 125 height 26
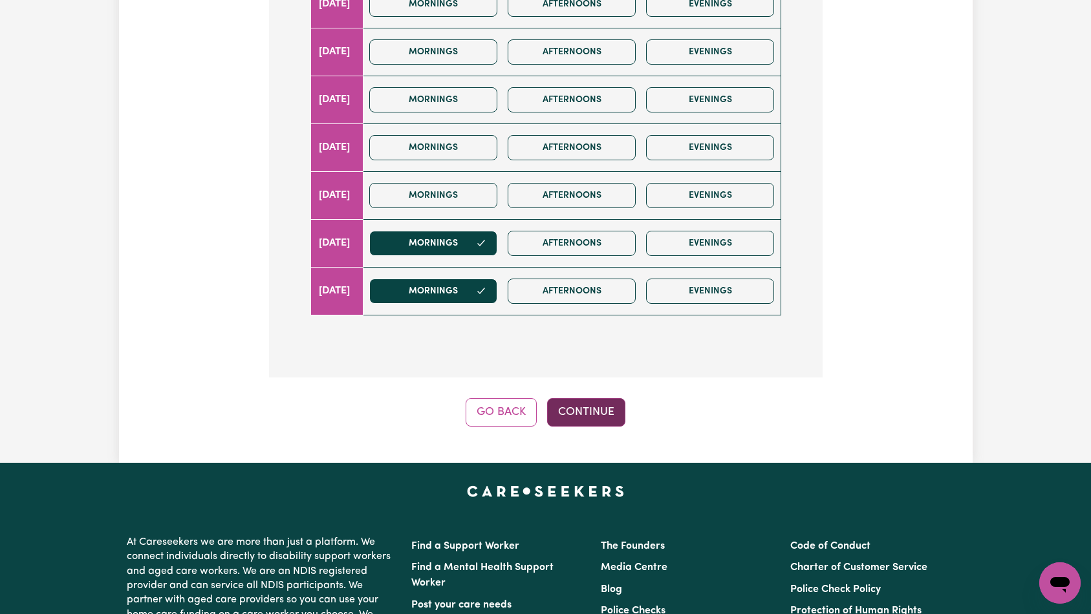
click at [607, 398] on button "Continue" at bounding box center [586, 412] width 78 height 28
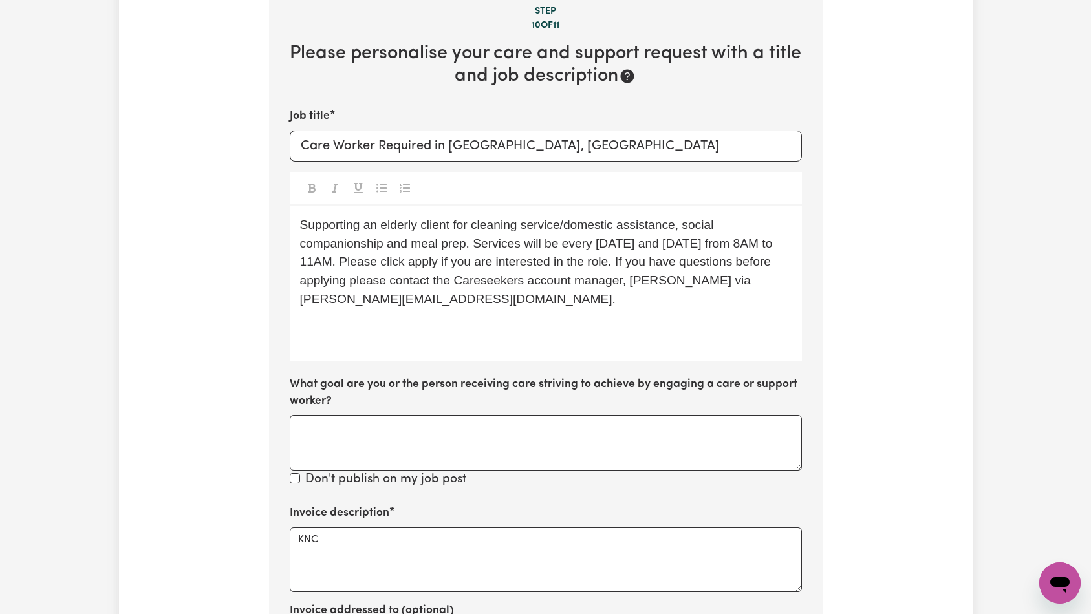
scroll to position [475, 0]
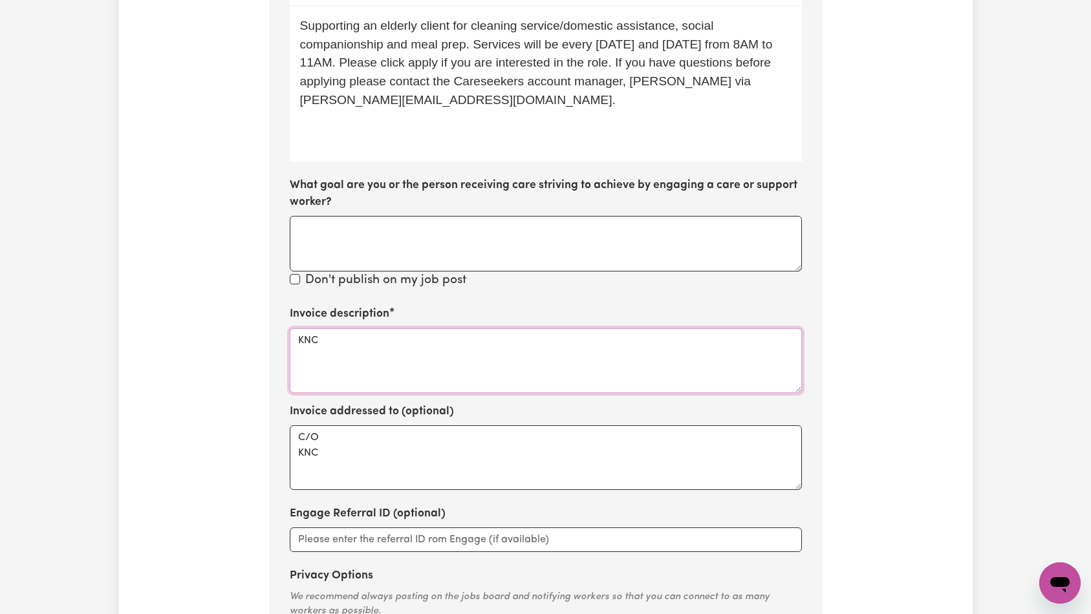
click at [518, 350] on textarea "KNC" at bounding box center [546, 360] width 512 height 65
paste textarea "Domestic support and Social Support"
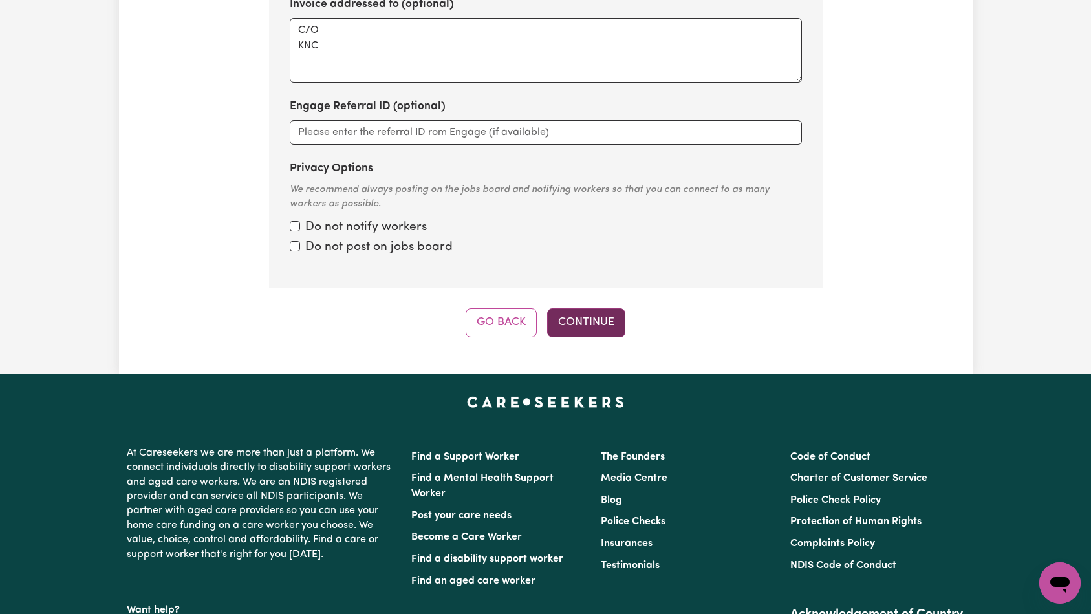
type textarea "Domestic support and Social Support"
click at [581, 308] on button "Continue" at bounding box center [586, 322] width 78 height 28
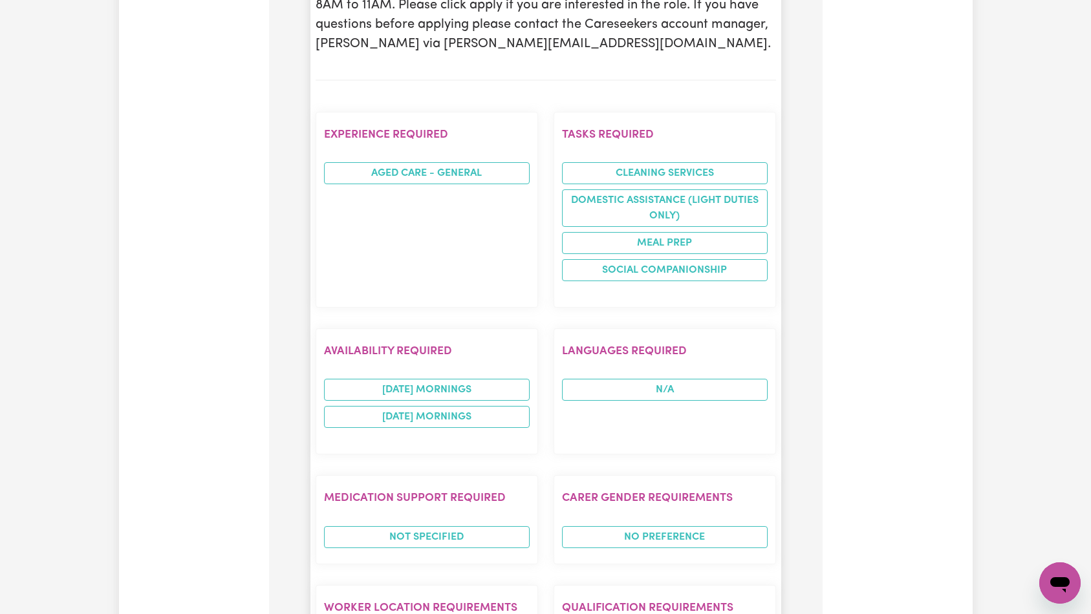
scroll to position [1321, 0]
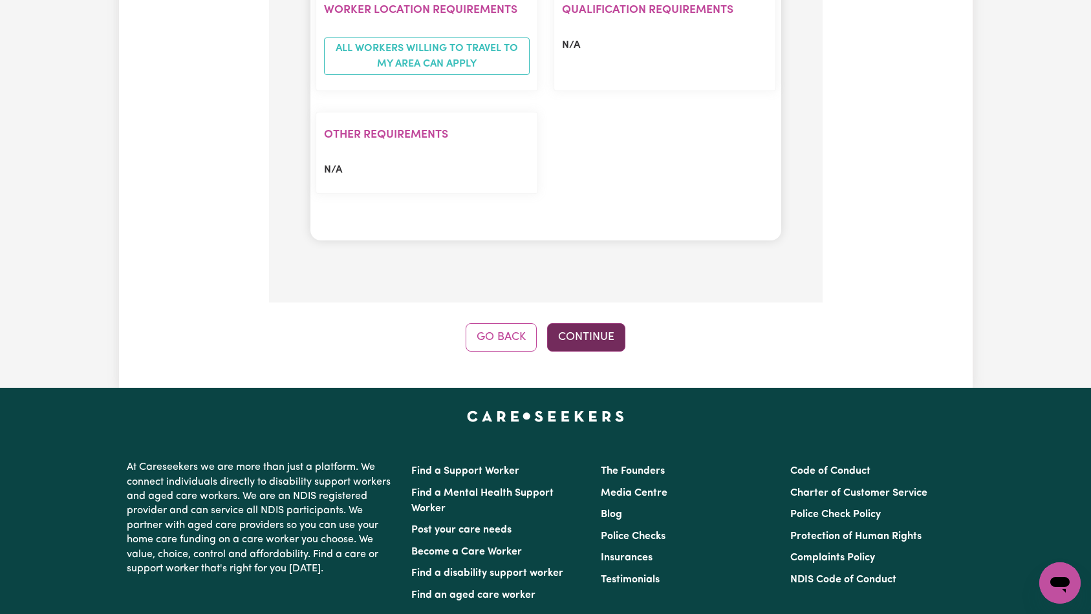
click at [594, 323] on button "Continue" at bounding box center [586, 337] width 78 height 28
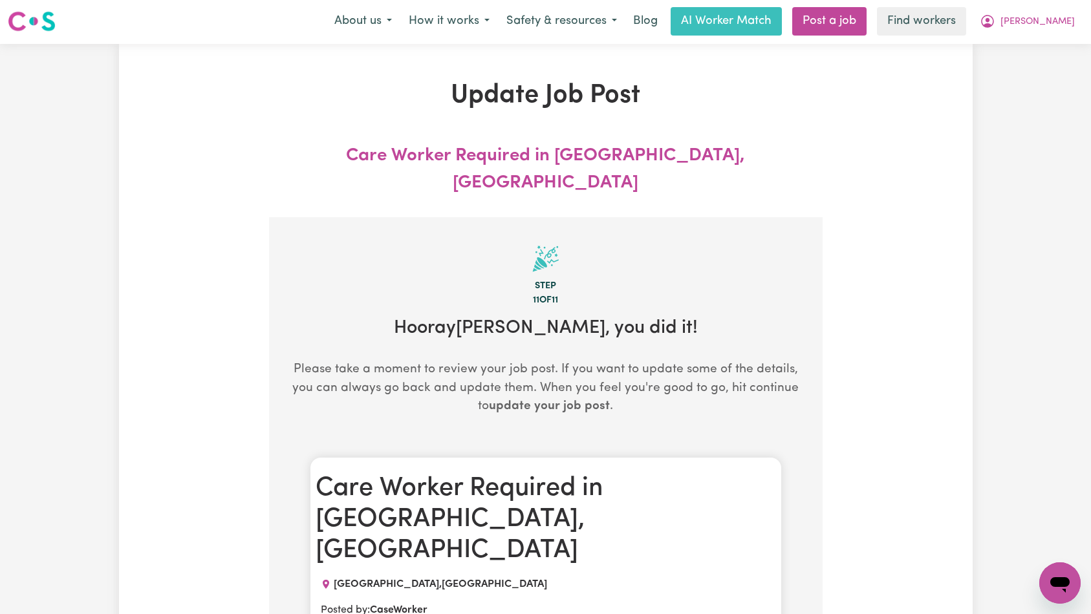
scroll to position [0, 0]
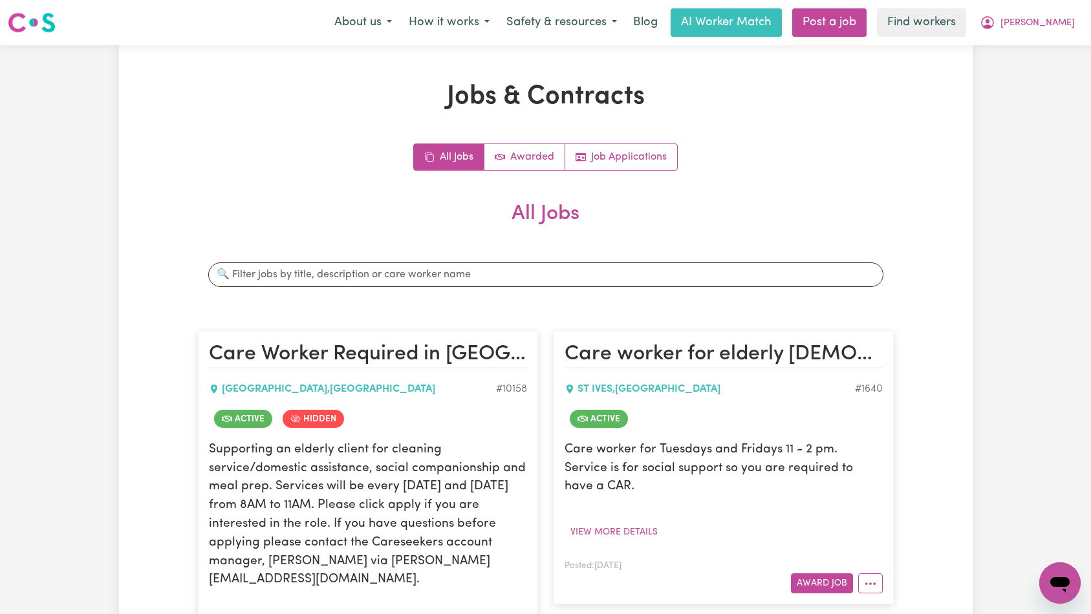
click at [592, 254] on div "Search jobs" at bounding box center [546, 274] width 696 height 45
click at [1052, 23] on span "[PERSON_NAME]" at bounding box center [1037, 23] width 74 height 14
click at [1045, 79] on link "Logout" at bounding box center [1031, 74] width 102 height 25
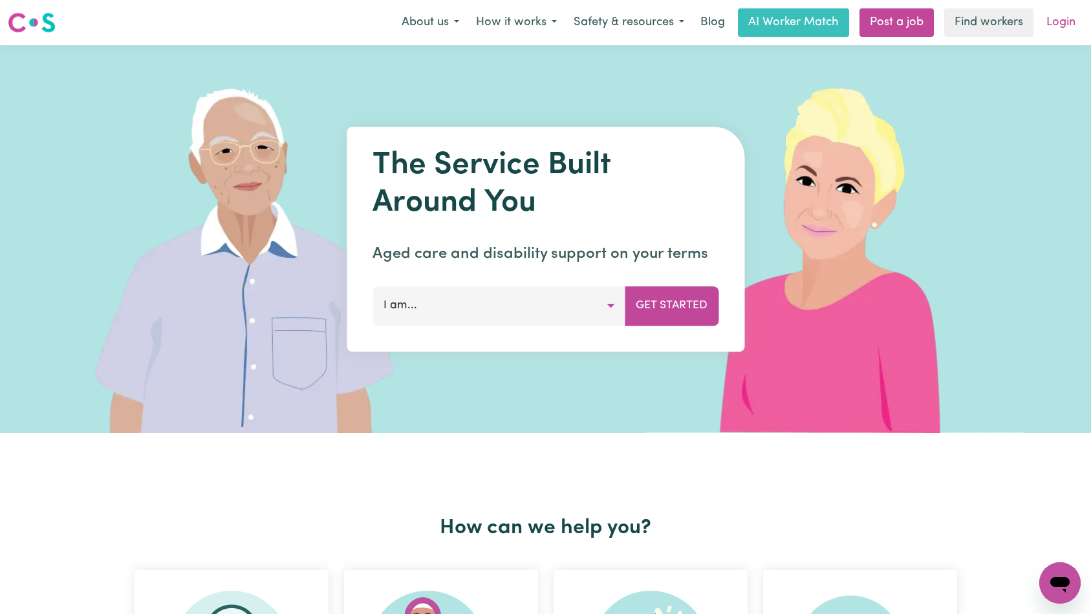
click at [1059, 34] on link "Login" at bounding box center [1061, 22] width 45 height 28
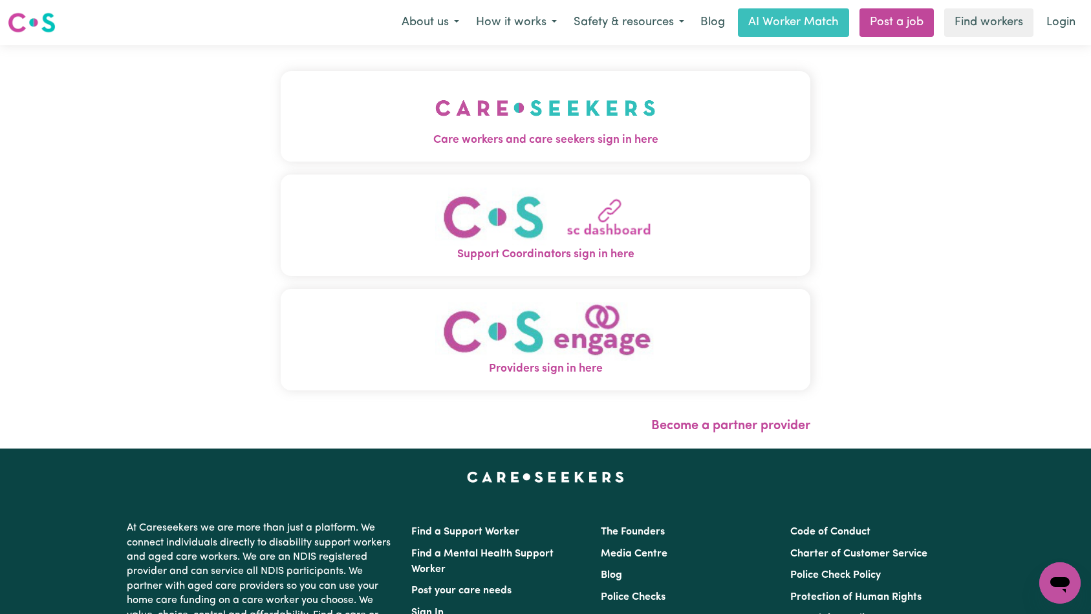
click at [422, 74] on button "Care workers and care seekers sign in here" at bounding box center [546, 116] width 530 height 91
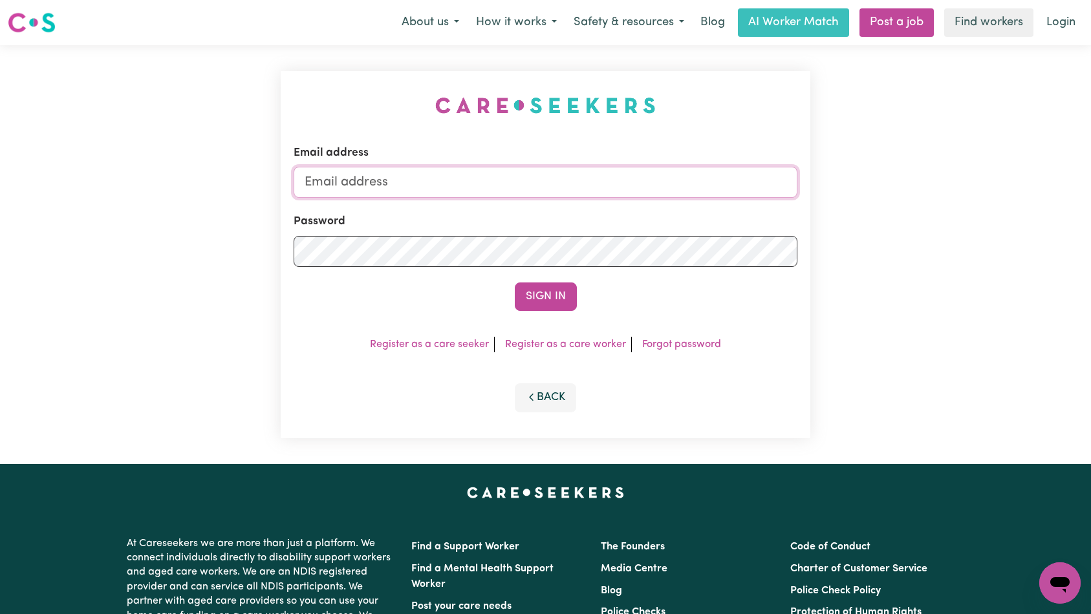
click at [549, 191] on input "Email address" at bounding box center [546, 182] width 504 height 31
type input "superuser~moiracasperszKNC@careseekers.com.au"
click at [563, 300] on button "Sign In" at bounding box center [546, 297] width 62 height 28
